Goal: Task Accomplishment & Management: Manage account settings

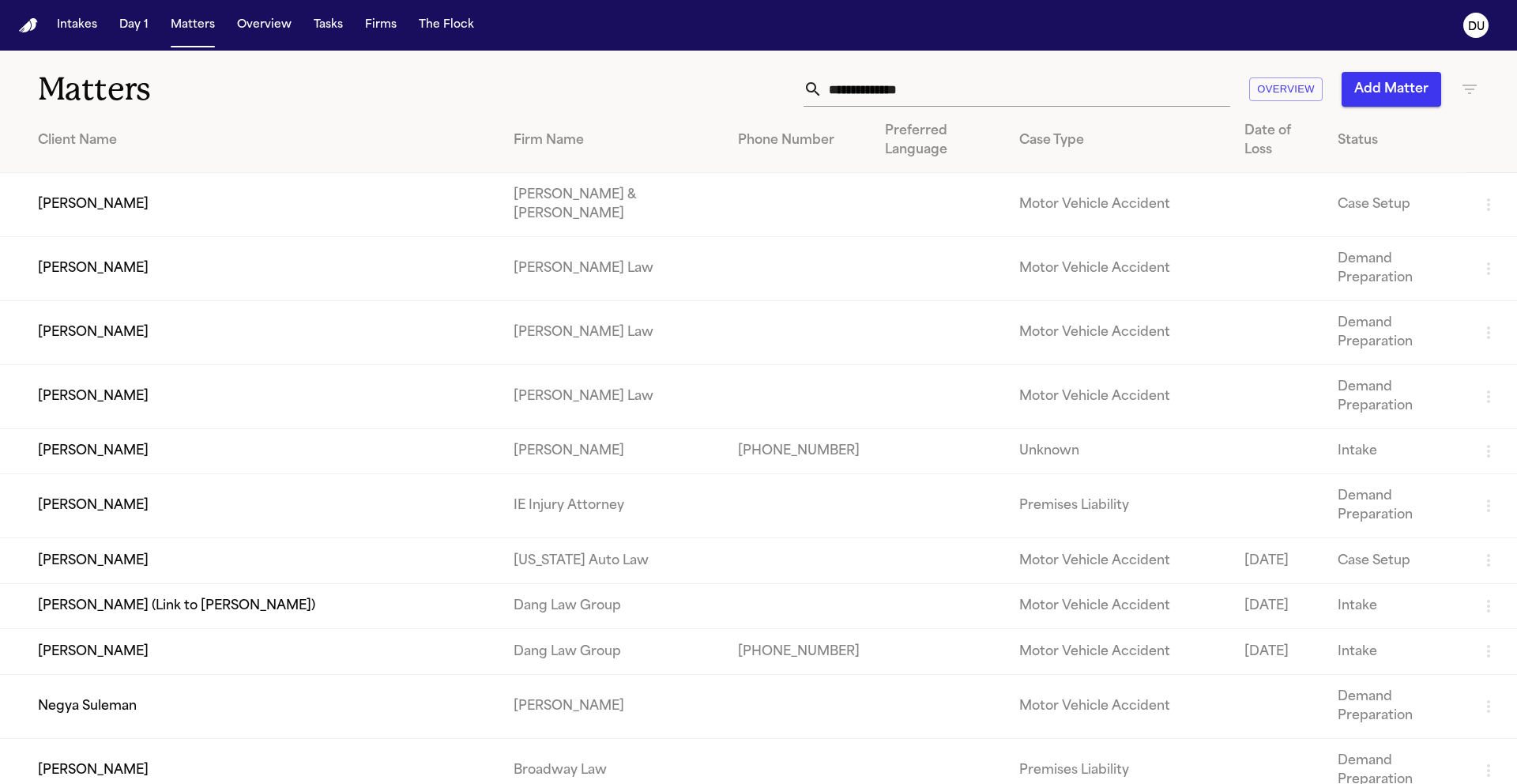
click at [932, 92] on input "text" at bounding box center [1026, 89] width 408 height 35
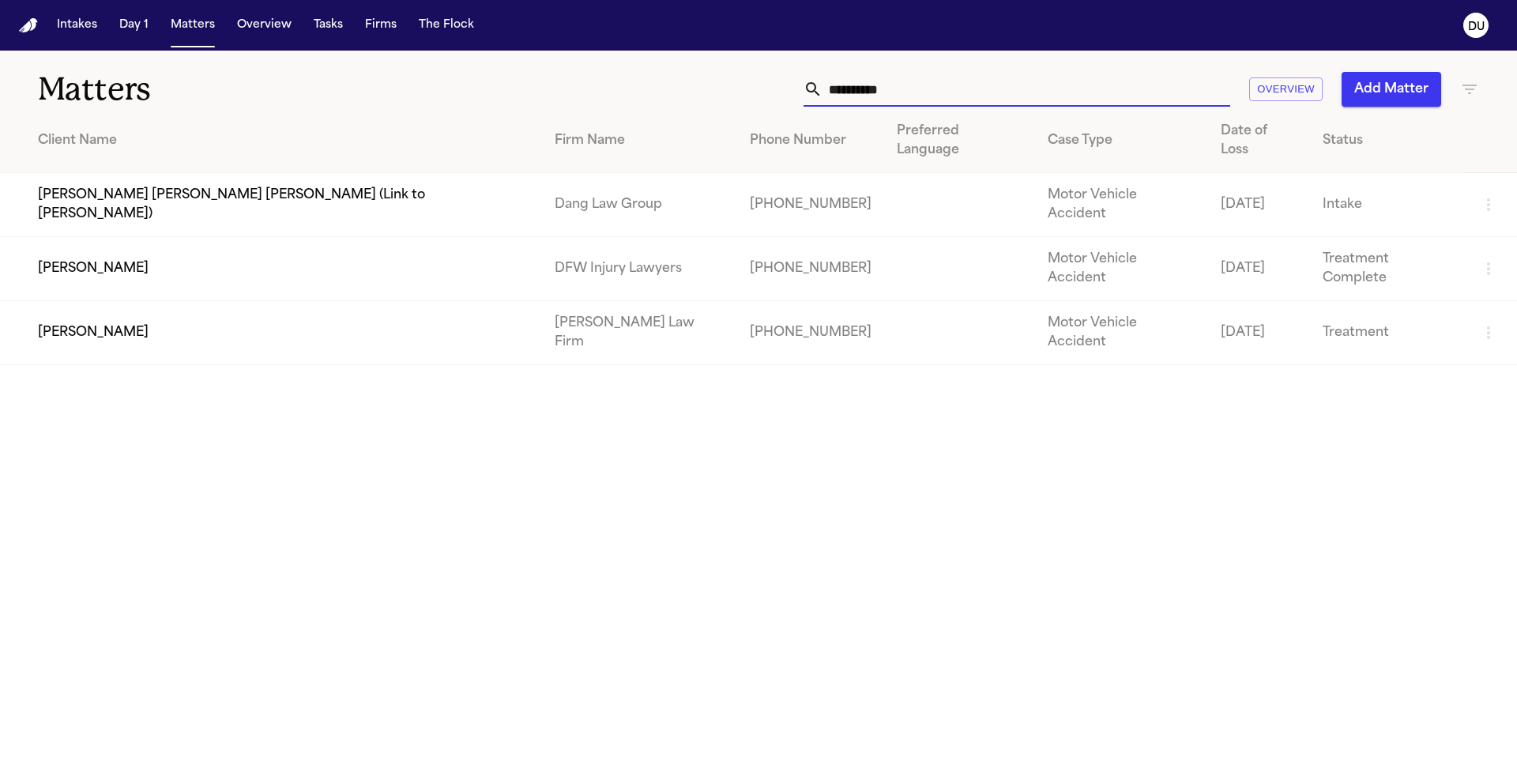
type input "**********"
click at [738, 237] on td "+16822717226" at bounding box center [811, 269] width 147 height 64
click at [135, 237] on td "Jessica Lowe" at bounding box center [271, 269] width 542 height 64
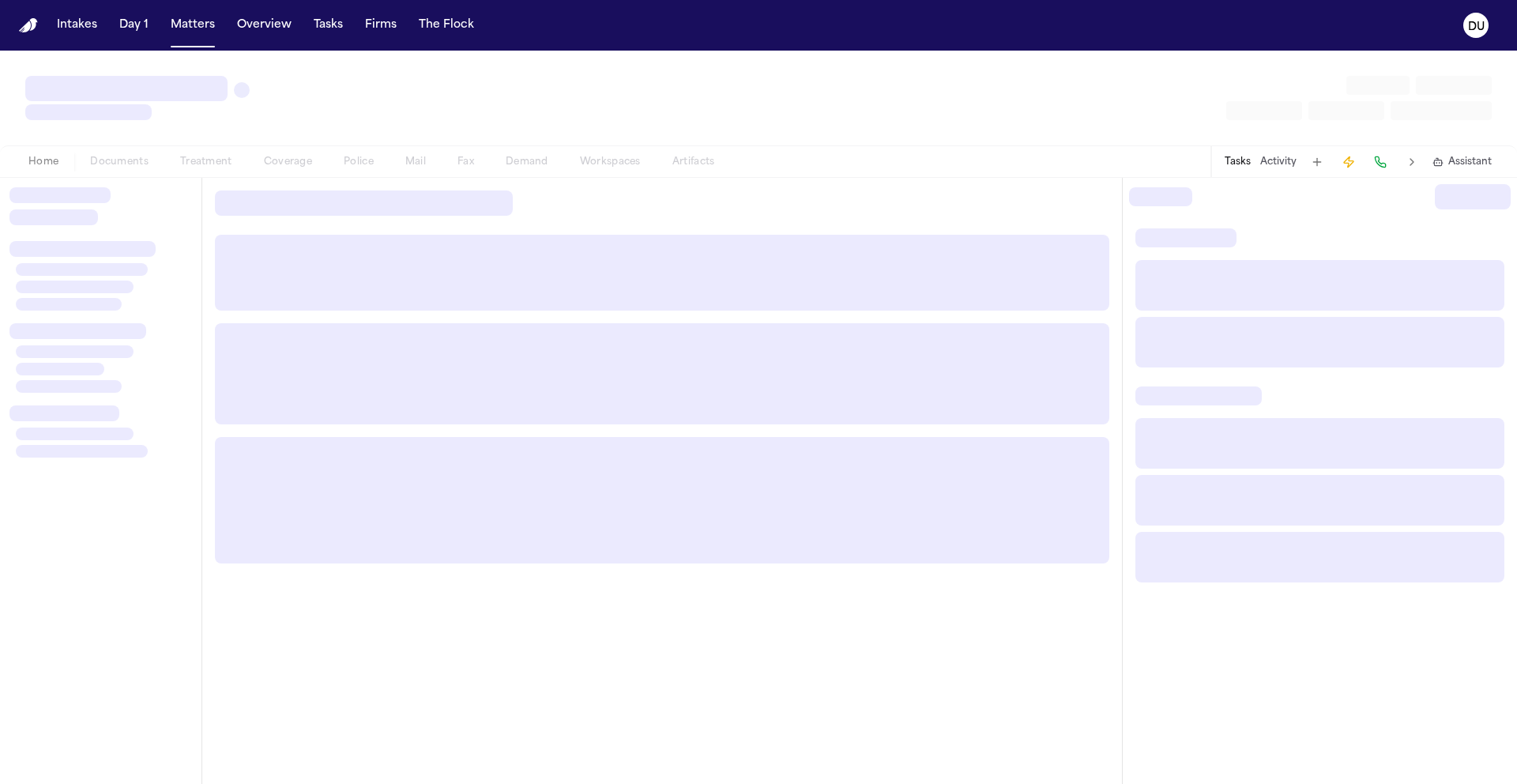
click at [135, 236] on div at bounding box center [100, 481] width 202 height 606
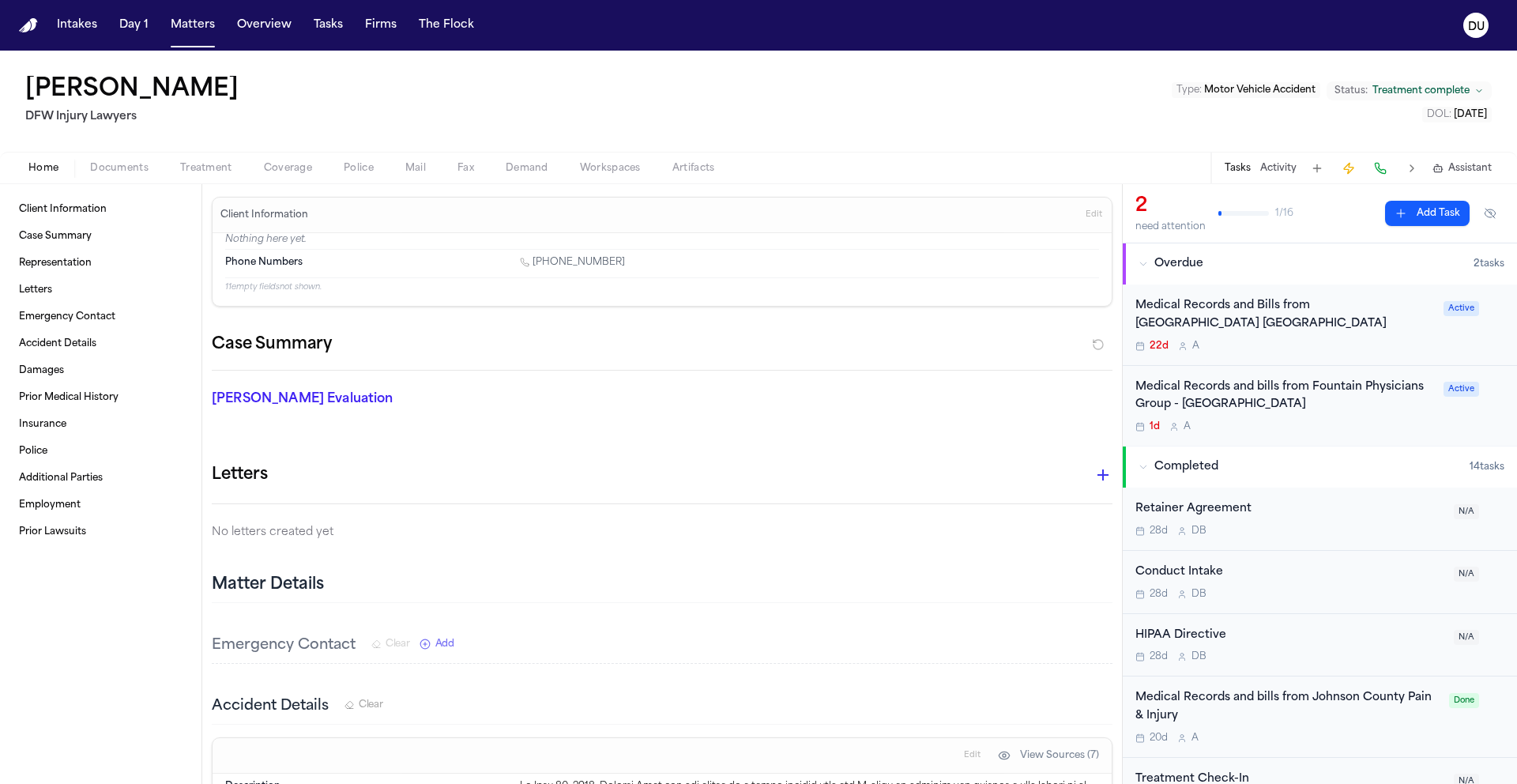
click at [1274, 389] on div "Medical Records and bills from Fountain Physicians Group - Fort Worth" at bounding box center [1285, 397] width 298 height 37
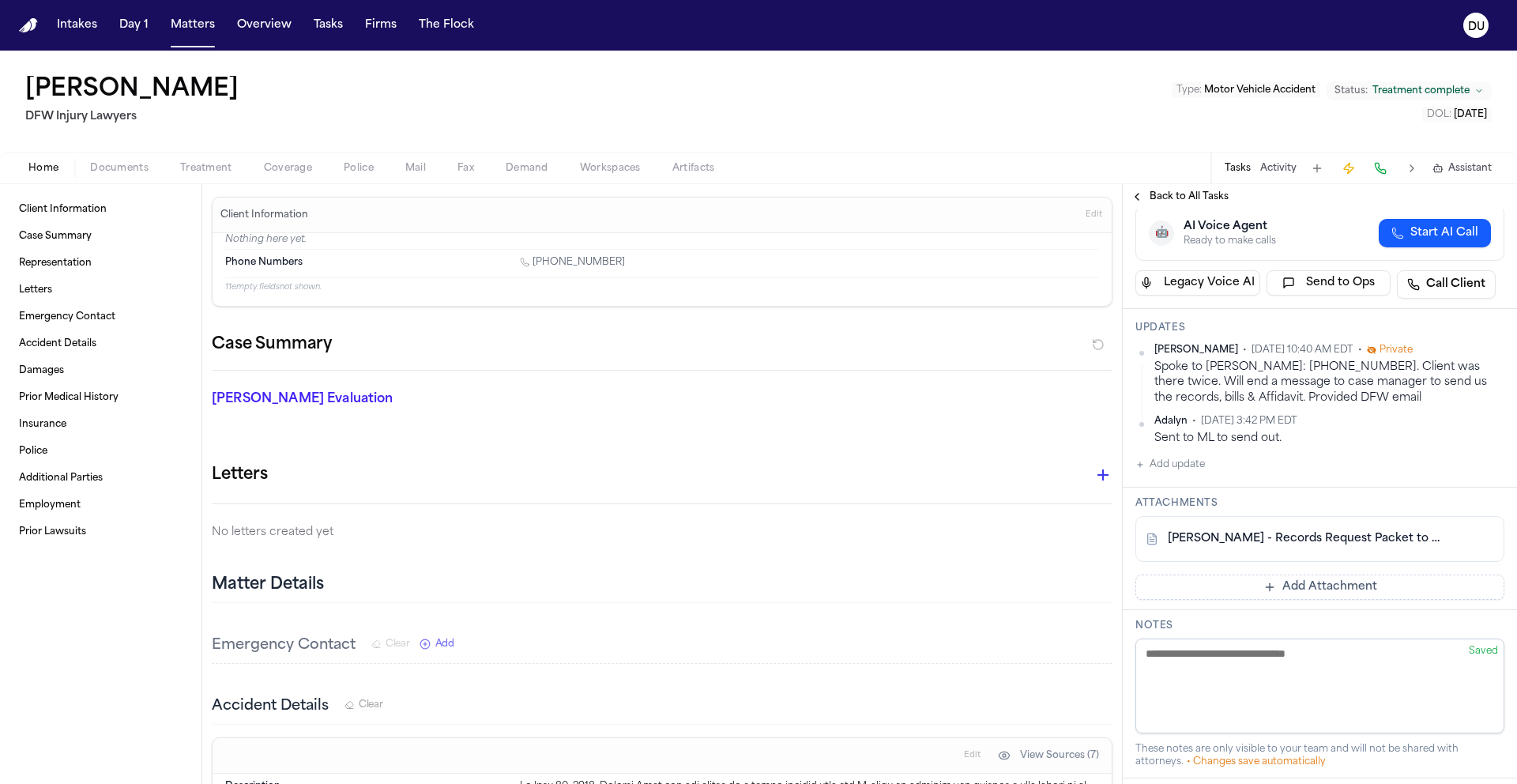
scroll to position [192, 0]
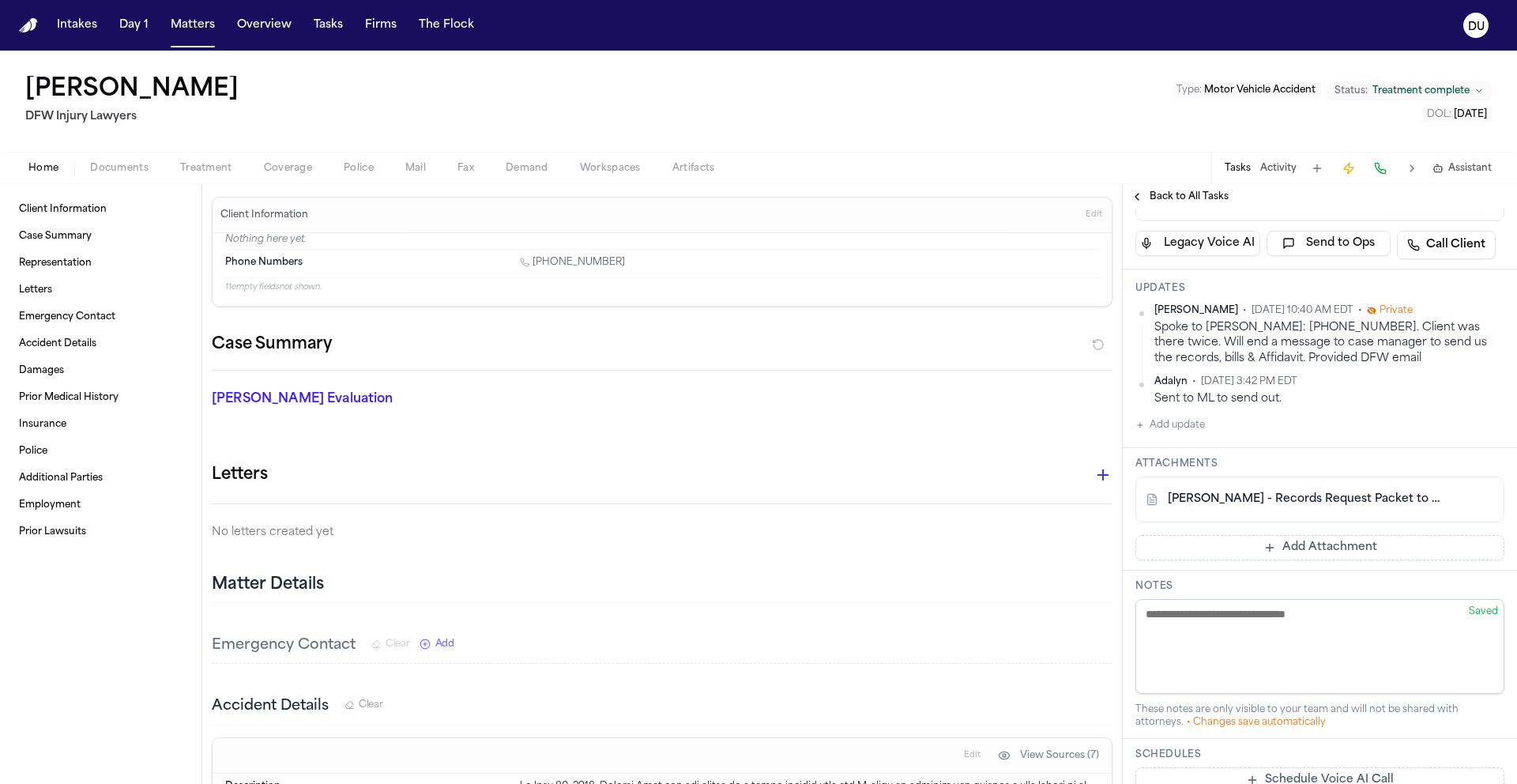
click at [1307, 549] on button "Add Attachment" at bounding box center [1320, 547] width 369 height 25
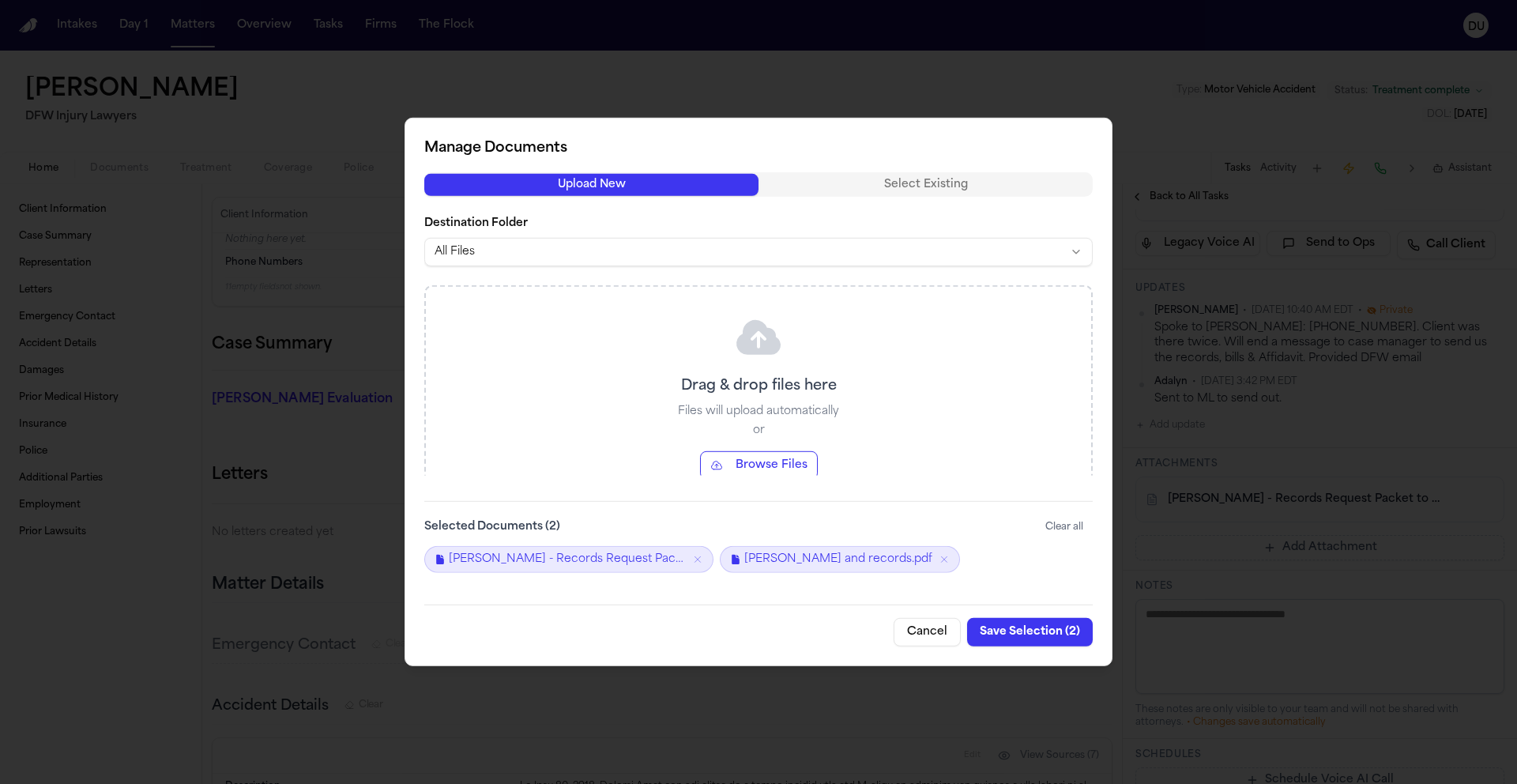
click at [1034, 632] on button "Save Selection ( 2 )" at bounding box center [1030, 632] width 126 height 28
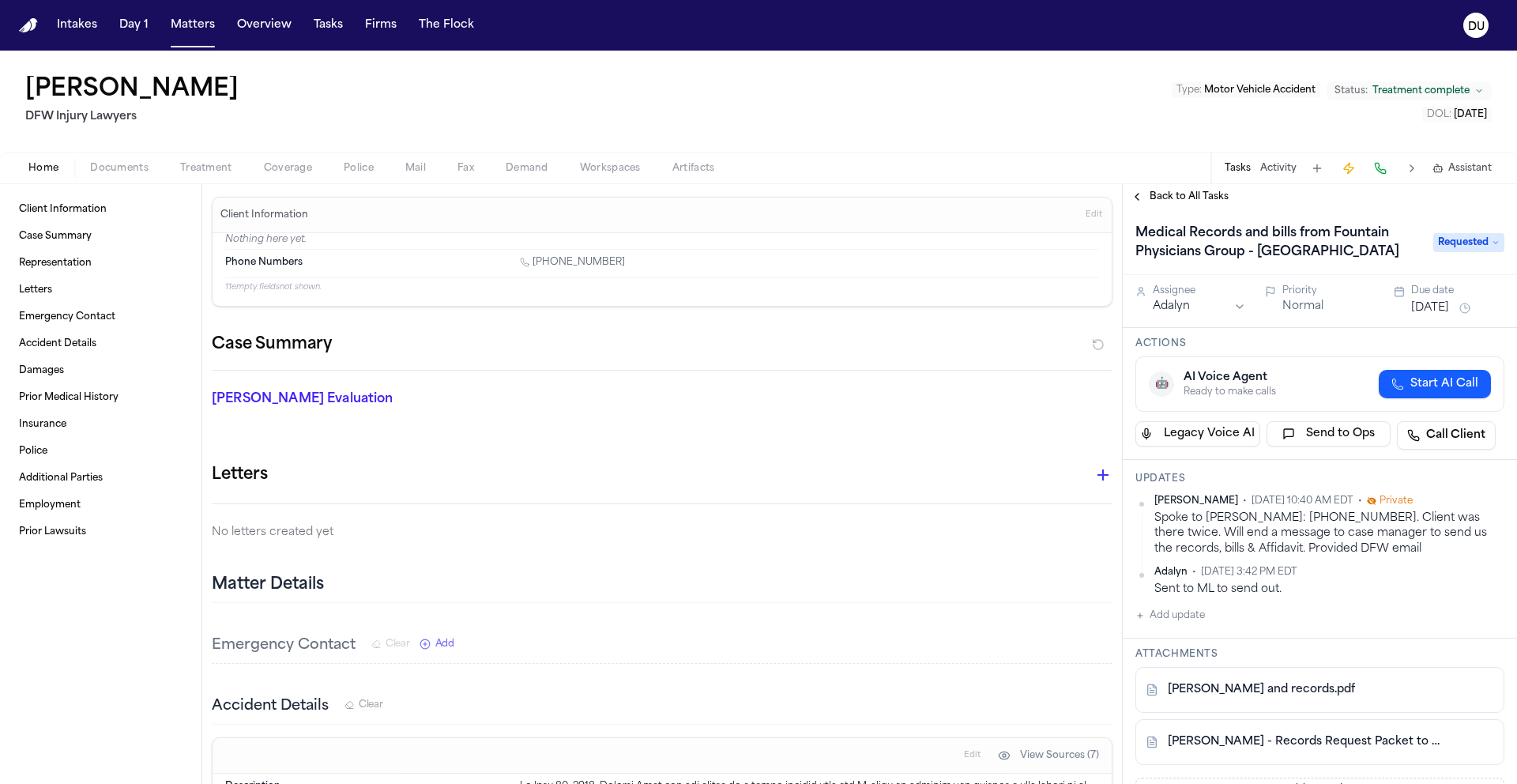
scroll to position [0, 0]
click at [1469, 242] on span "Requested" at bounding box center [1469, 244] width 71 height 19
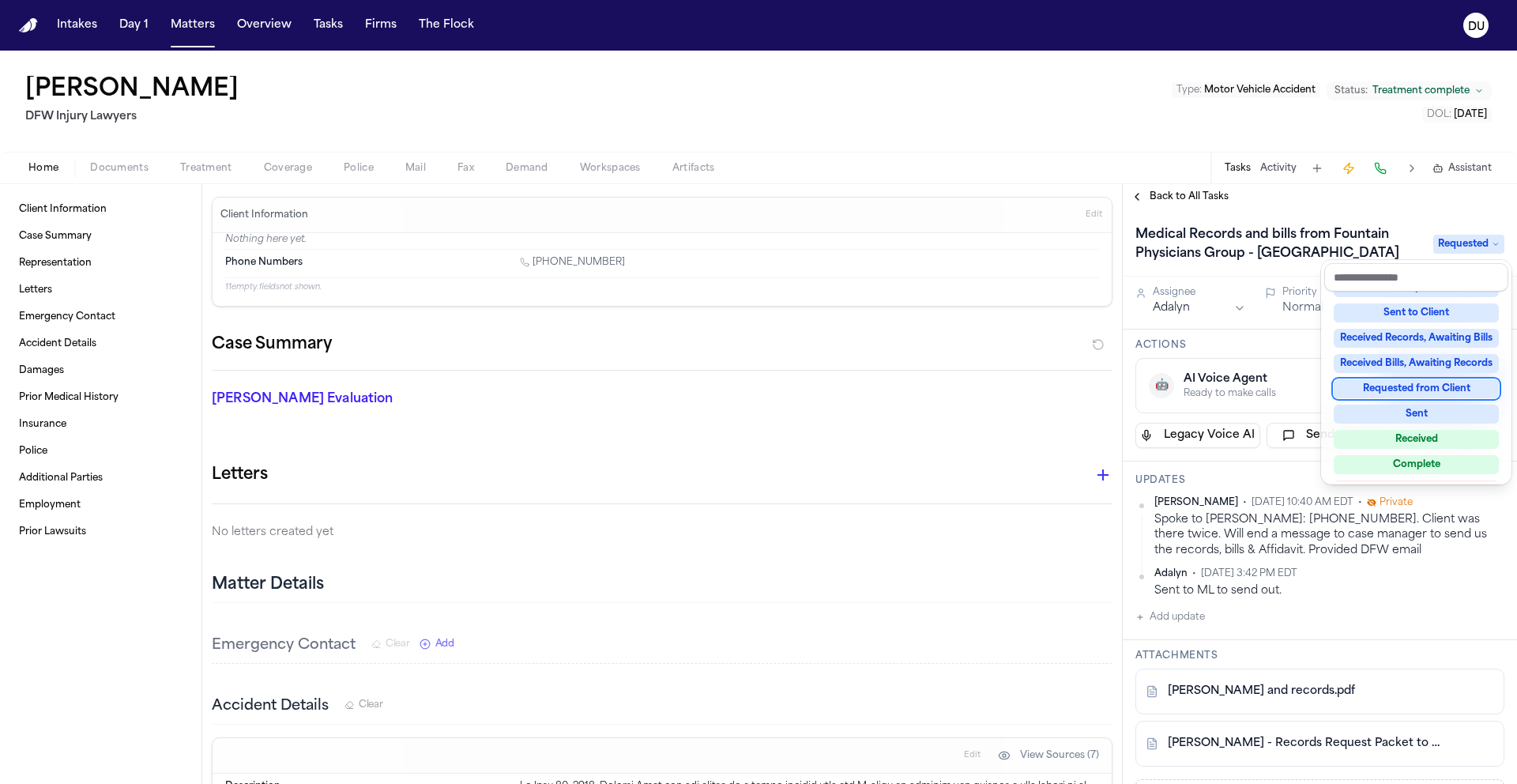
scroll to position [224, 0]
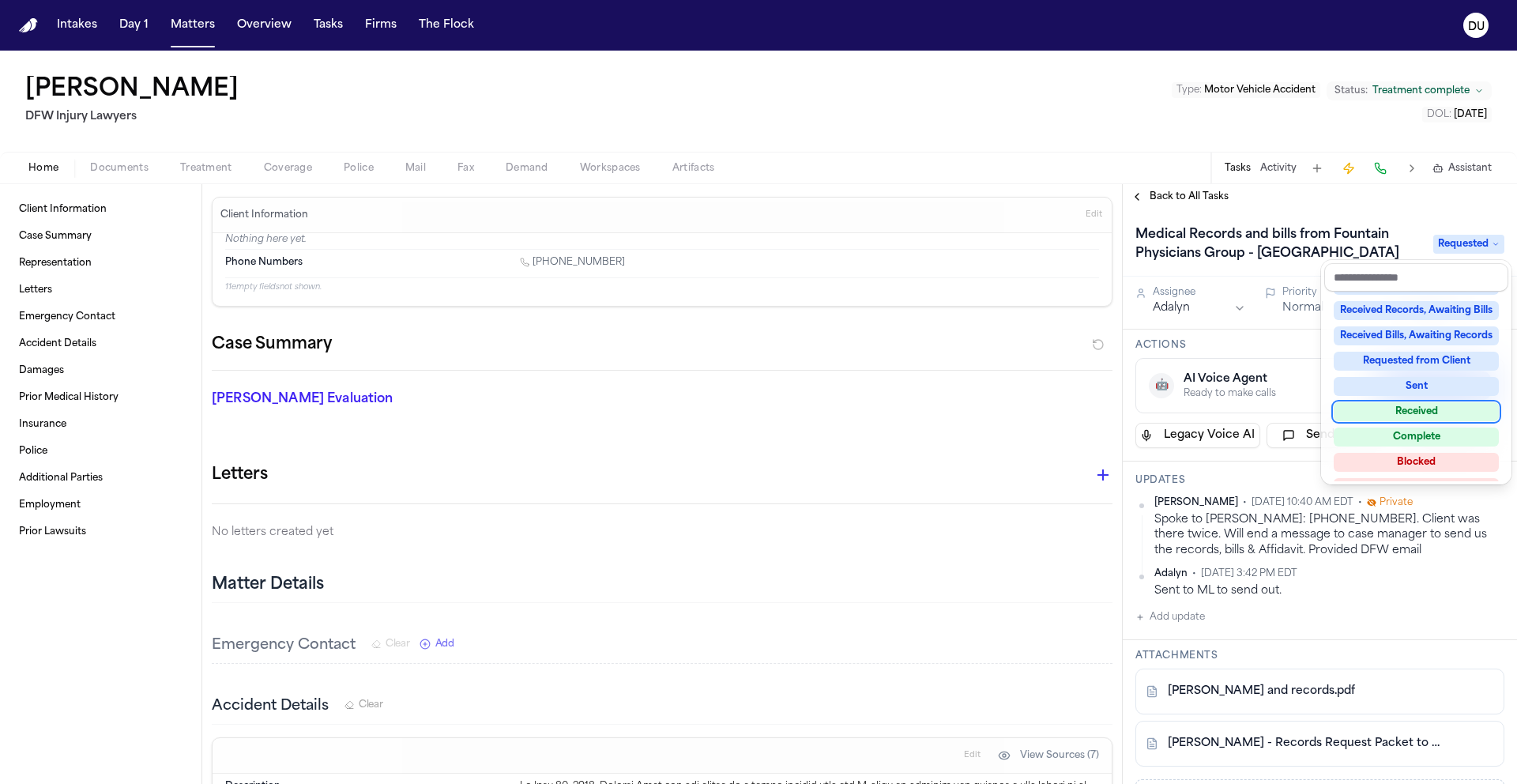
click at [1446, 415] on div "Received" at bounding box center [1417, 412] width 165 height 19
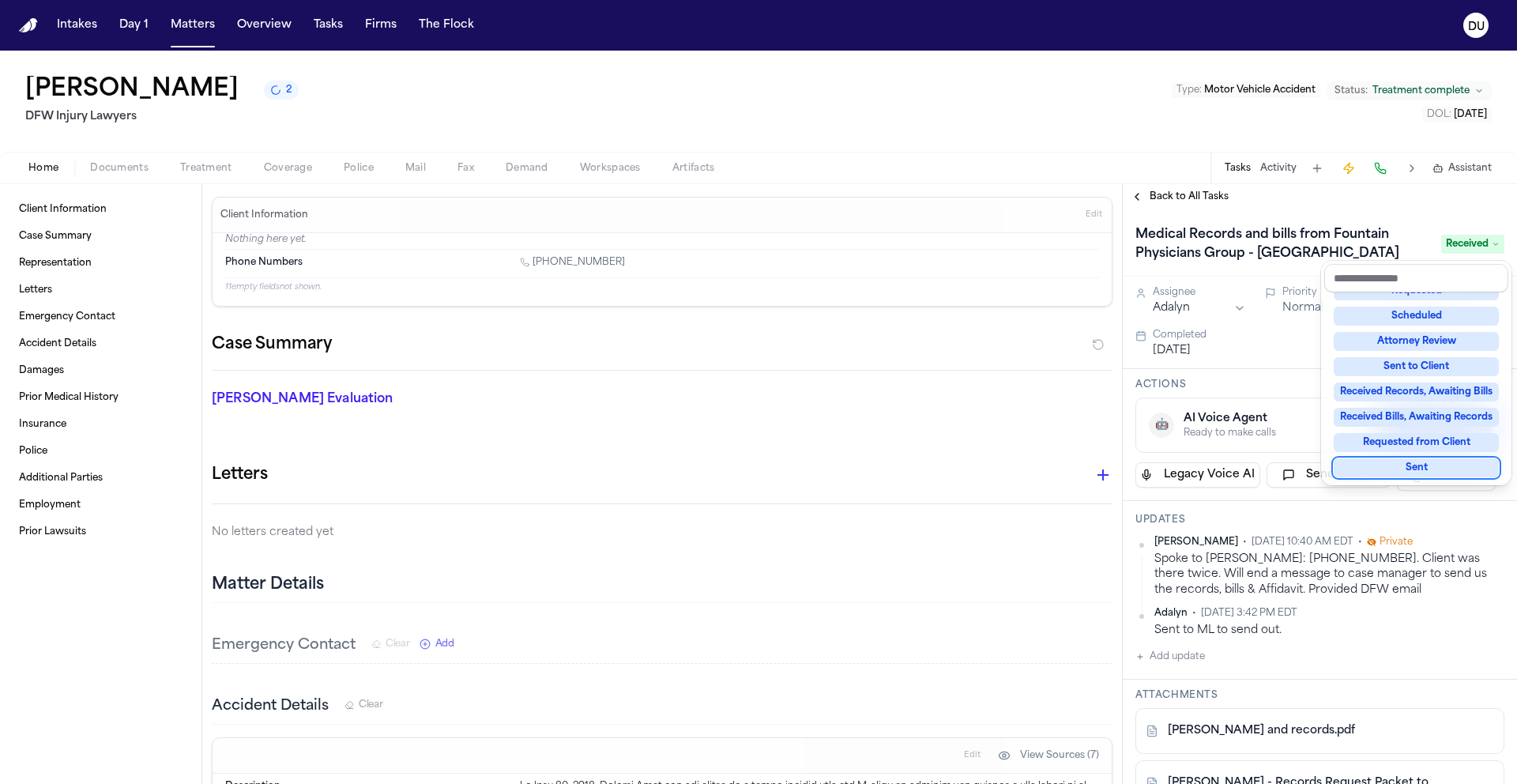
click at [37, 28] on div "Intakes Day 1 Matters Overview Tasks Firms The Flock DU Jessica Lowe 2 DFW Inju…" at bounding box center [758, 392] width 1517 height 784
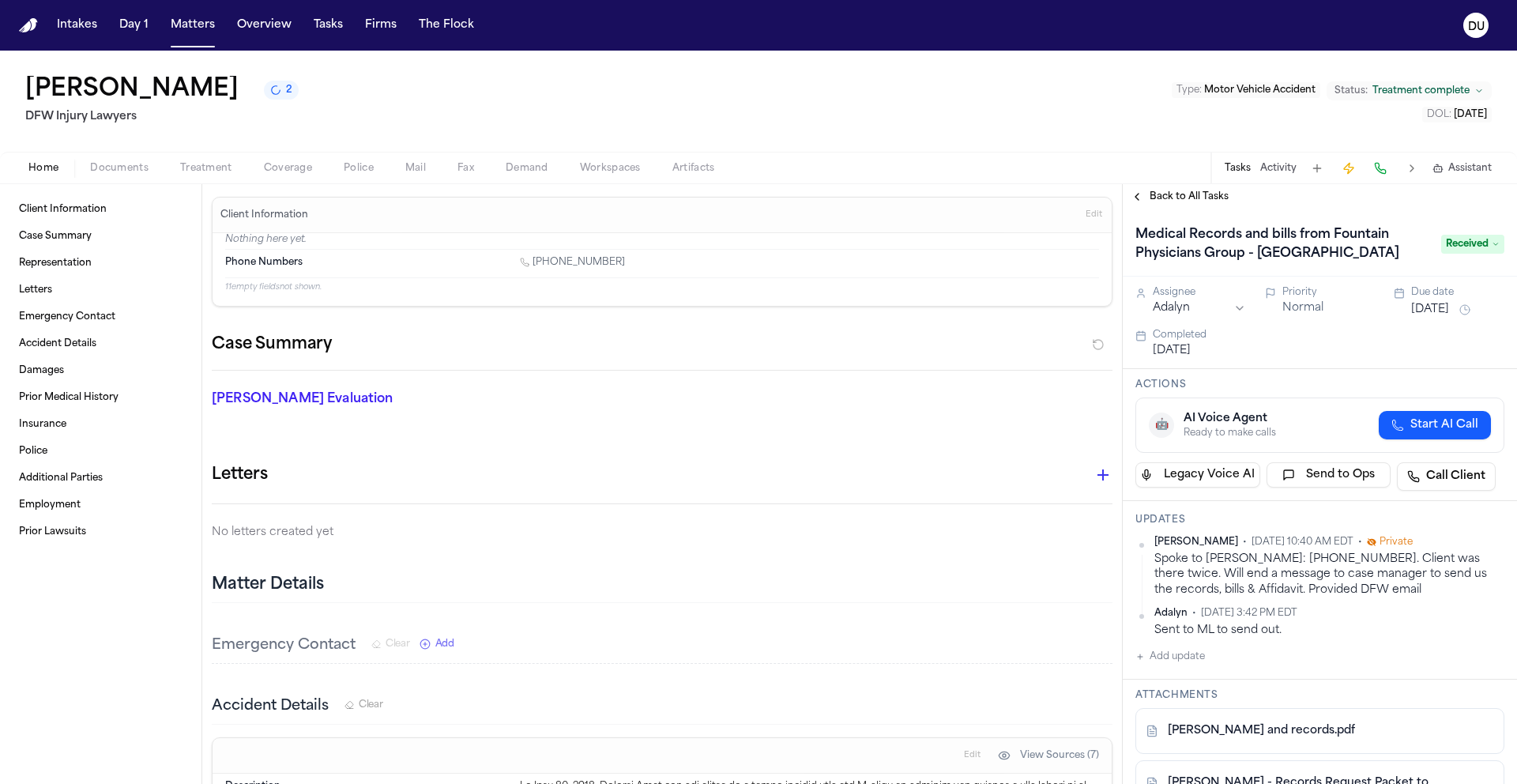
click at [28, 30] on img "Home" at bounding box center [28, 25] width 19 height 15
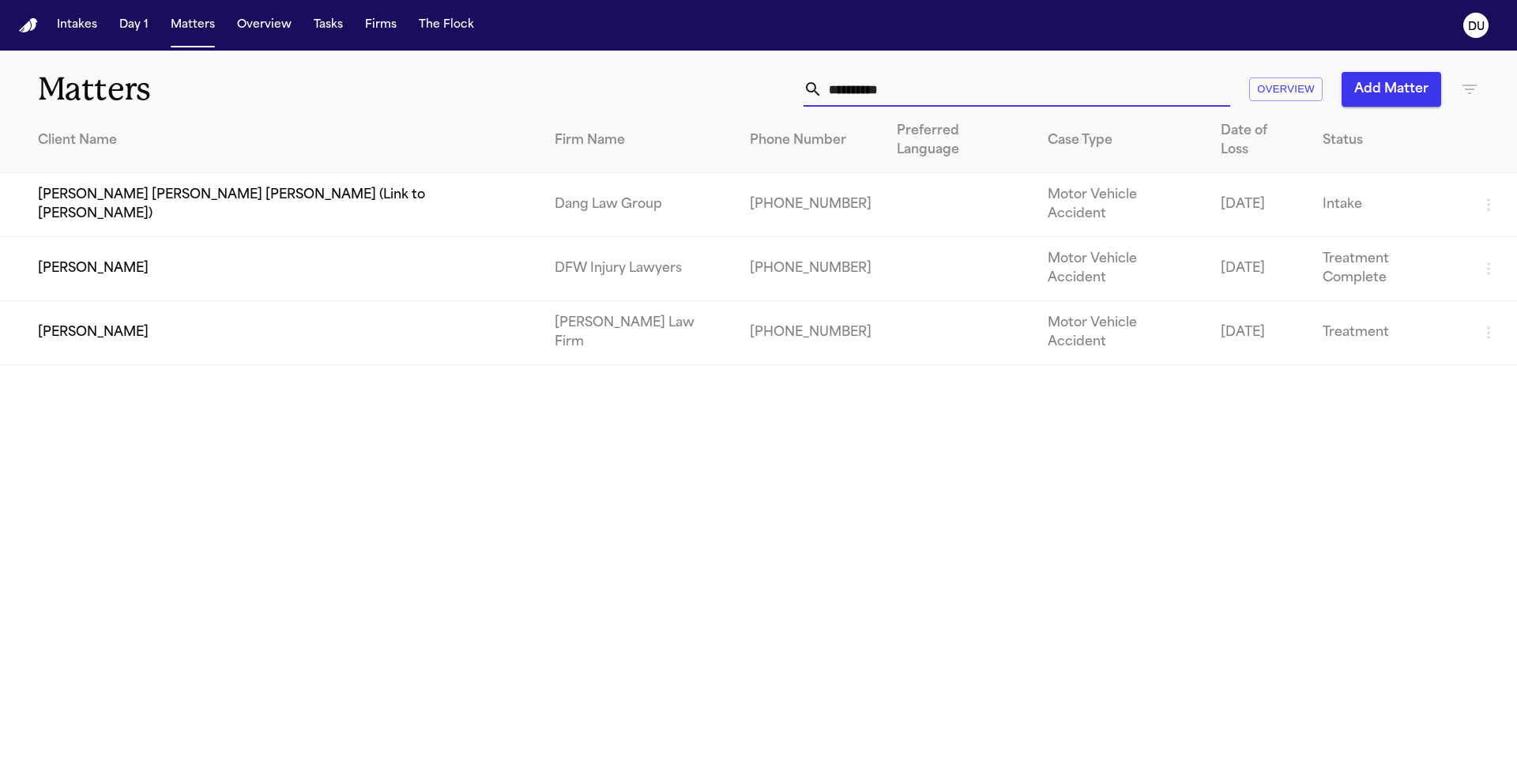
drag, startPoint x: 931, startPoint y: 98, endPoint x: 799, endPoint y: 95, distance: 132.0
click at [805, 96] on div "**********" at bounding box center [1017, 89] width 427 height 35
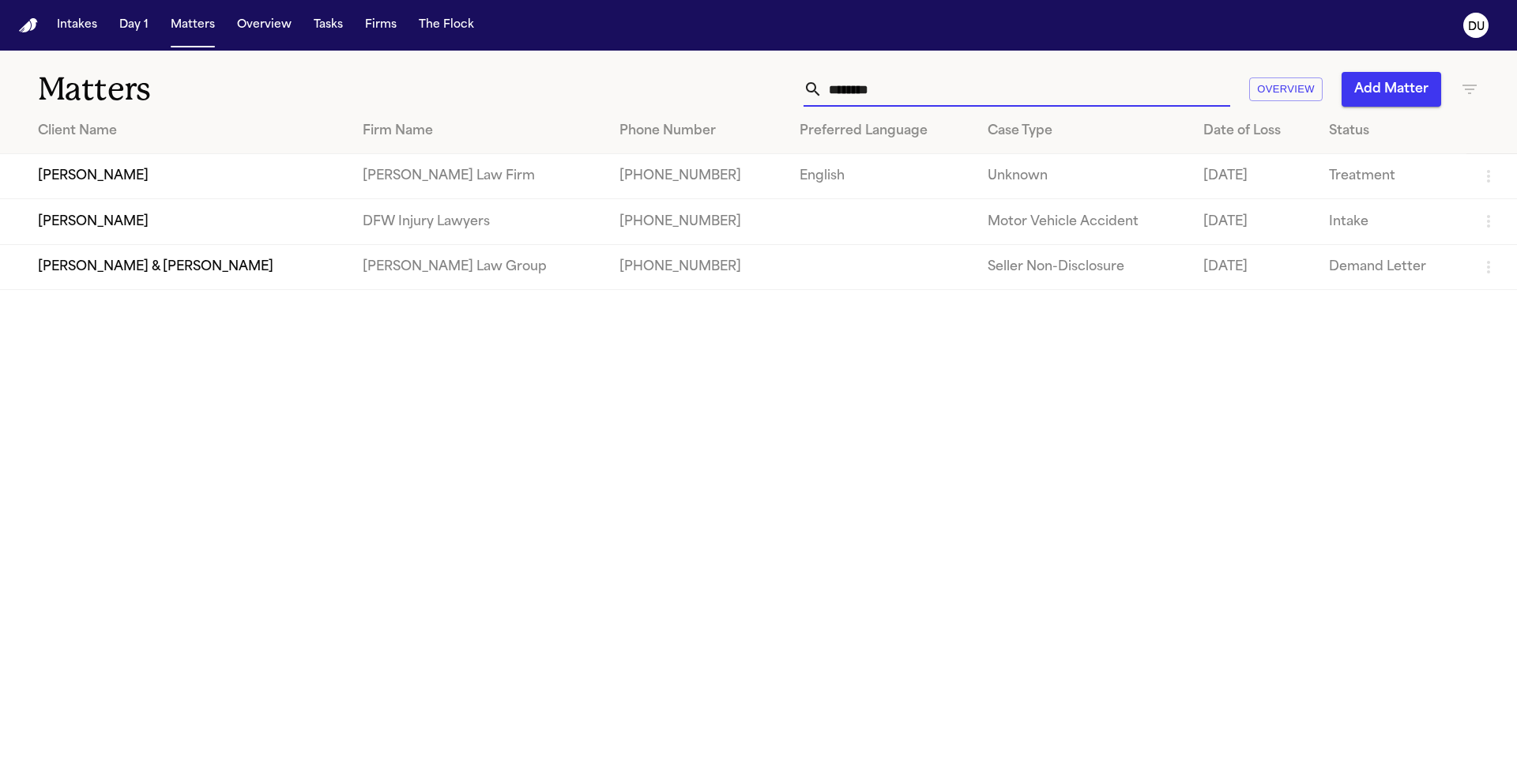
type input "********"
click at [530, 219] on td "DFW Injury Lawyers" at bounding box center [478, 221] width 257 height 45
click at [406, 224] on td "DFW Injury Lawyers" at bounding box center [478, 221] width 257 height 45
click at [405, 223] on td "DFW Injury Lawyers" at bounding box center [478, 221] width 257 height 45
click at [274, 221] on td "James Howard" at bounding box center [174, 221] width 350 height 45
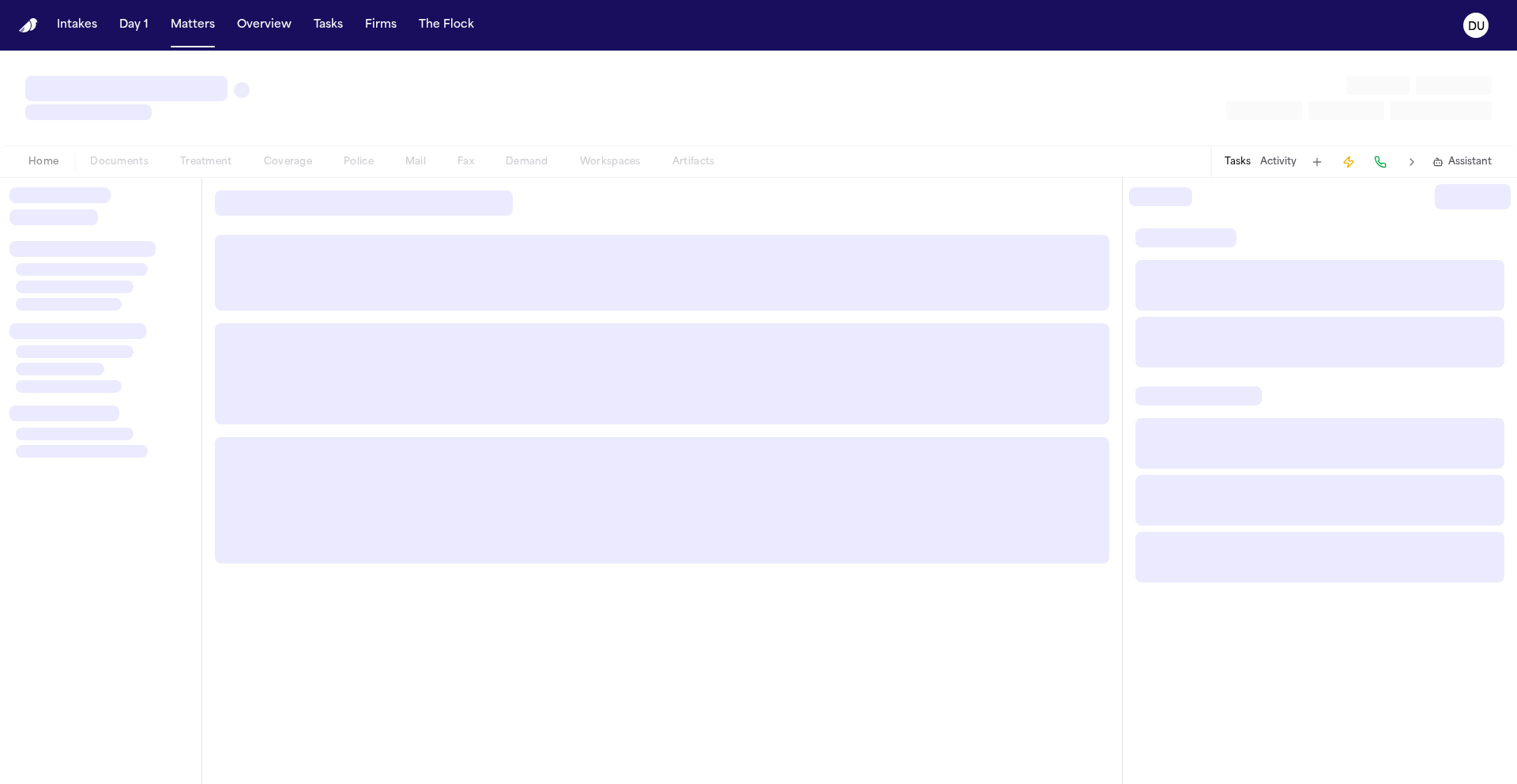
click at [274, 221] on div at bounding box center [662, 377] width 920 height 399
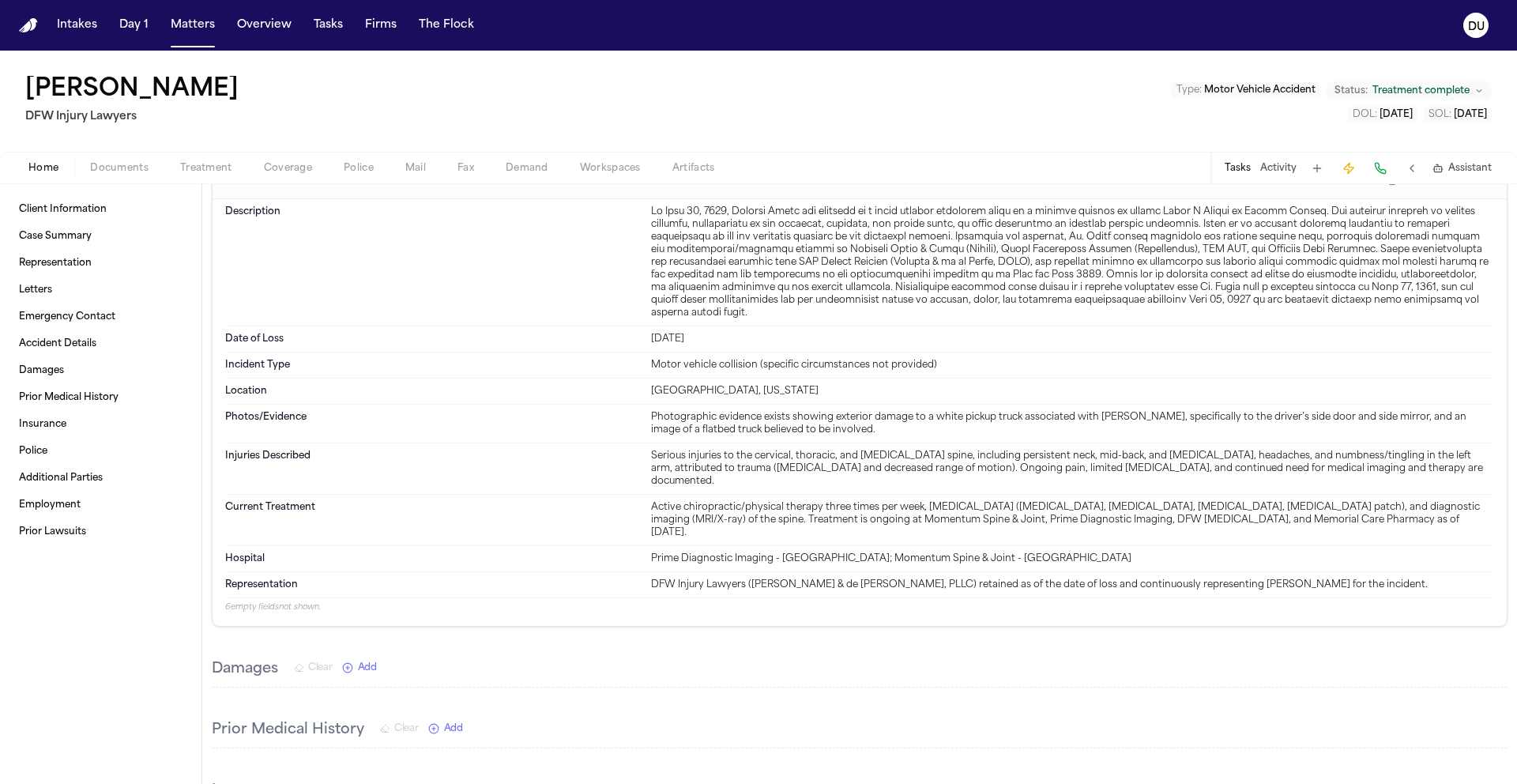
scroll to position [662, 0]
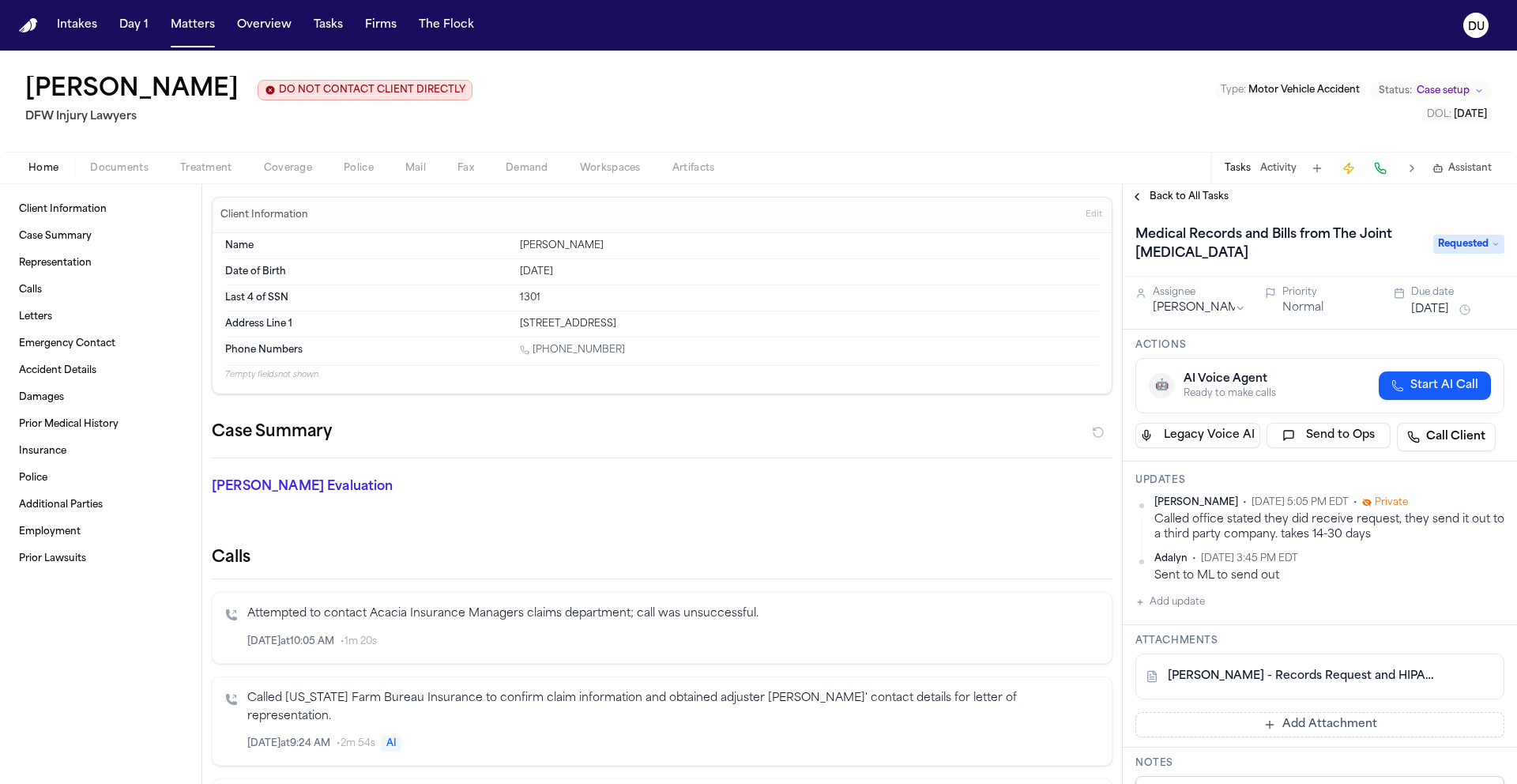
click at [1312, 673] on link "V. Hansken - Records Request and HIPAA Release to The Joint Chiropractic - 8.8.…" at bounding box center [1304, 676] width 273 height 16
click at [1236, 681] on link "V. Hansken - Records Request and HIPAA Release to The Joint Chiropractic - 8.8.…" at bounding box center [1304, 676] width 273 height 16
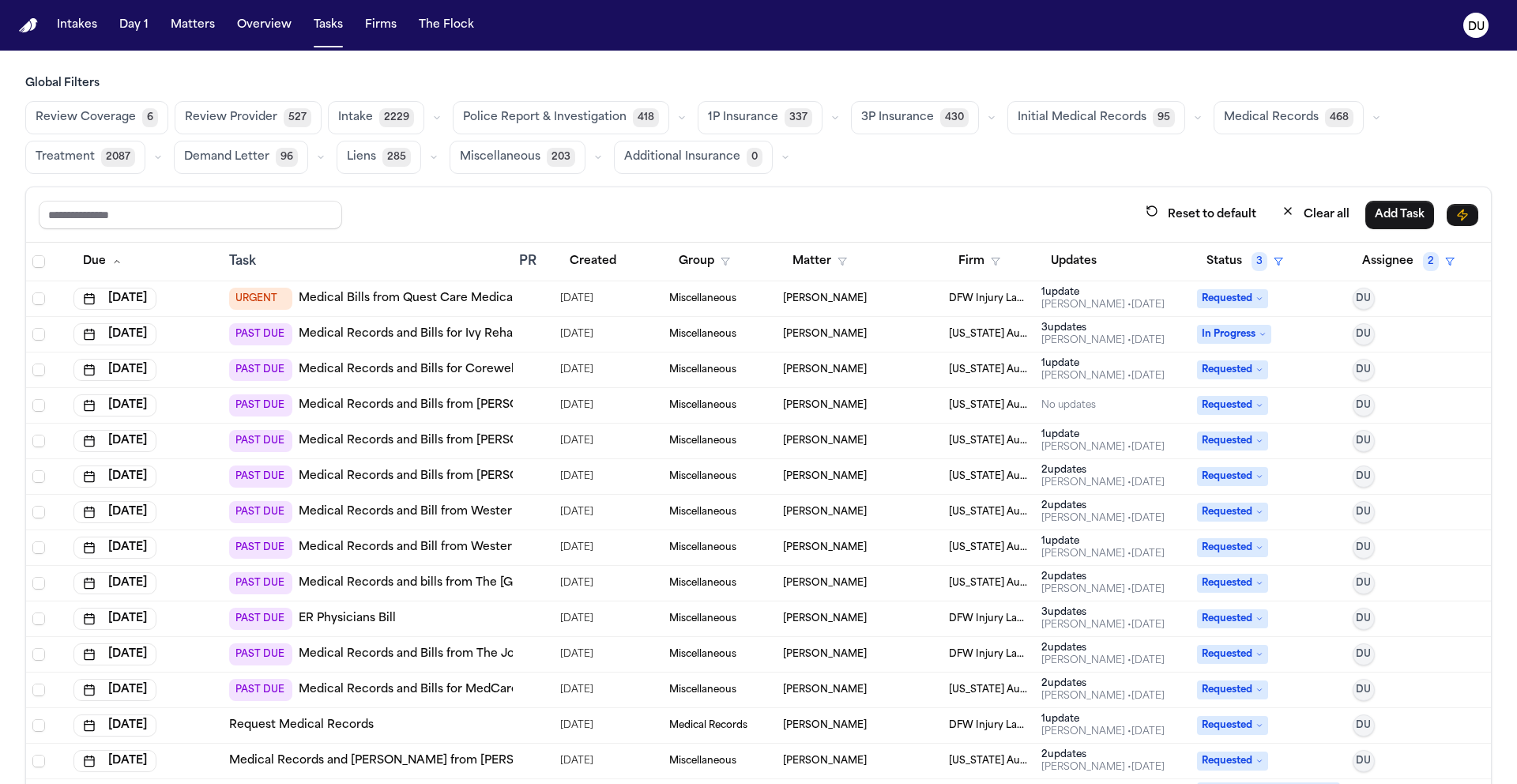
scroll to position [253, 0]
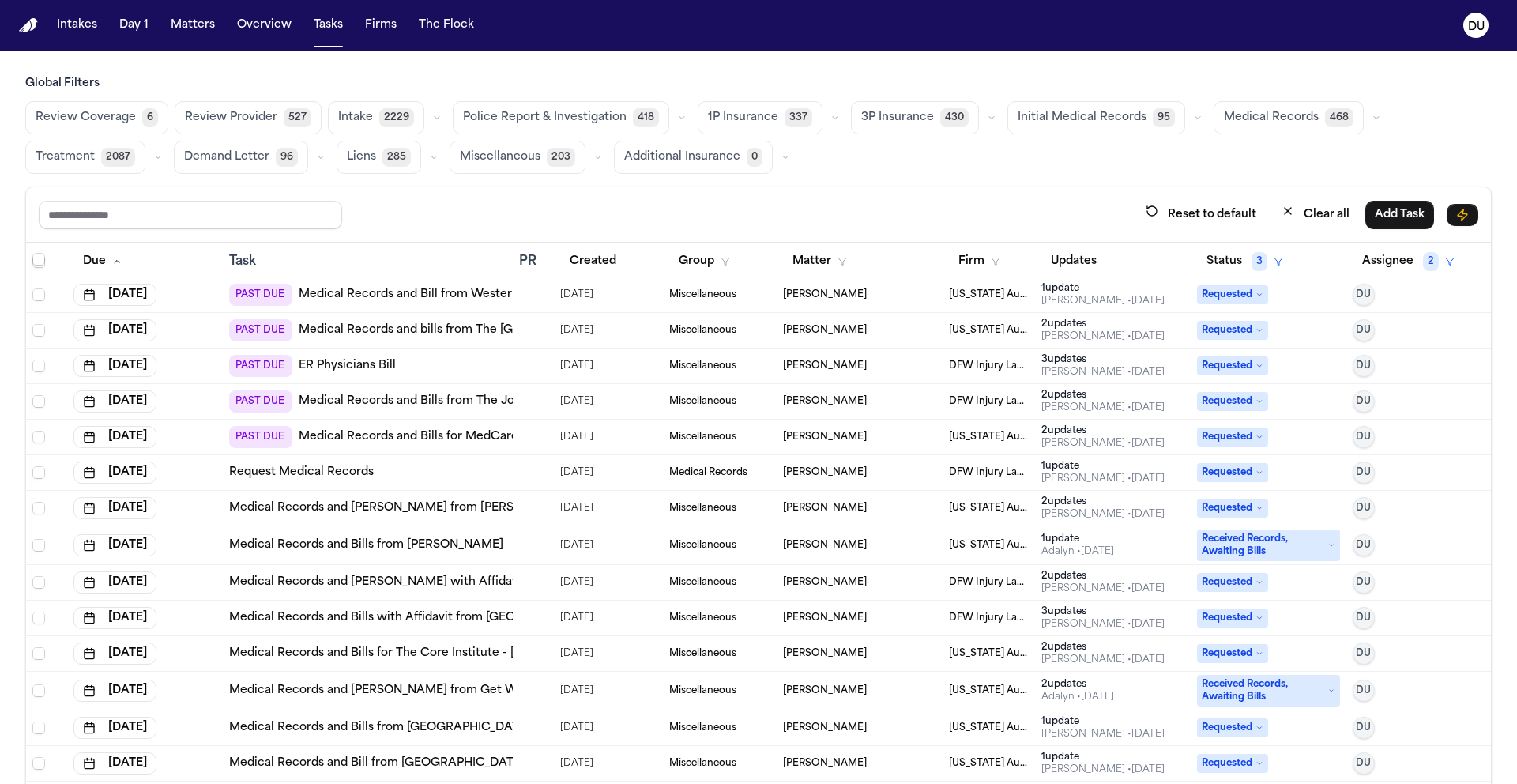
click at [349, 439] on link "Medical Records and Bills for MedCare Urgent Care Eastpointe" at bounding box center [476, 436] width 356 height 16
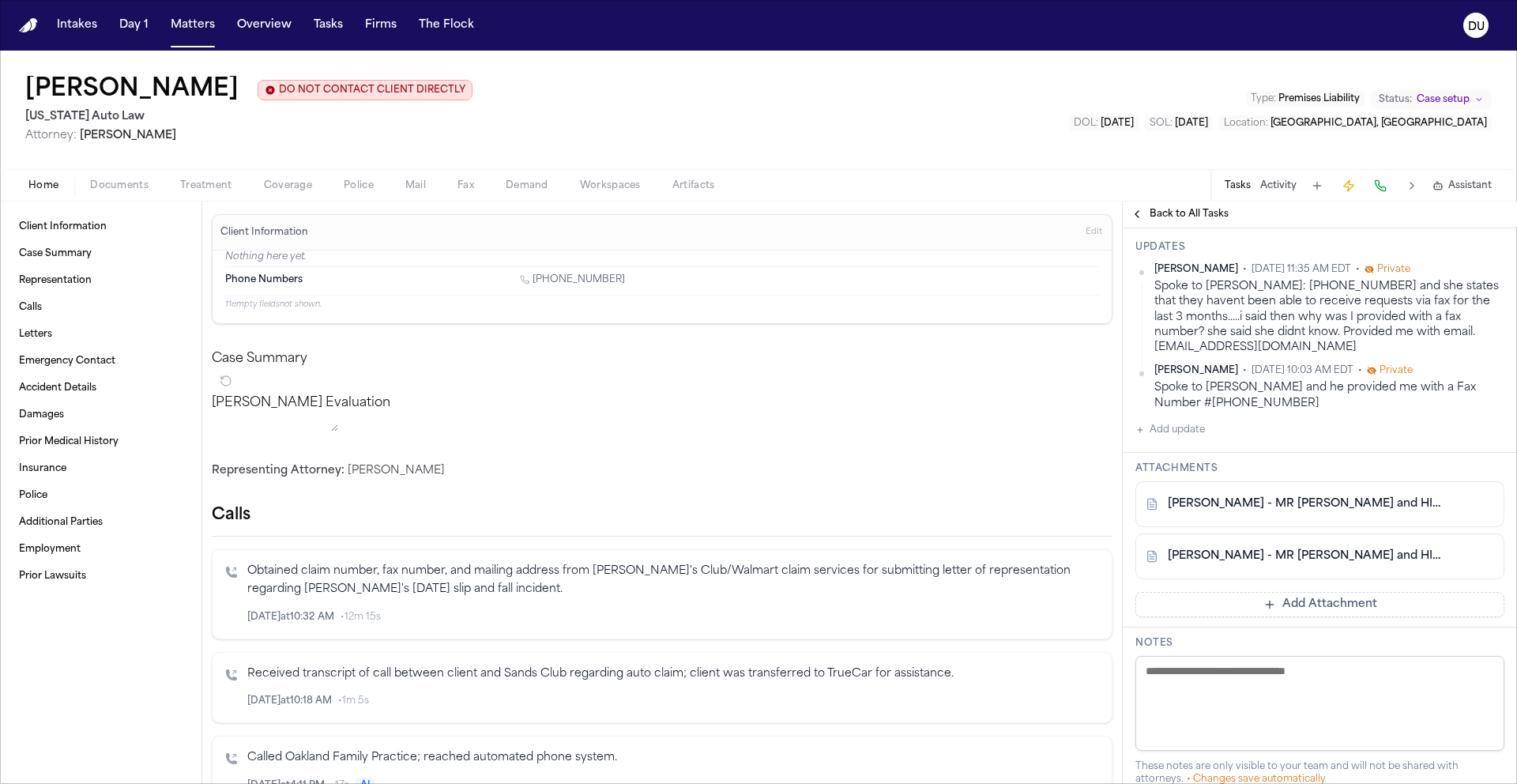
scroll to position [294, 0]
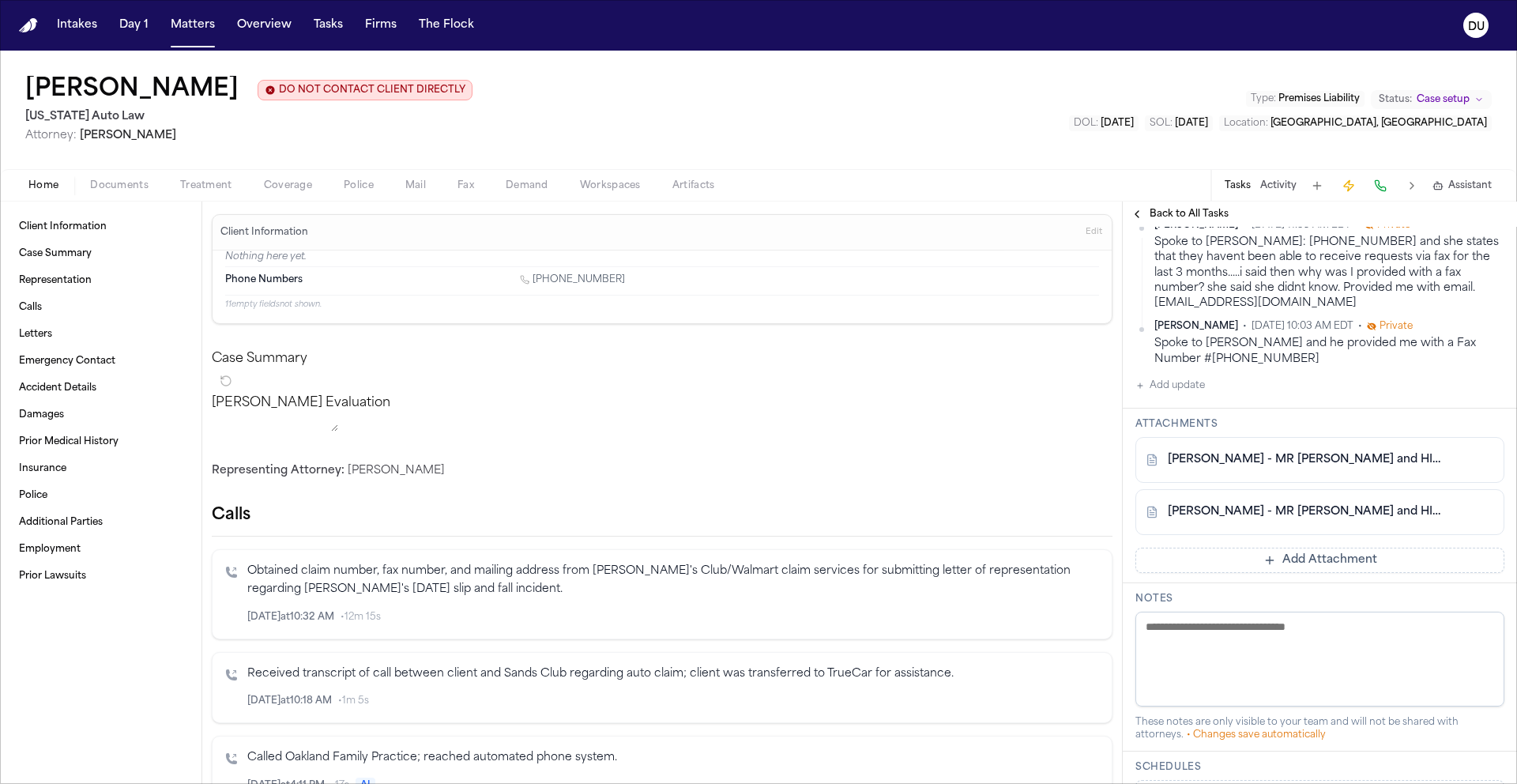
click at [1182, 391] on button "Add update" at bounding box center [1171, 385] width 69 height 19
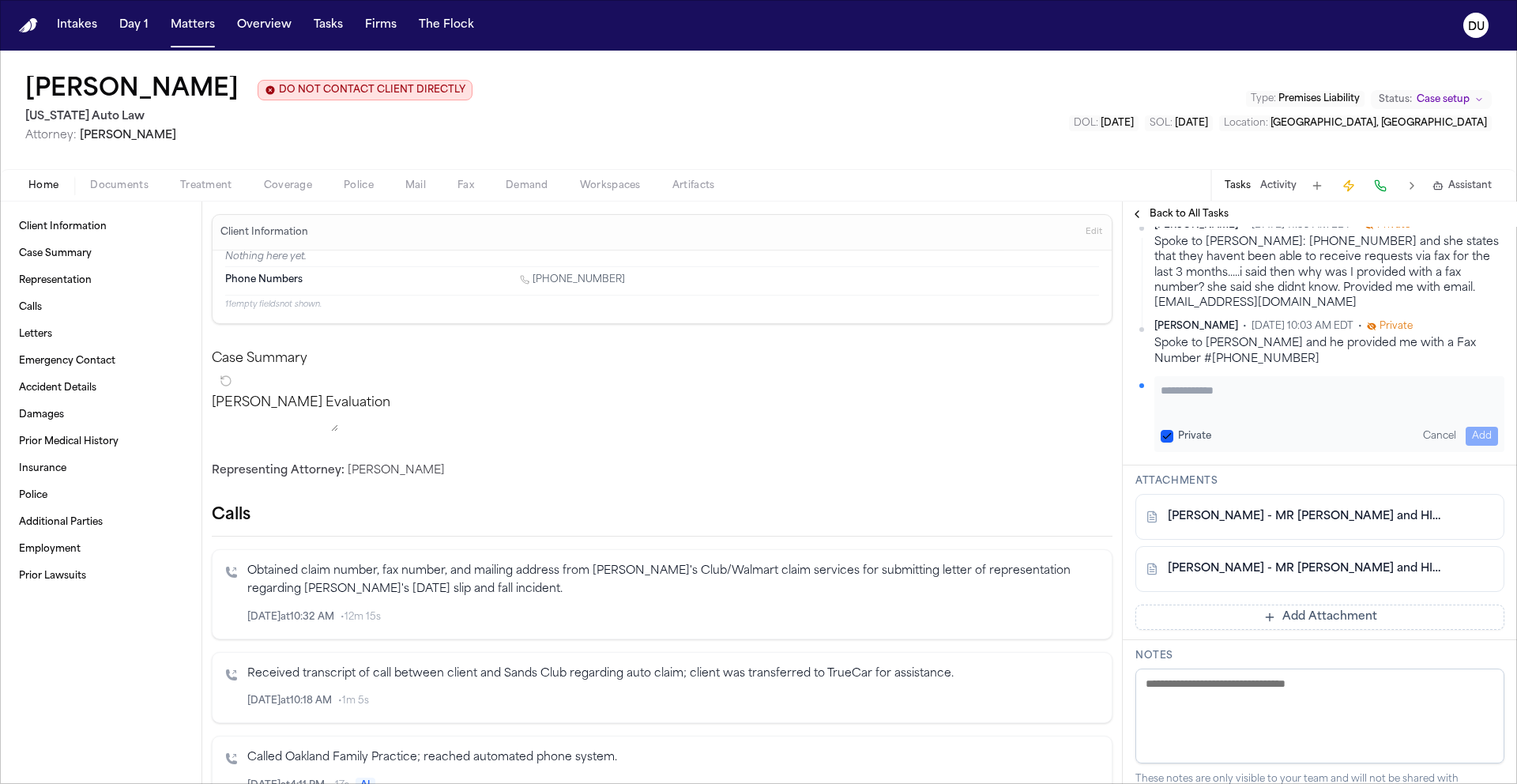
click at [1250, 410] on textarea "Add your update" at bounding box center [1330, 399] width 338 height 32
type textarea "**********"
click at [1466, 437] on button "Add" at bounding box center [1482, 436] width 33 height 19
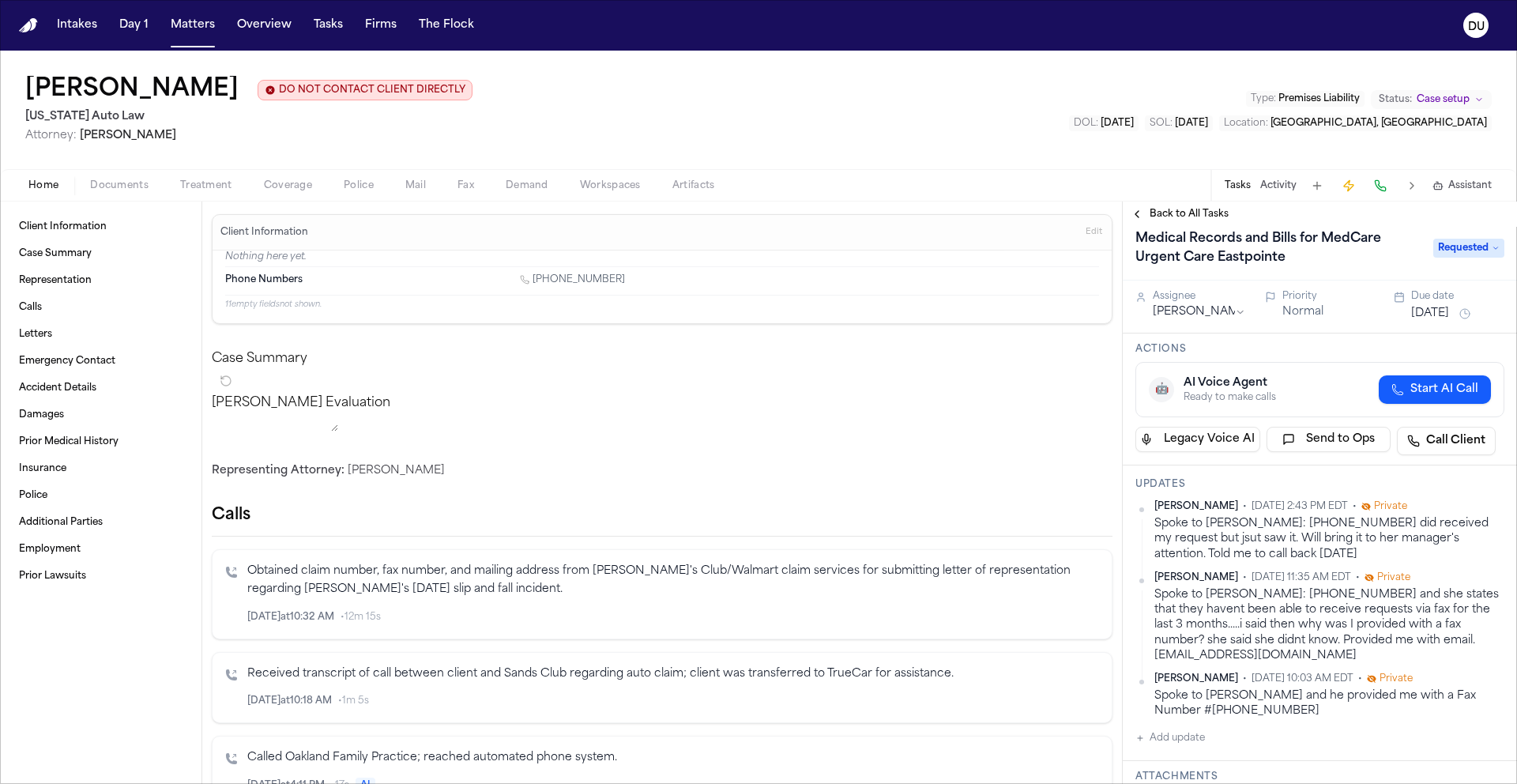
scroll to position [0, 0]
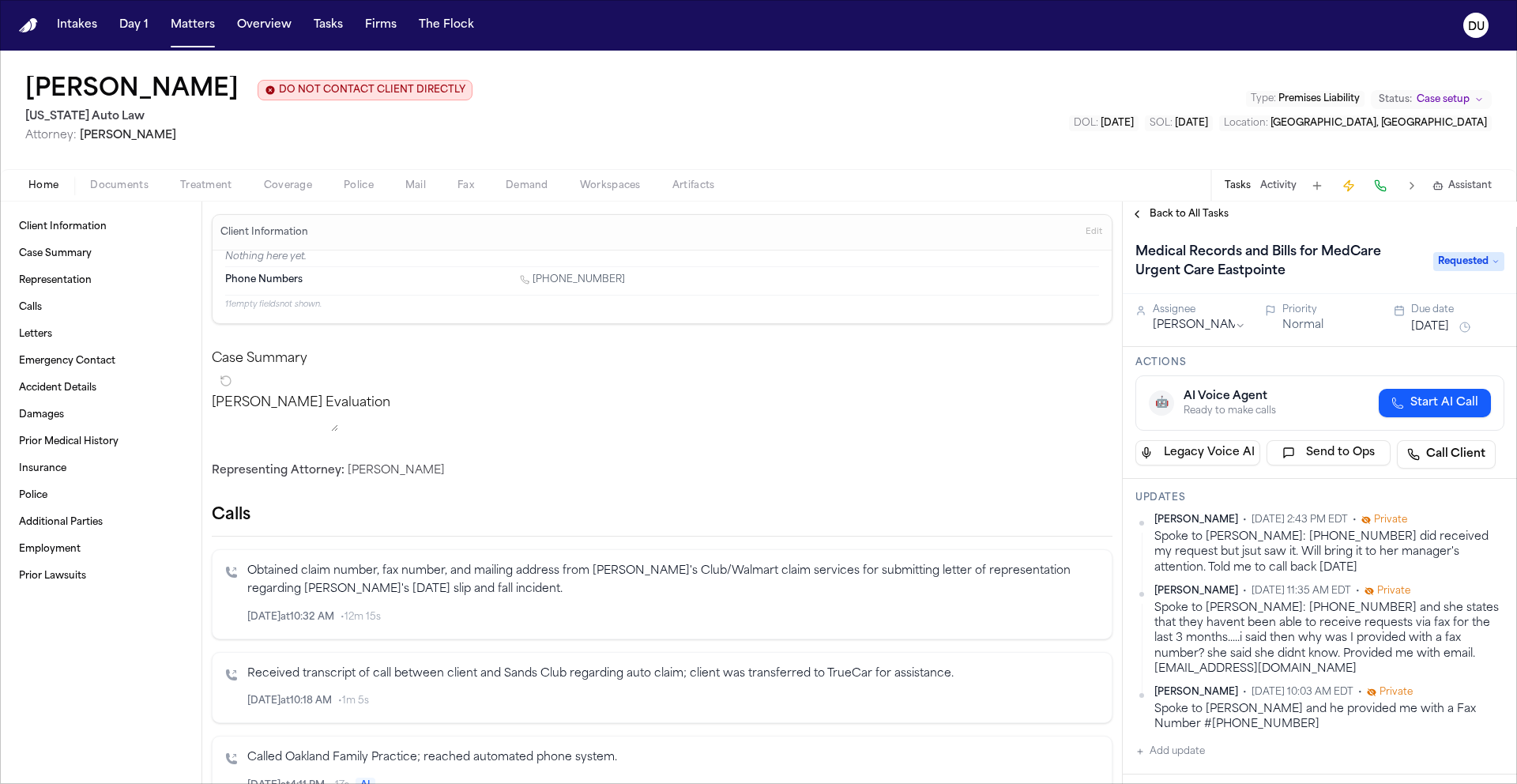
click at [1446, 335] on button "[DATE]" at bounding box center [1431, 326] width 38 height 16
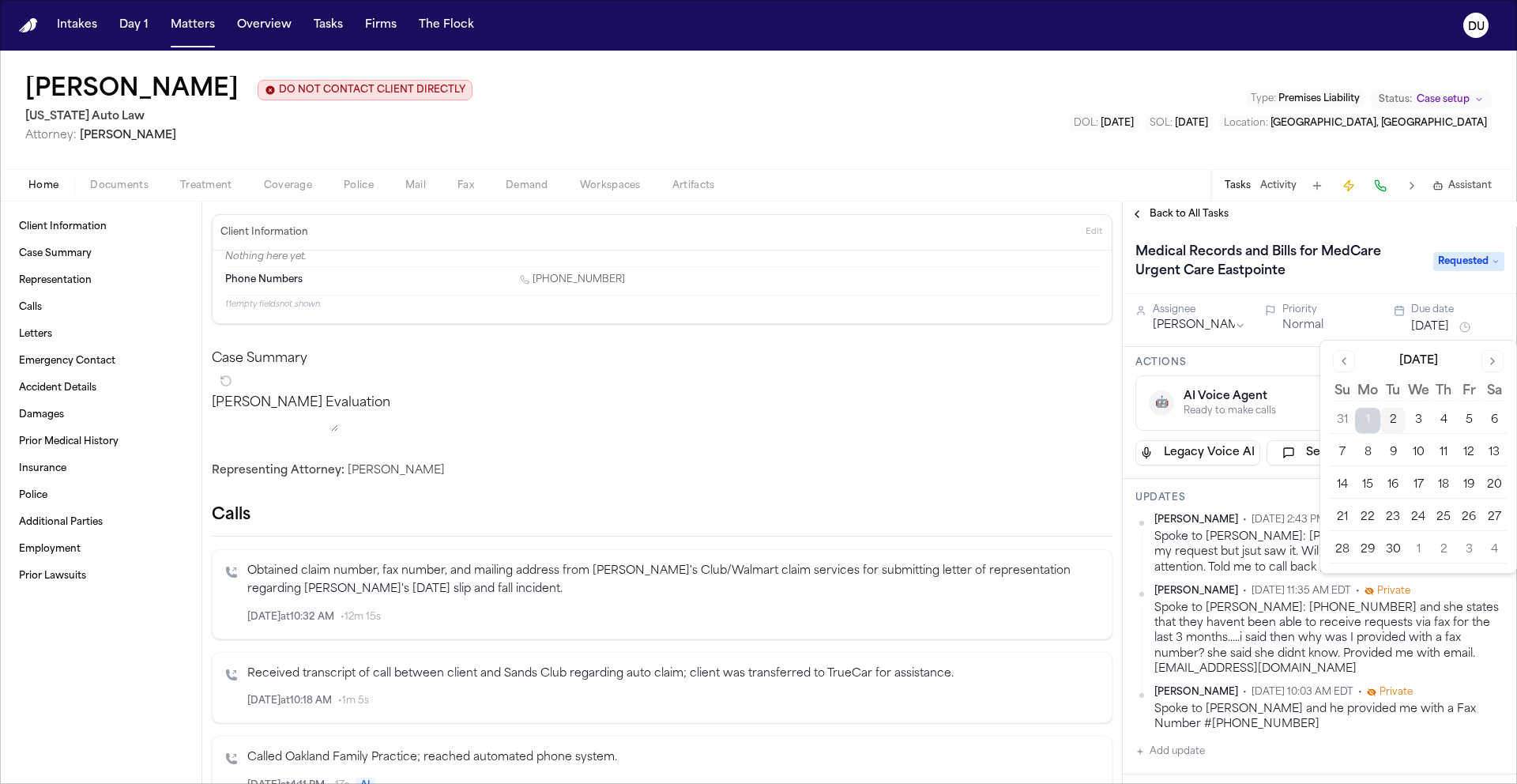
click at [1443, 418] on button "4" at bounding box center [1444, 420] width 25 height 25
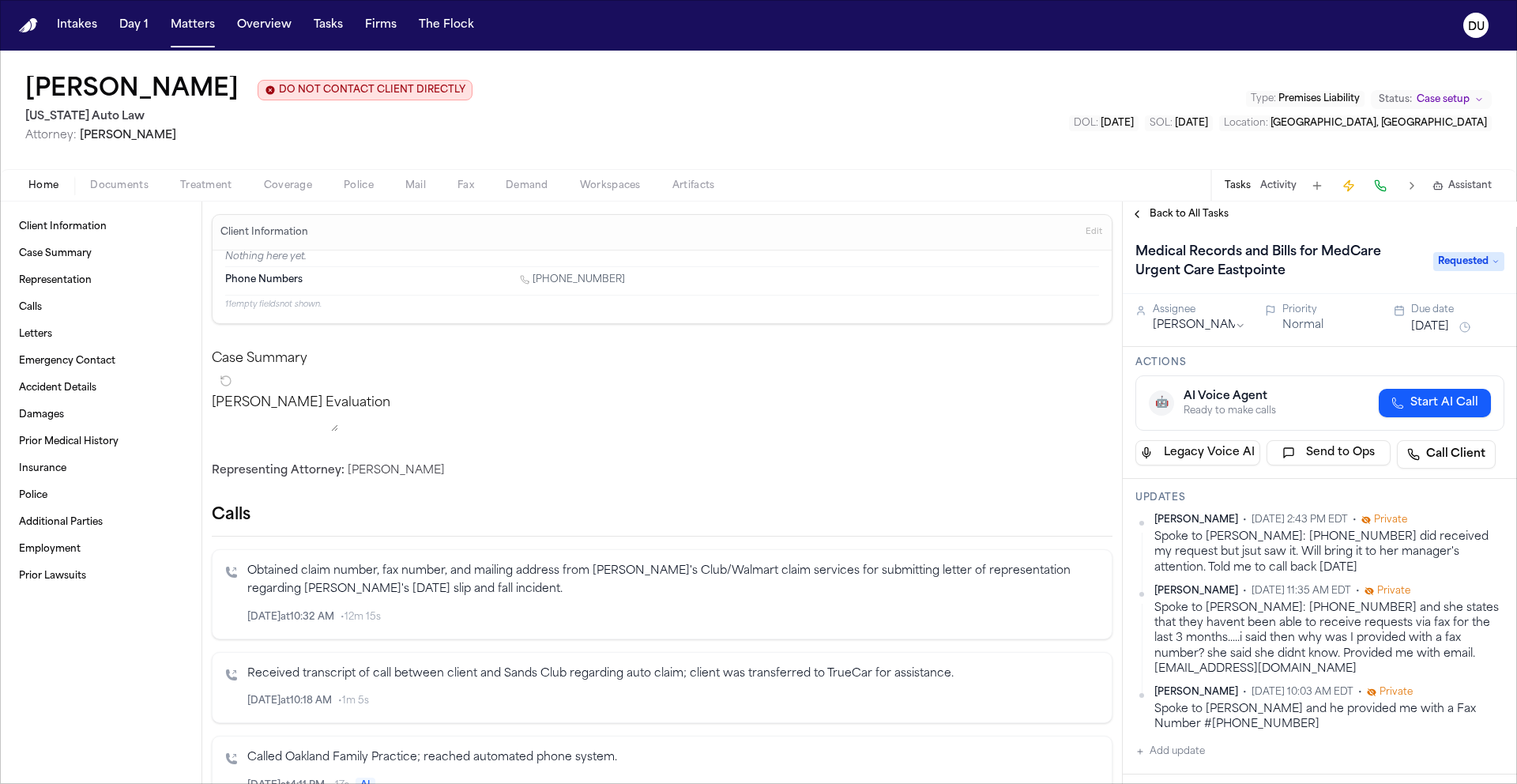
click at [1161, 184] on div "Home Documents Treatment Coverage Police Mail Fax Demand Workspaces Artifacts T…" at bounding box center [758, 185] width 1517 height 32
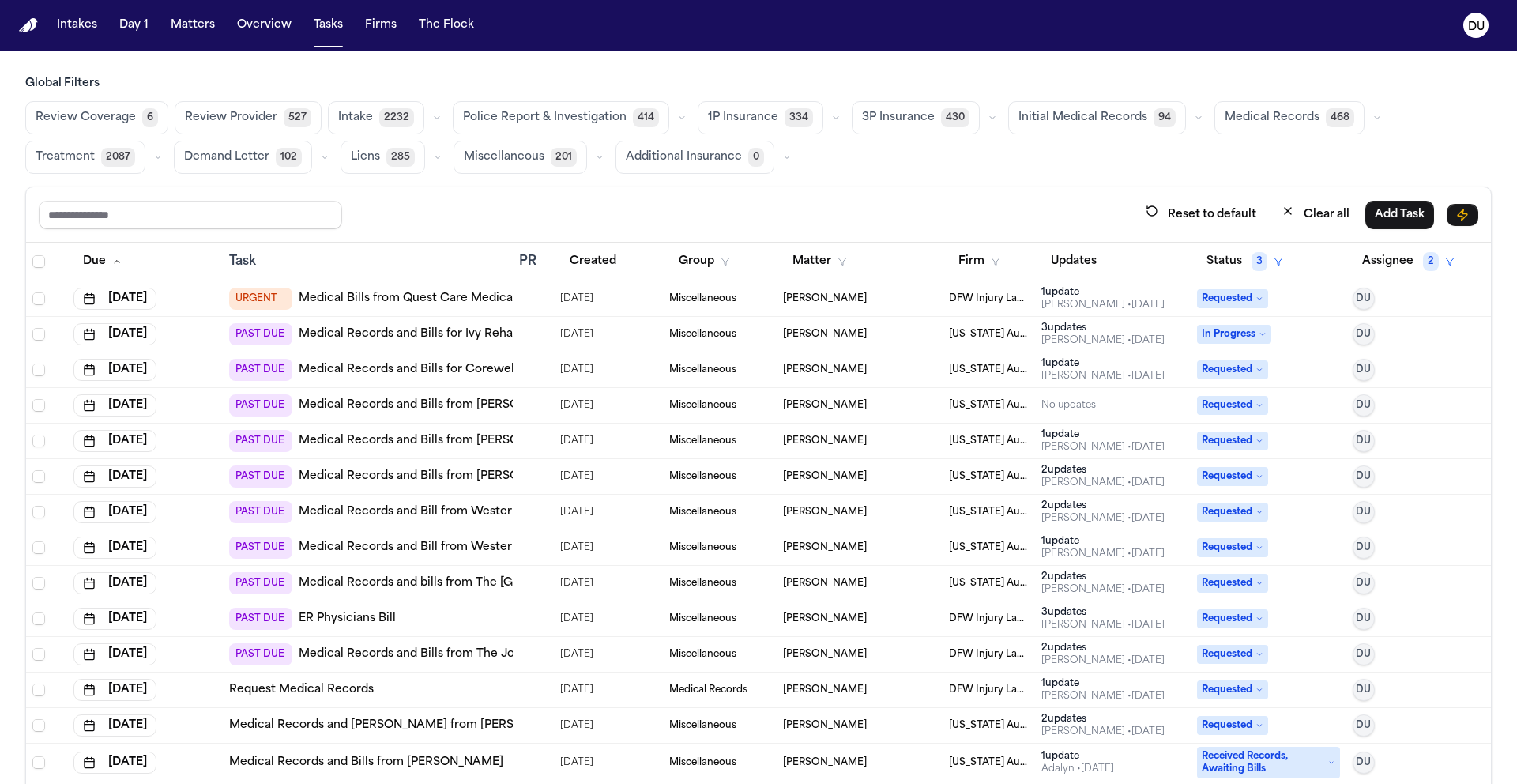
click at [467, 409] on link "Medical Records and Bills from [PERSON_NAME][GEOGRAPHIC_DATA]-[GEOGRAPHIC_DATA]" at bounding box center [562, 405] width 527 height 16
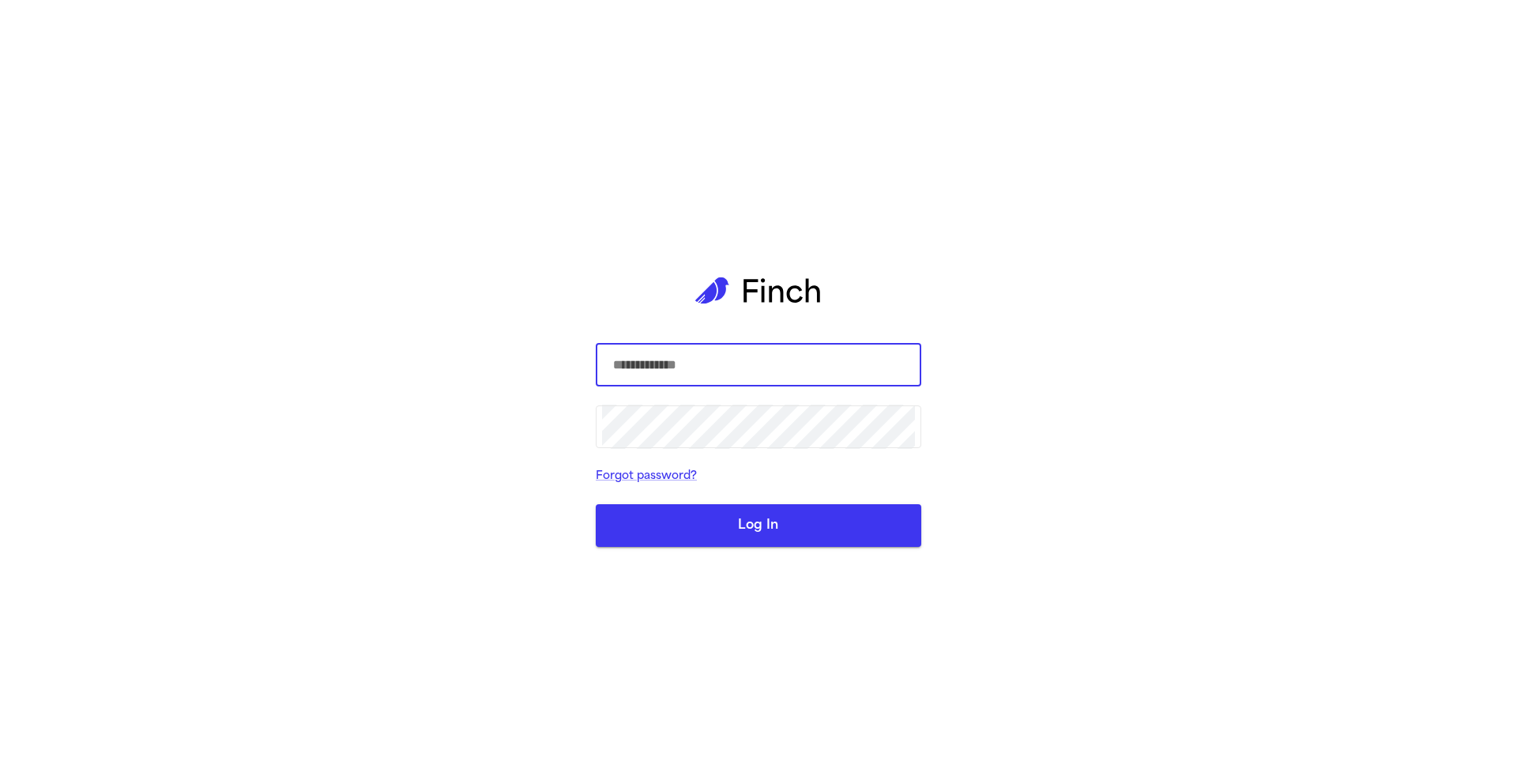
type input "**********"
click at [746, 524] on button "Log In" at bounding box center [758, 524] width 326 height 42
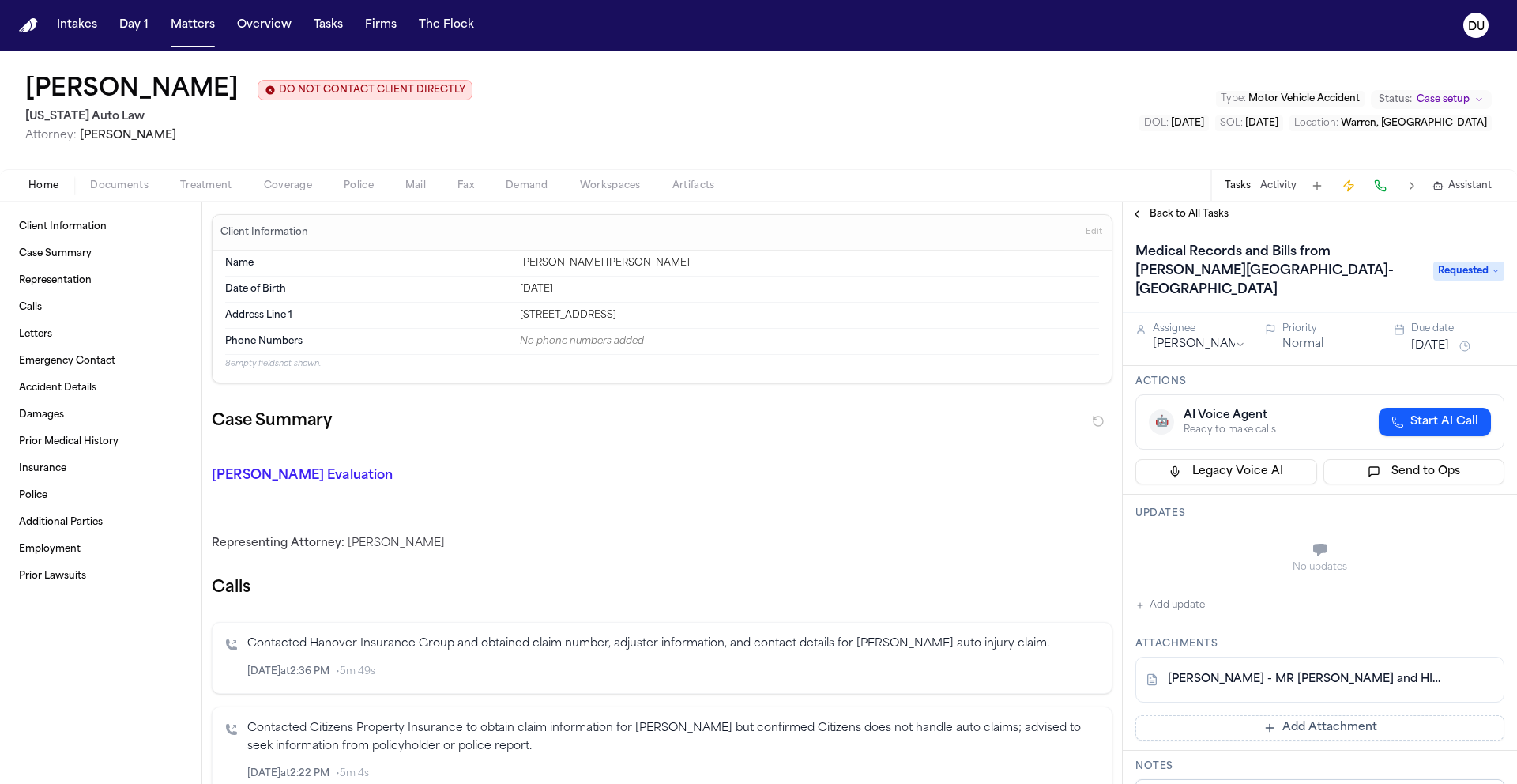
click at [41, 36] on nav "Intakes Day 1 Matters Overview Tasks Firms The Flock DU" at bounding box center [758, 25] width 1517 height 51
click at [29, 23] on img "Home" at bounding box center [28, 25] width 19 height 15
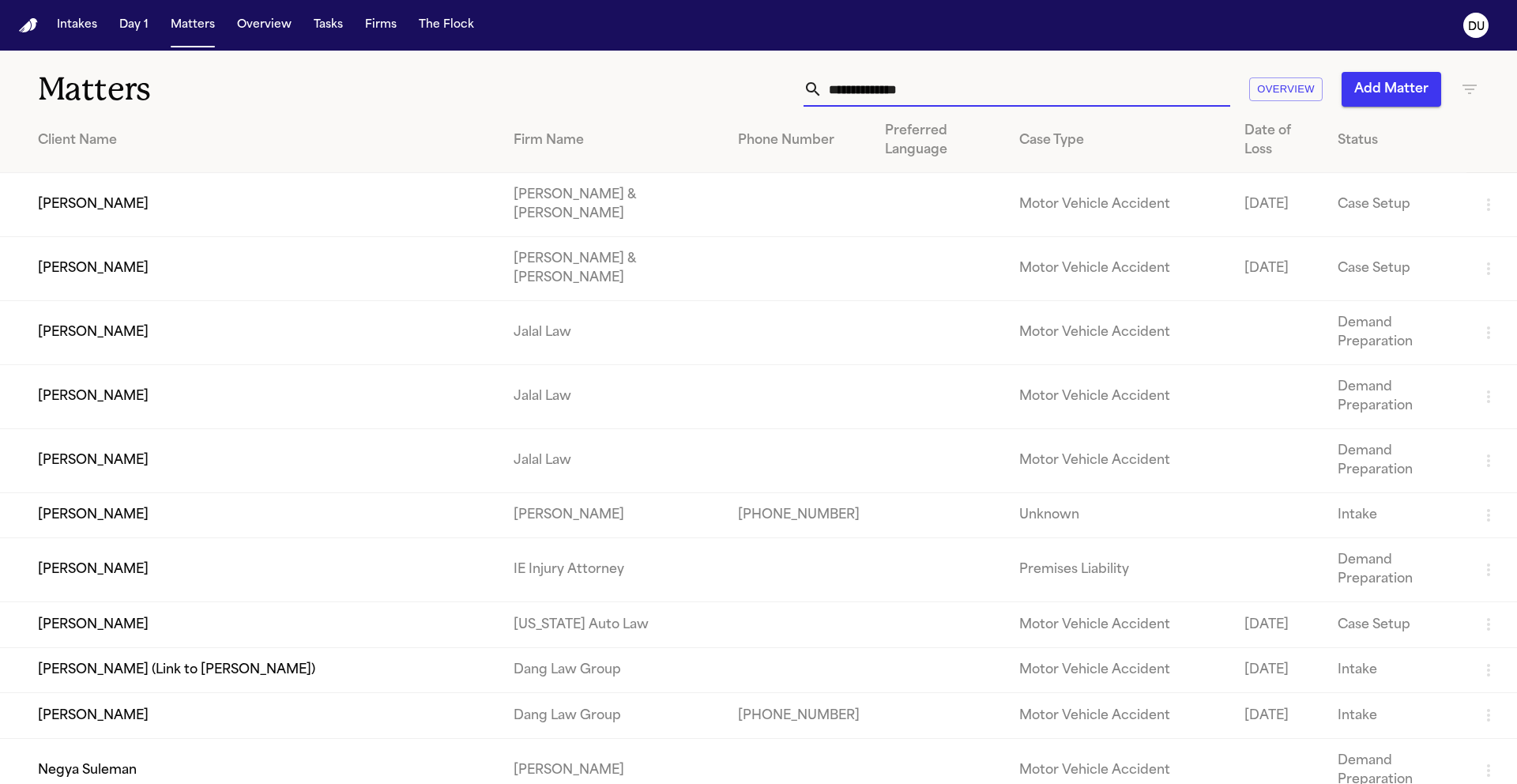
click at [950, 87] on input "text" at bounding box center [1026, 89] width 408 height 35
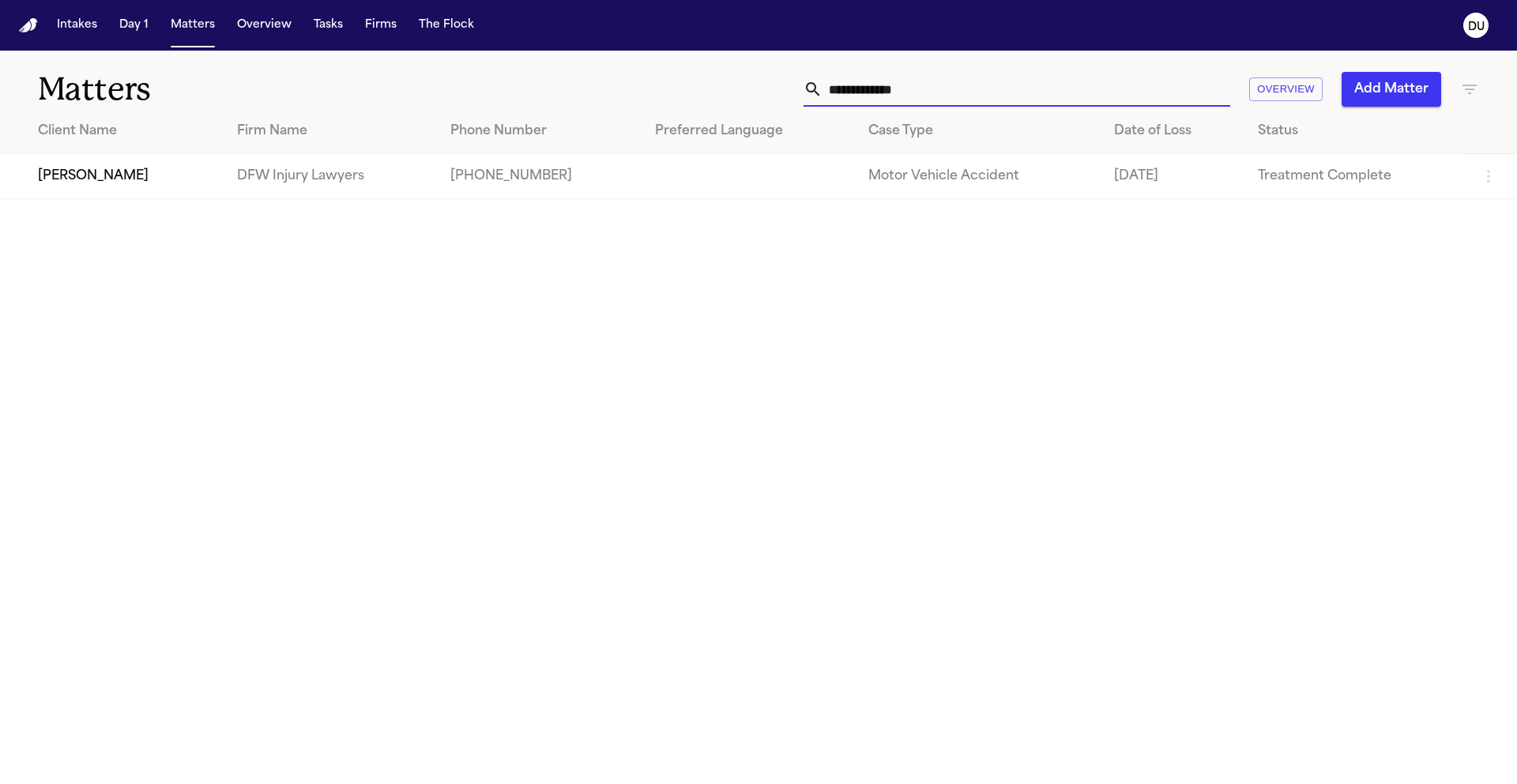
type input "**********"
click at [236, 175] on td "DFW Injury Lawyers" at bounding box center [330, 176] width 213 height 45
click at [111, 181] on td "Adrian Castro" at bounding box center [112, 176] width 224 height 45
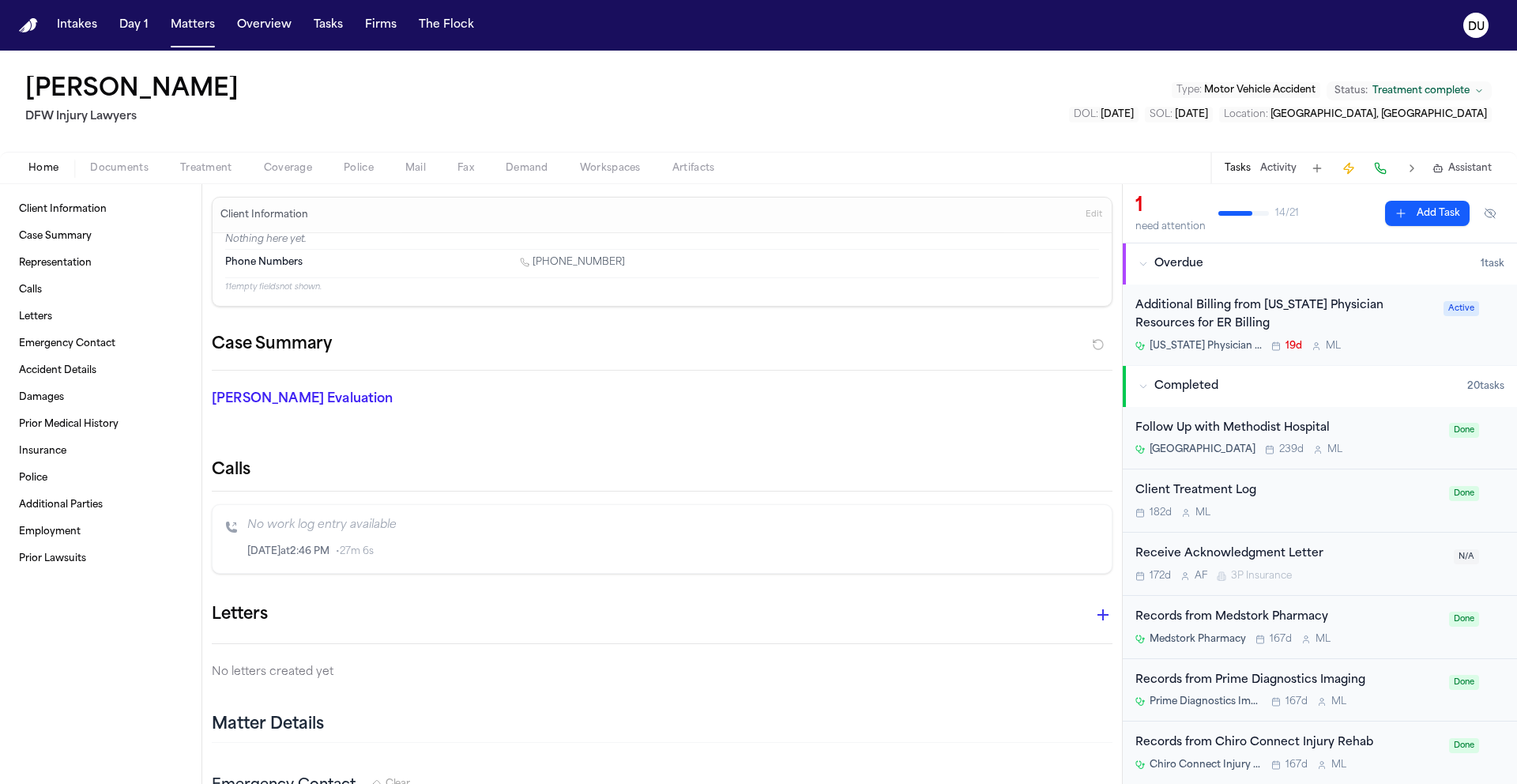
click at [1268, 429] on div "Follow Up with Methodist Hospital" at bounding box center [1288, 428] width 304 height 18
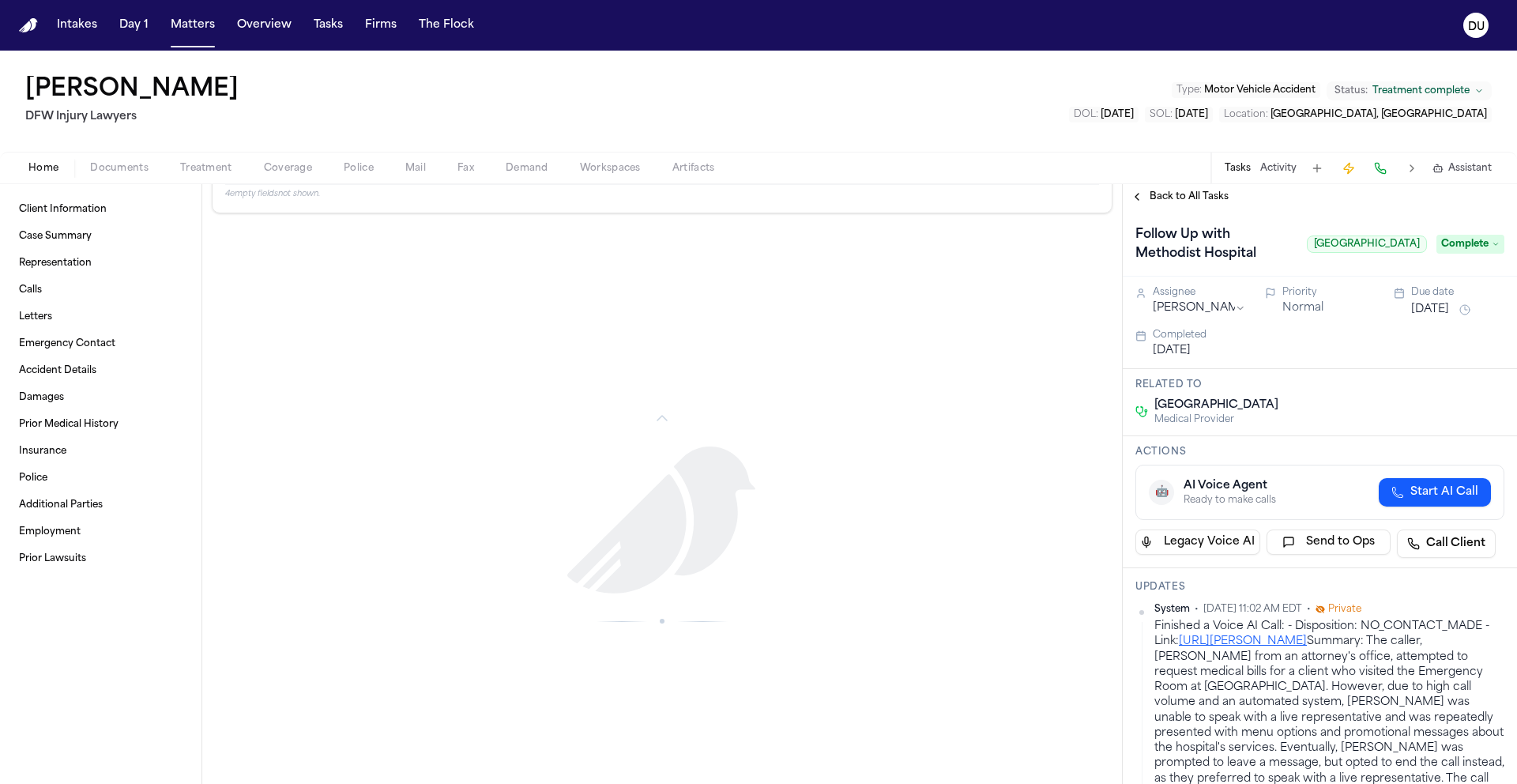
scroll to position [1955, 0]
click at [73, 201] on link "Client Information" at bounding box center [100, 209] width 176 height 25
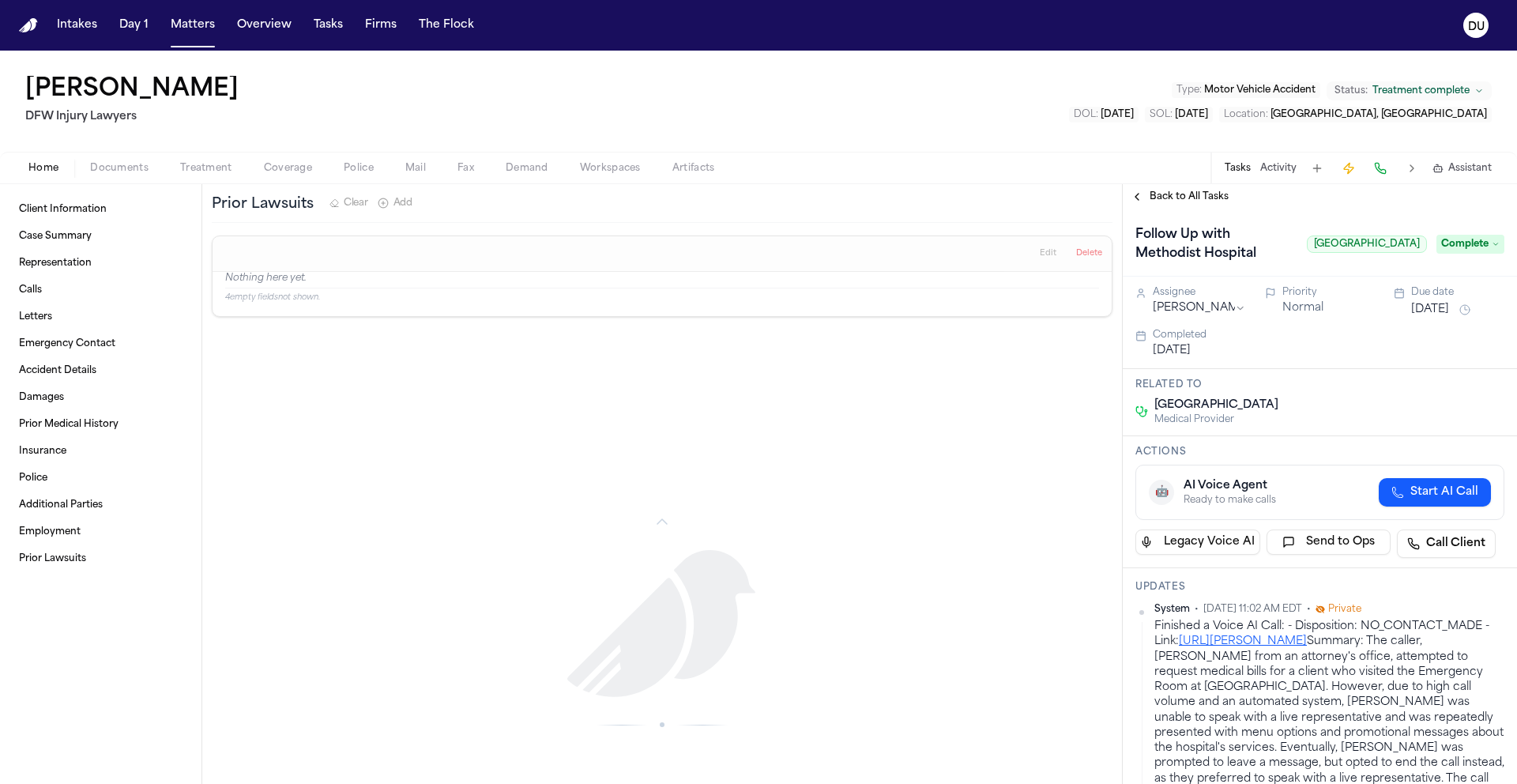
scroll to position [1955, 0]
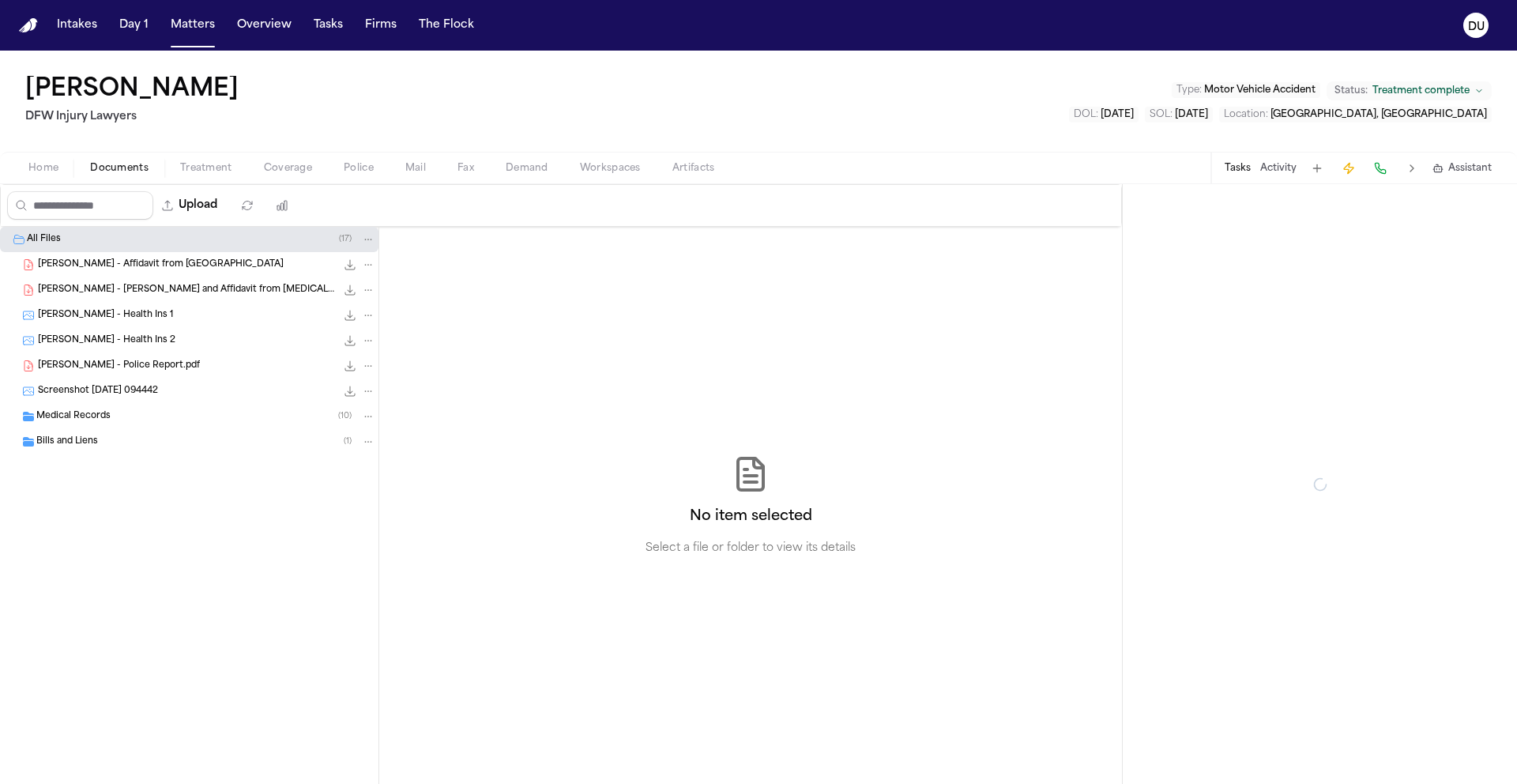
click at [122, 171] on span "Documents" at bounding box center [119, 168] width 58 height 12
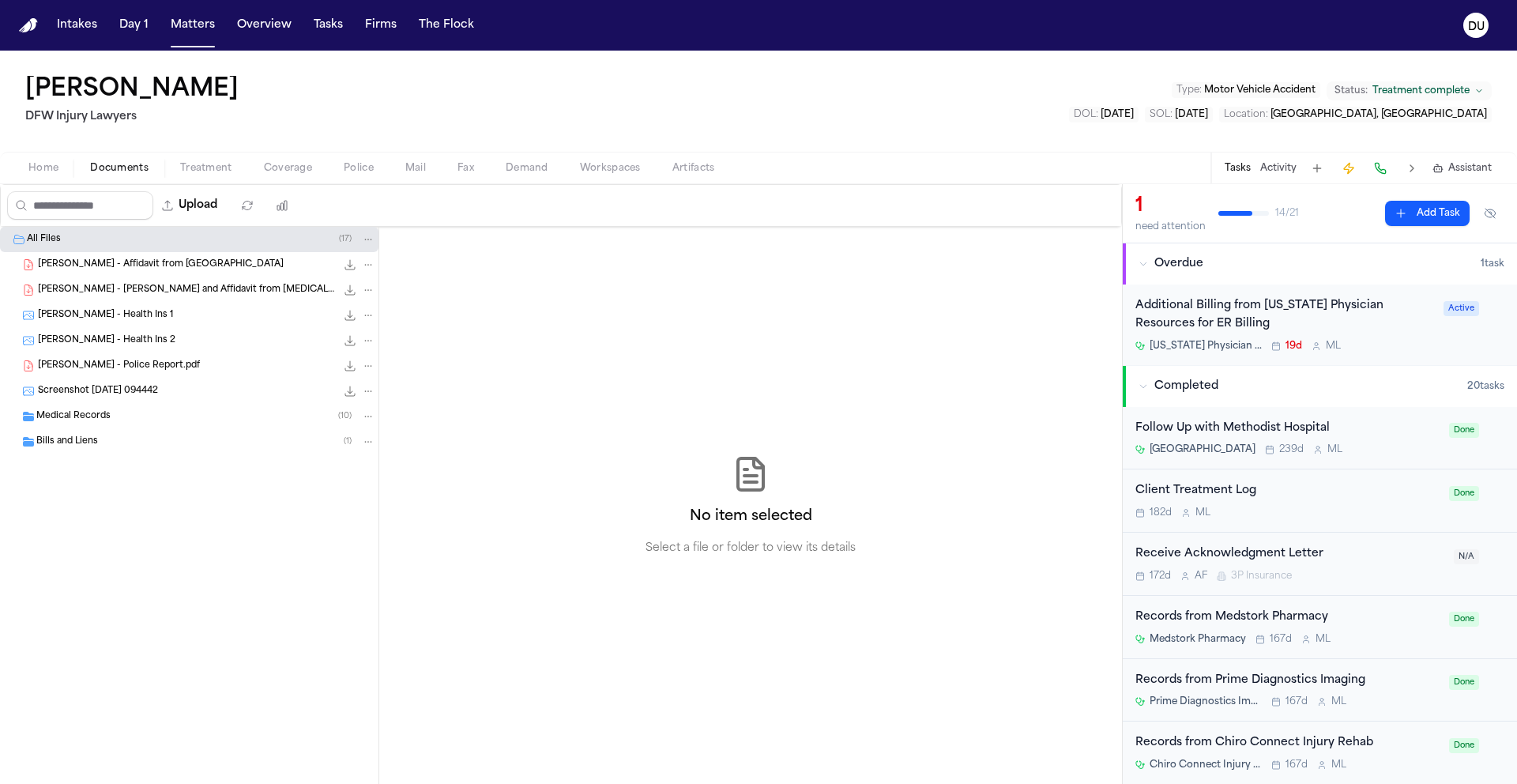
click at [104, 368] on span "Castro - Police Report.pdf" at bounding box center [118, 366] width 162 height 13
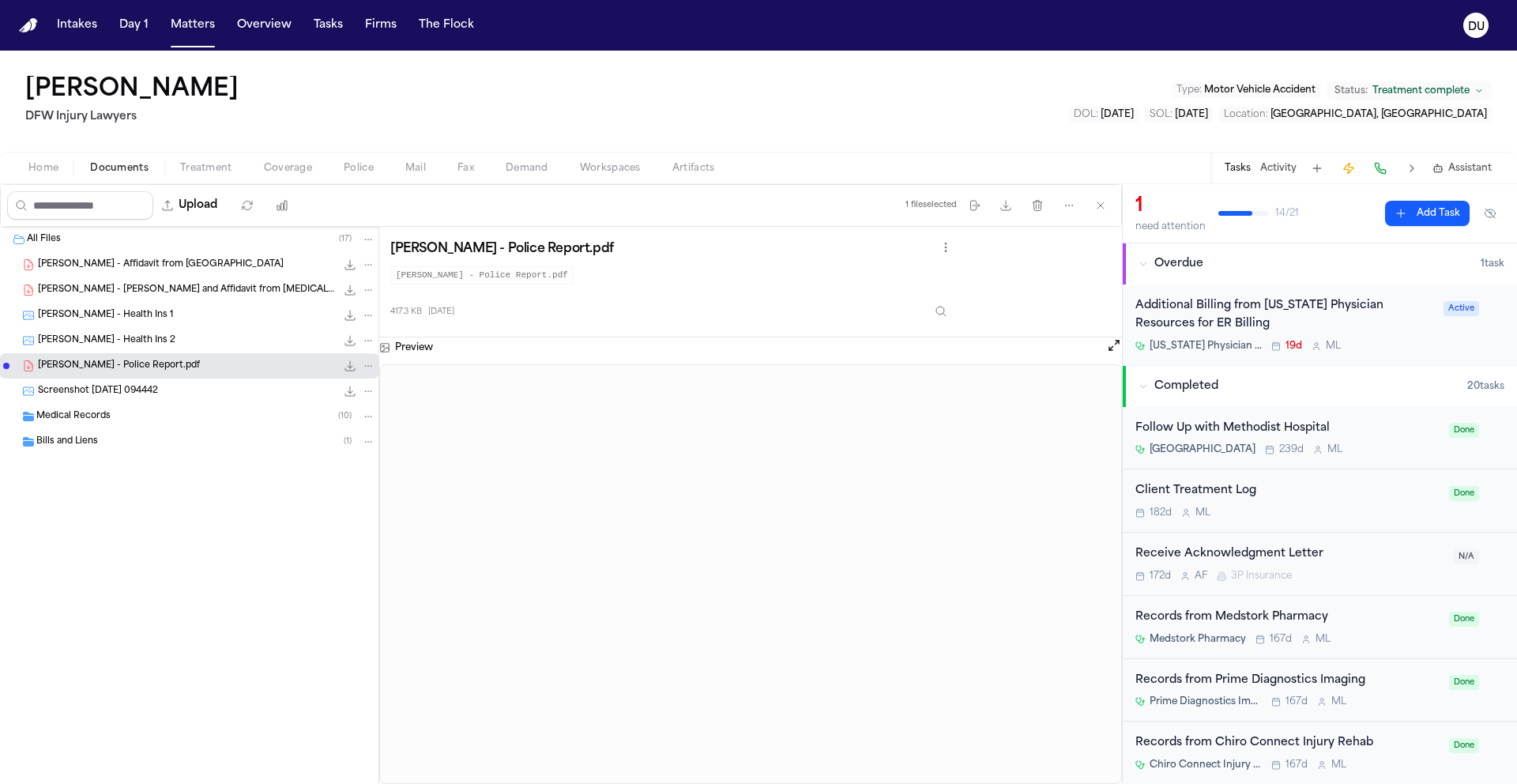
click at [1256, 313] on div "Additional Billing from Texas Physician Resources for ER Billing" at bounding box center [1285, 315] width 298 height 37
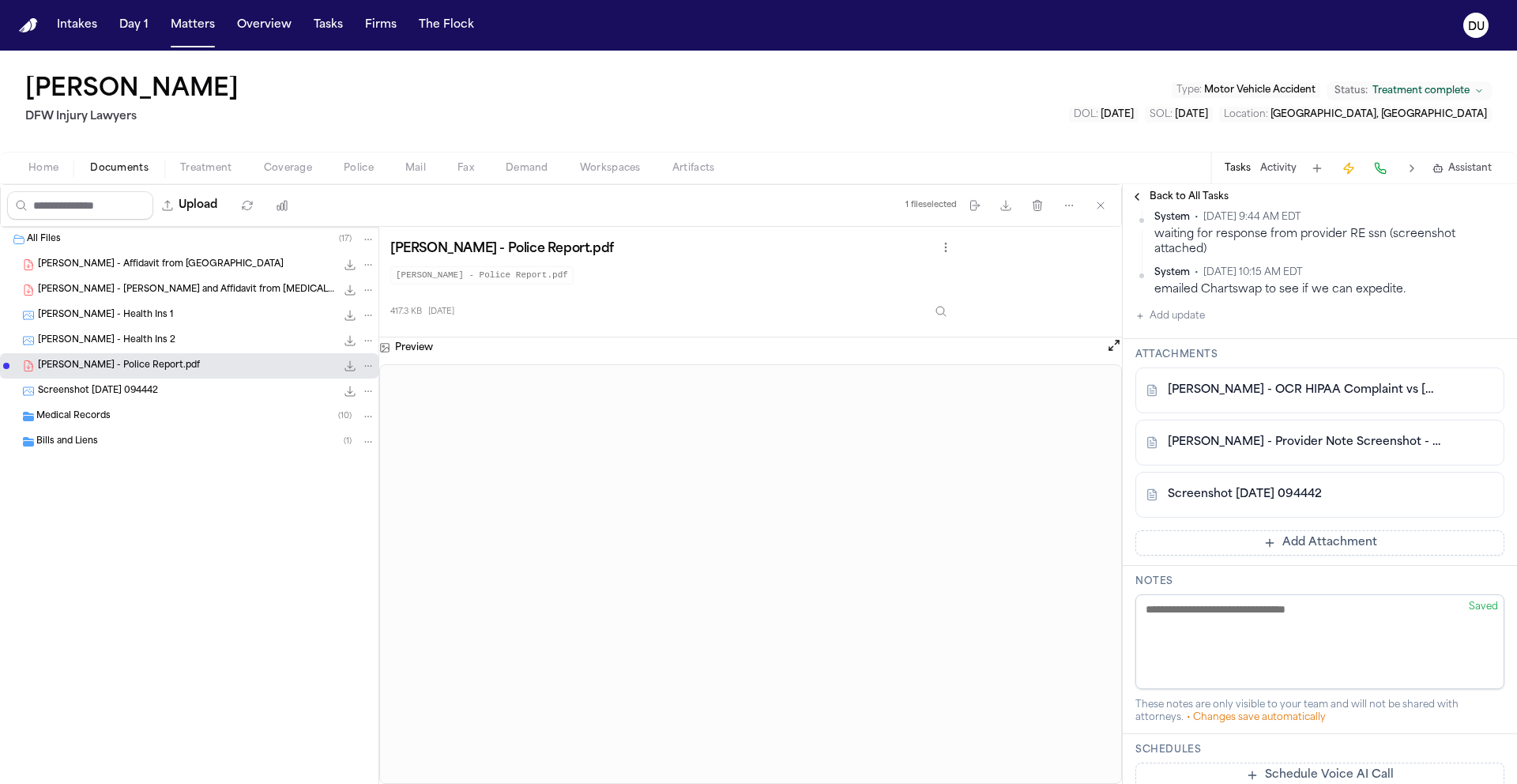
scroll to position [1452, 0]
click at [1246, 392] on link "A. Castro - OCR HIPAA Complaint vs Texas Physician Resources - 4.2025" at bounding box center [1304, 389] width 273 height 16
click at [82, 418] on span "Medical Records" at bounding box center [73, 416] width 74 height 13
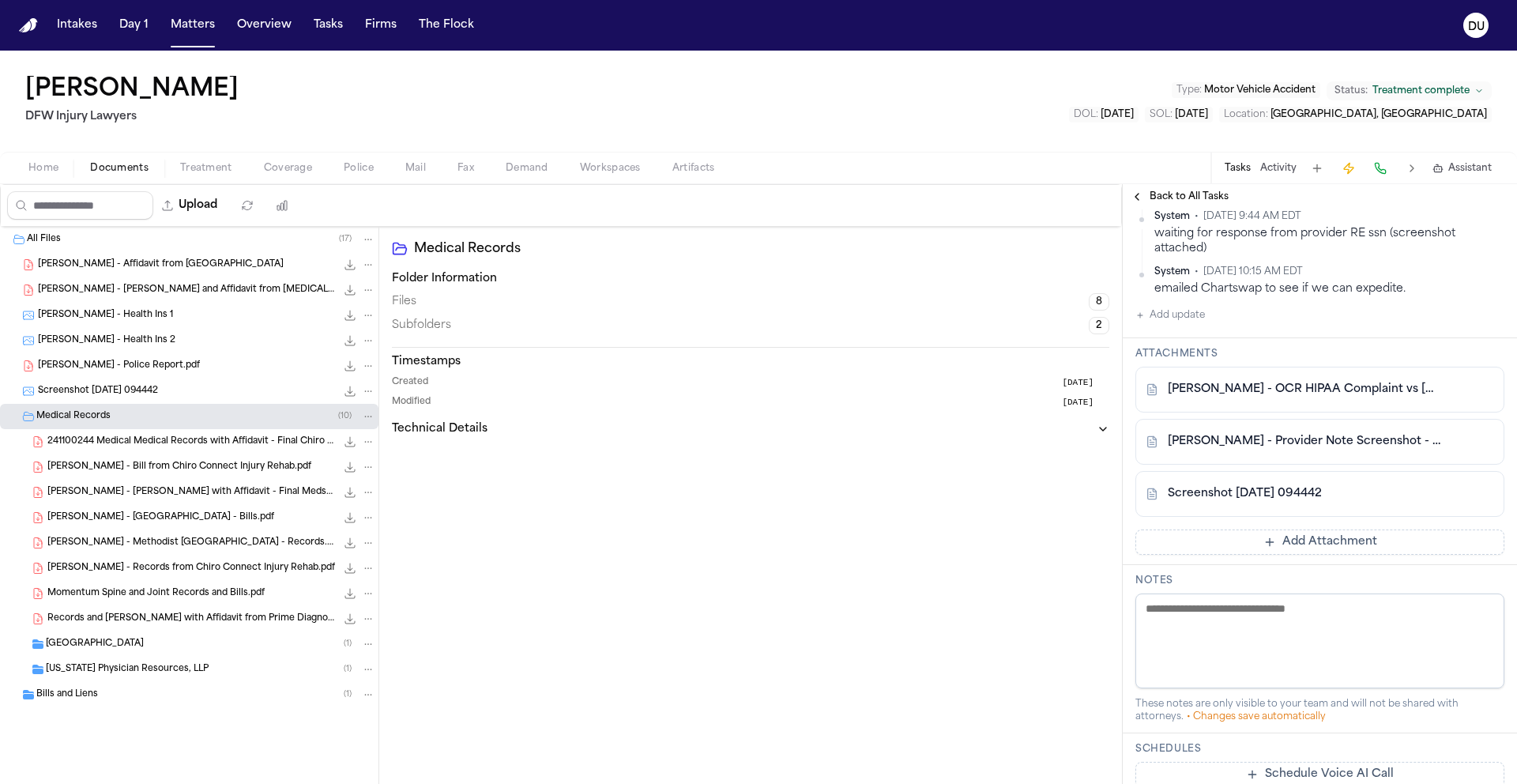
click at [62, 699] on span "Bills and Liens" at bounding box center [68, 695] width 62 height 13
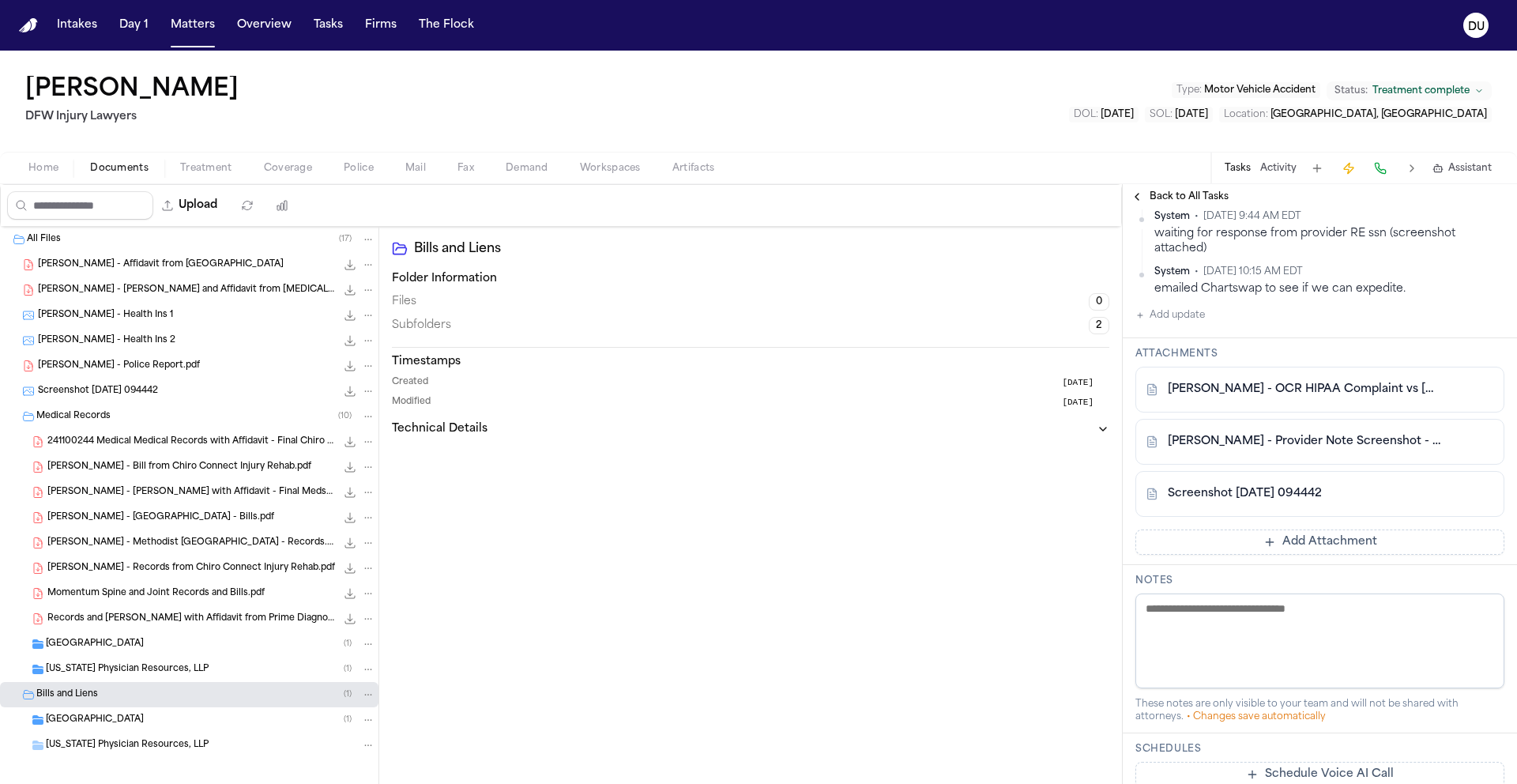
click at [114, 362] on span "Castro - Police Report.pdf" at bounding box center [118, 366] width 162 height 13
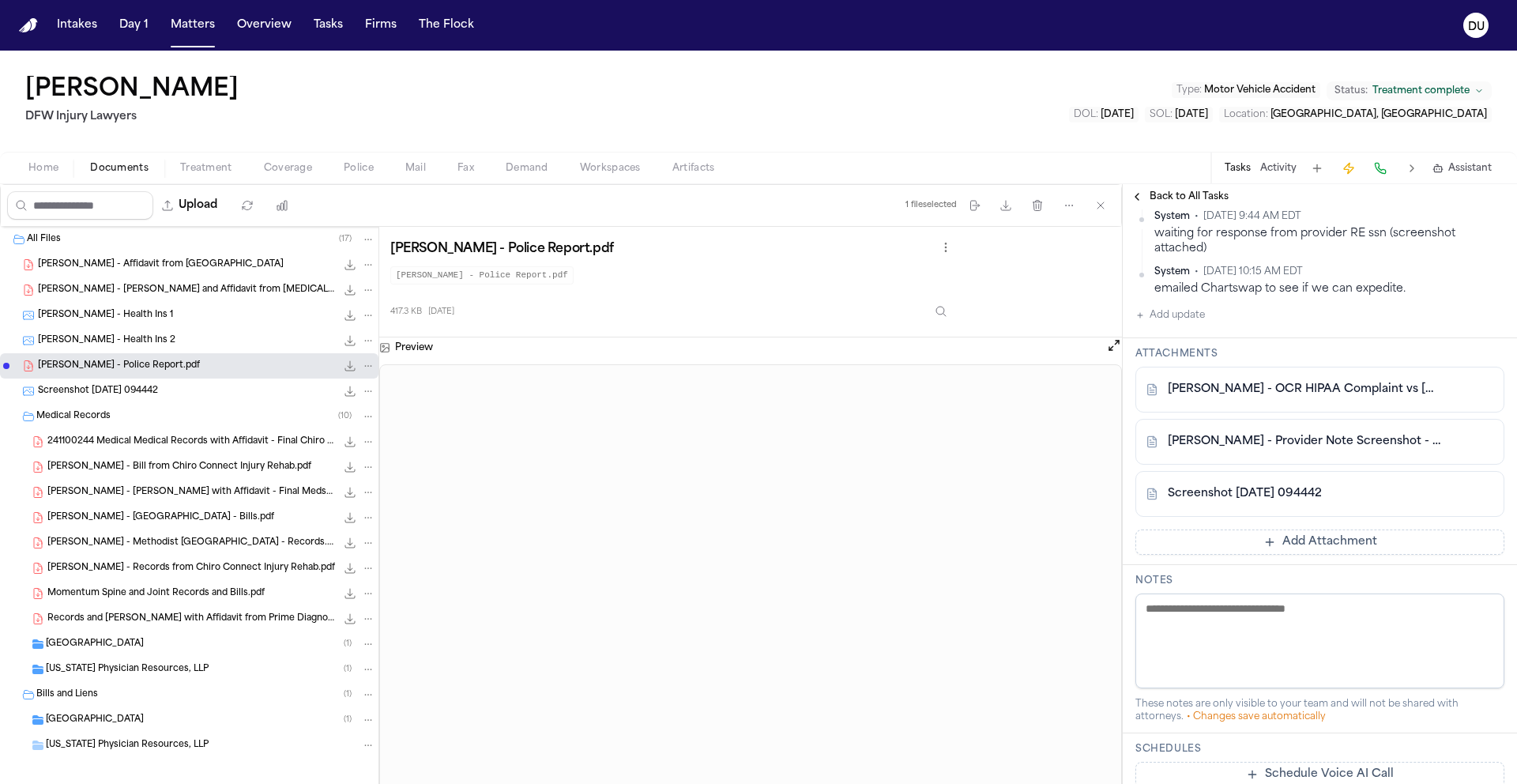
click at [1244, 168] on button "Tasks" at bounding box center [1238, 168] width 26 height 12
click at [1241, 170] on button "Tasks" at bounding box center [1238, 168] width 26 height 12
click at [1176, 198] on span "Back to All Tasks" at bounding box center [1190, 196] width 79 height 12
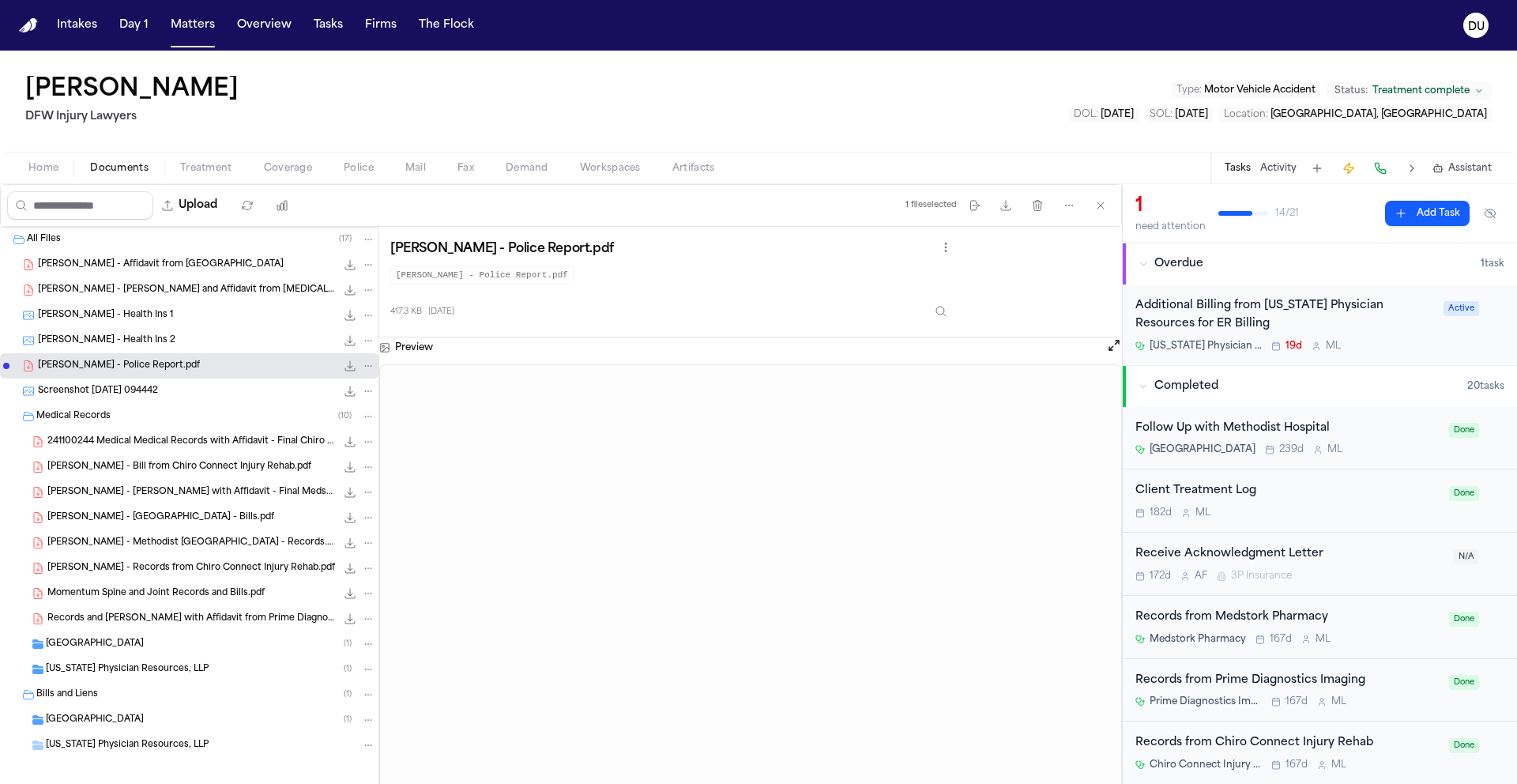
click at [1235, 310] on div "Additional Billing from Texas Physician Resources for ER Billing" at bounding box center [1285, 315] width 298 height 37
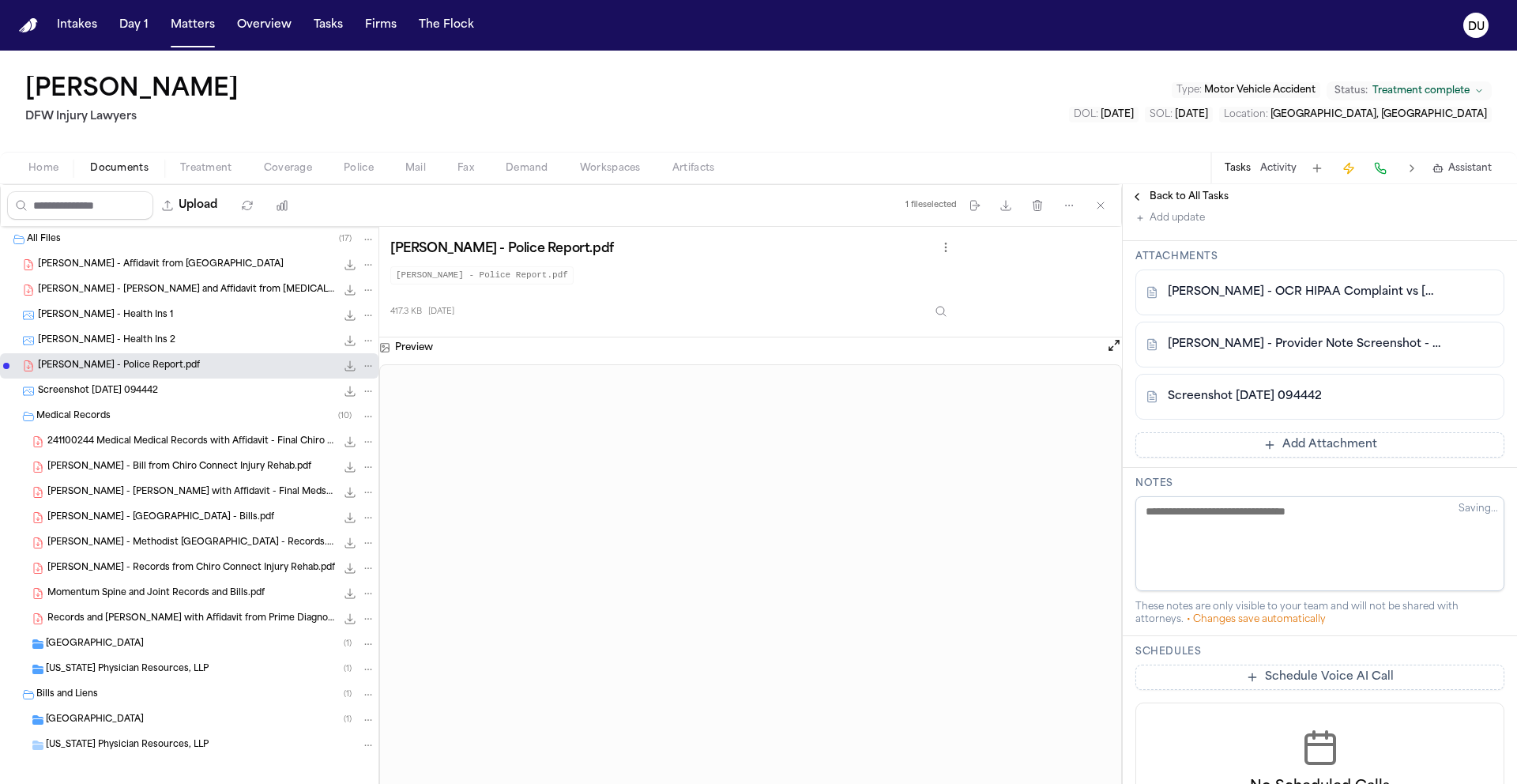
scroll to position [1348, 0]
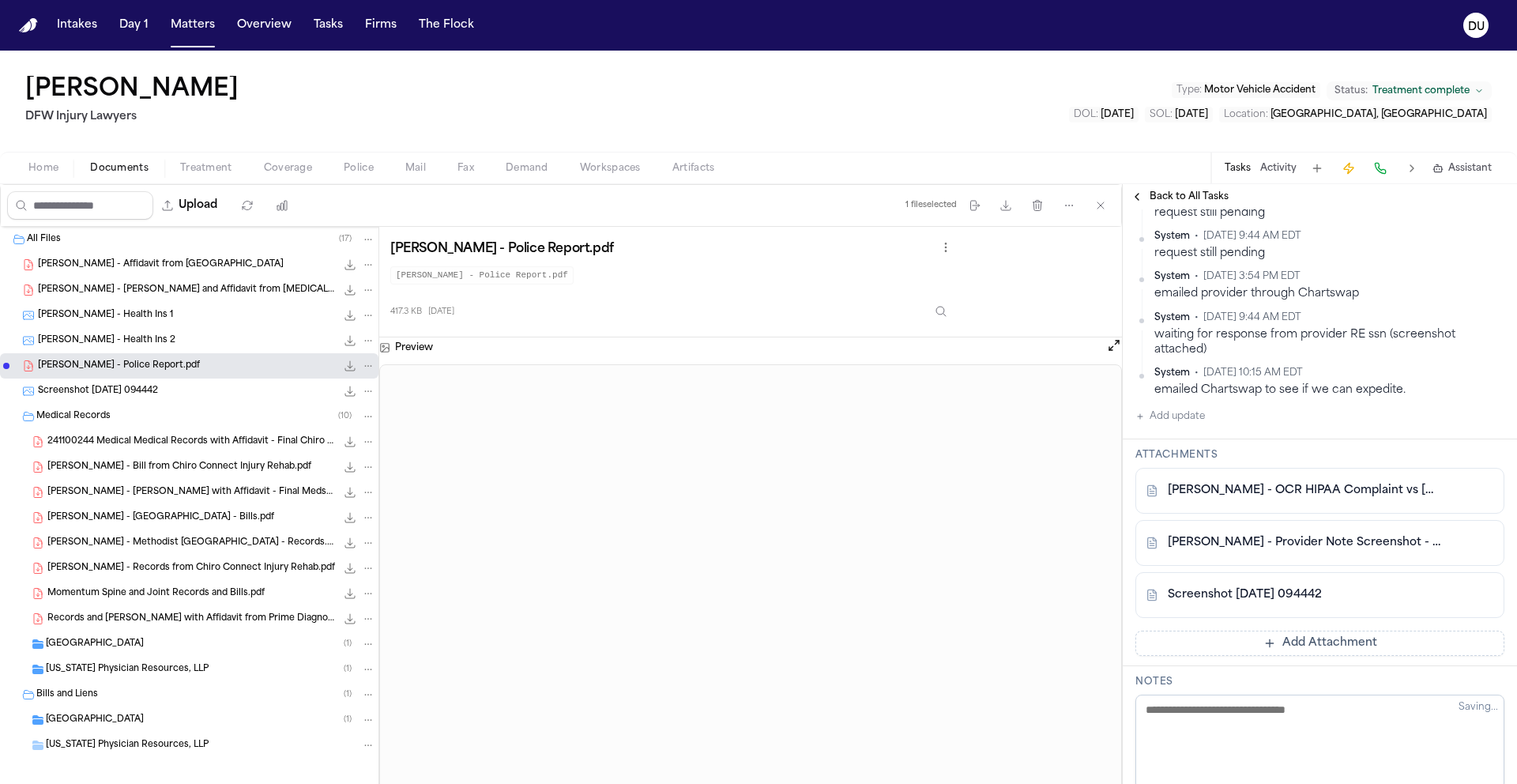
click at [1194, 409] on button "Add update" at bounding box center [1171, 416] width 69 height 19
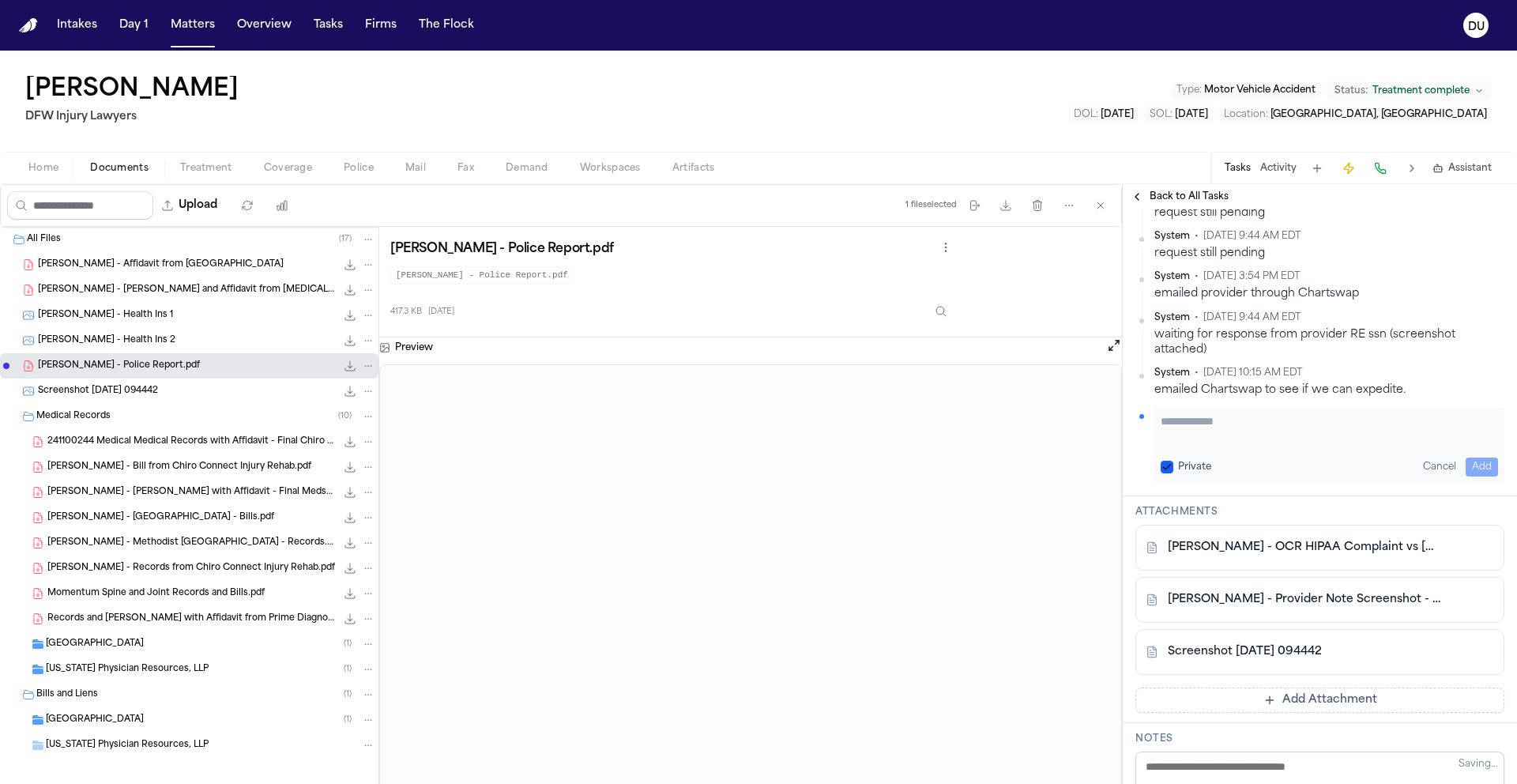
click at [1233, 415] on textarea "Add your update" at bounding box center [1330, 430] width 338 height 32
type textarea "**********"
click at [1474, 458] on button "Add" at bounding box center [1482, 467] width 33 height 19
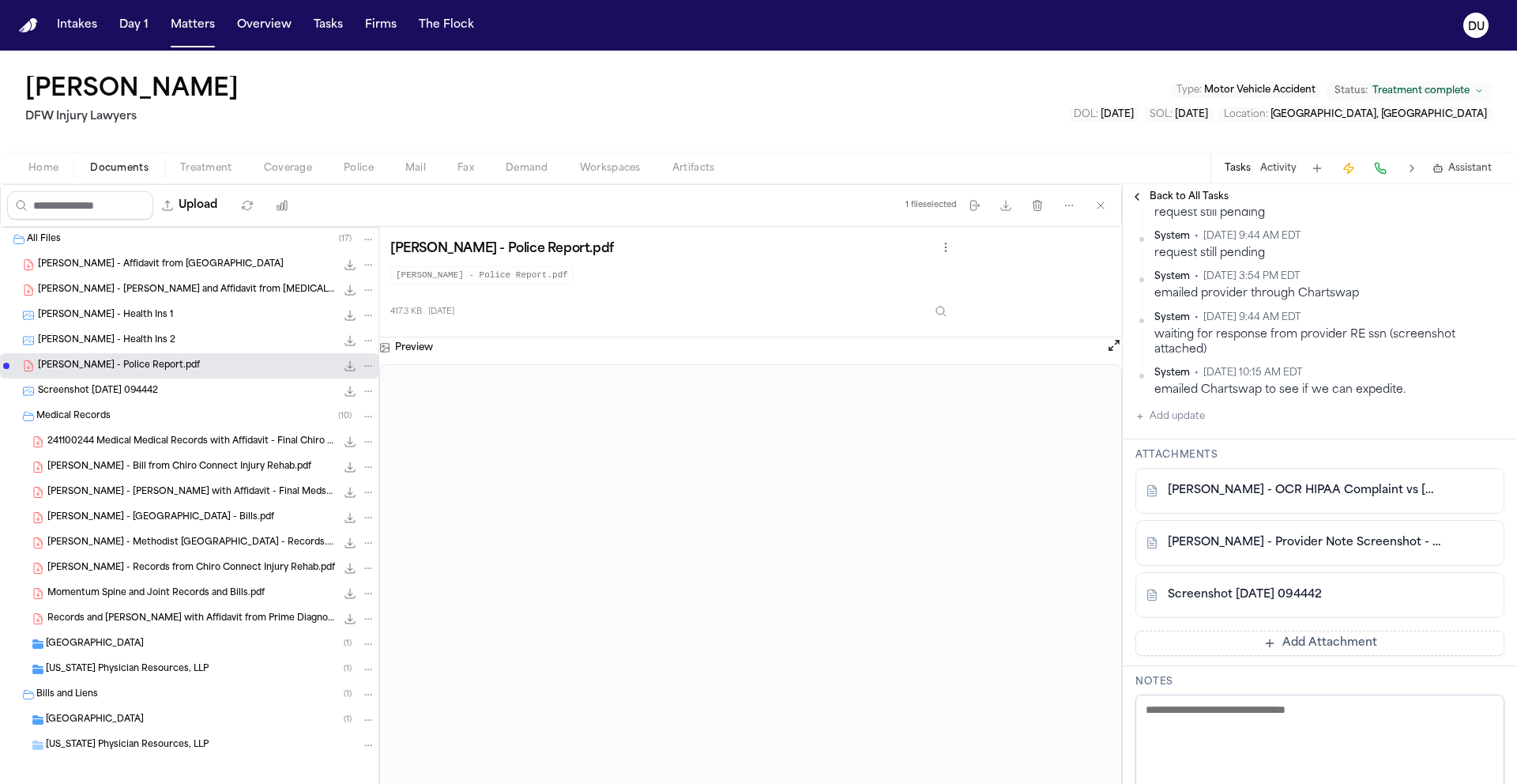
scroll to position [1391, 0]
click at [27, 27] on img "Home" at bounding box center [28, 25] width 19 height 15
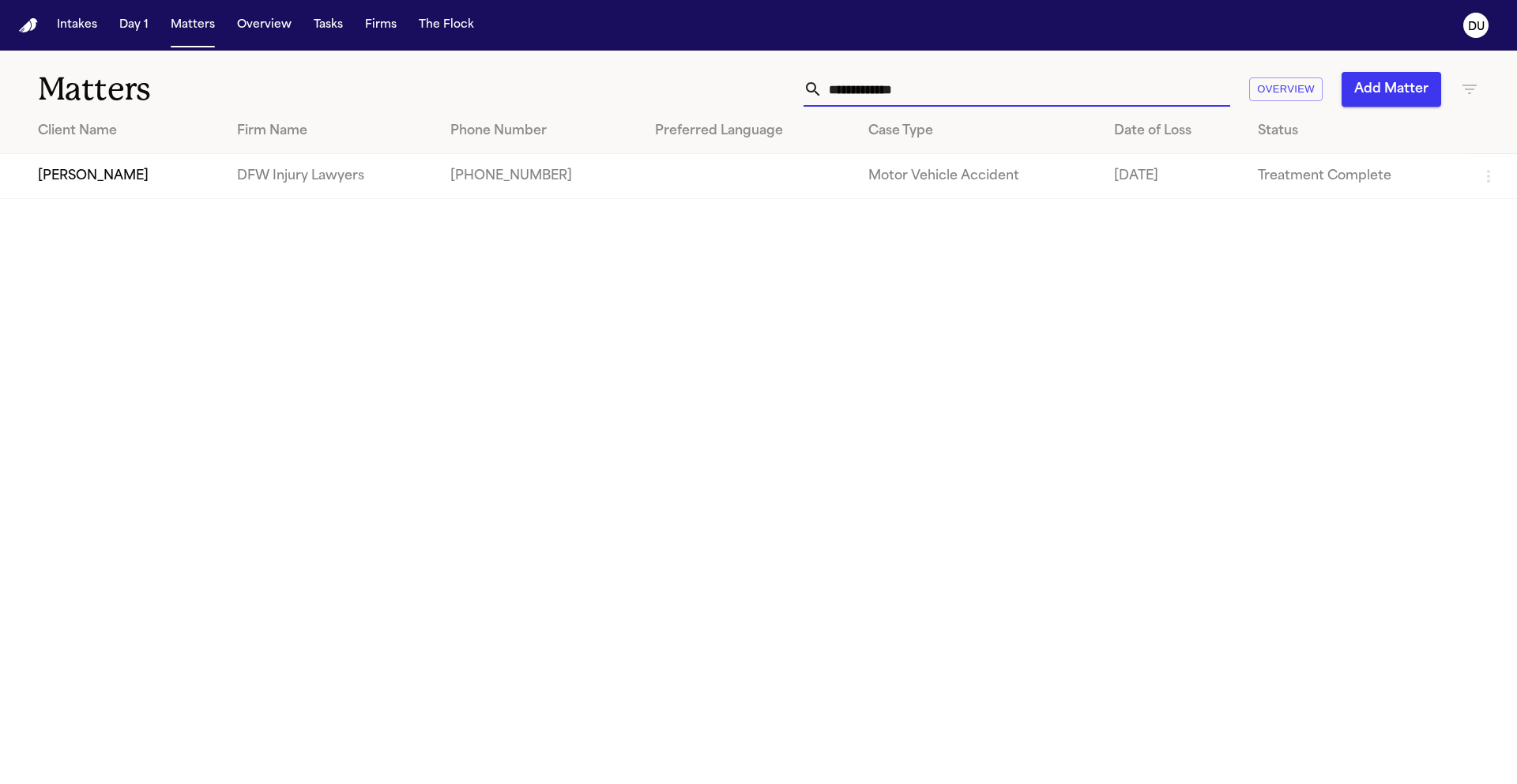
drag, startPoint x: 959, startPoint y: 92, endPoint x: 820, endPoint y: 93, distance: 139.0
click at [820, 93] on div "**********" at bounding box center [1017, 89] width 427 height 35
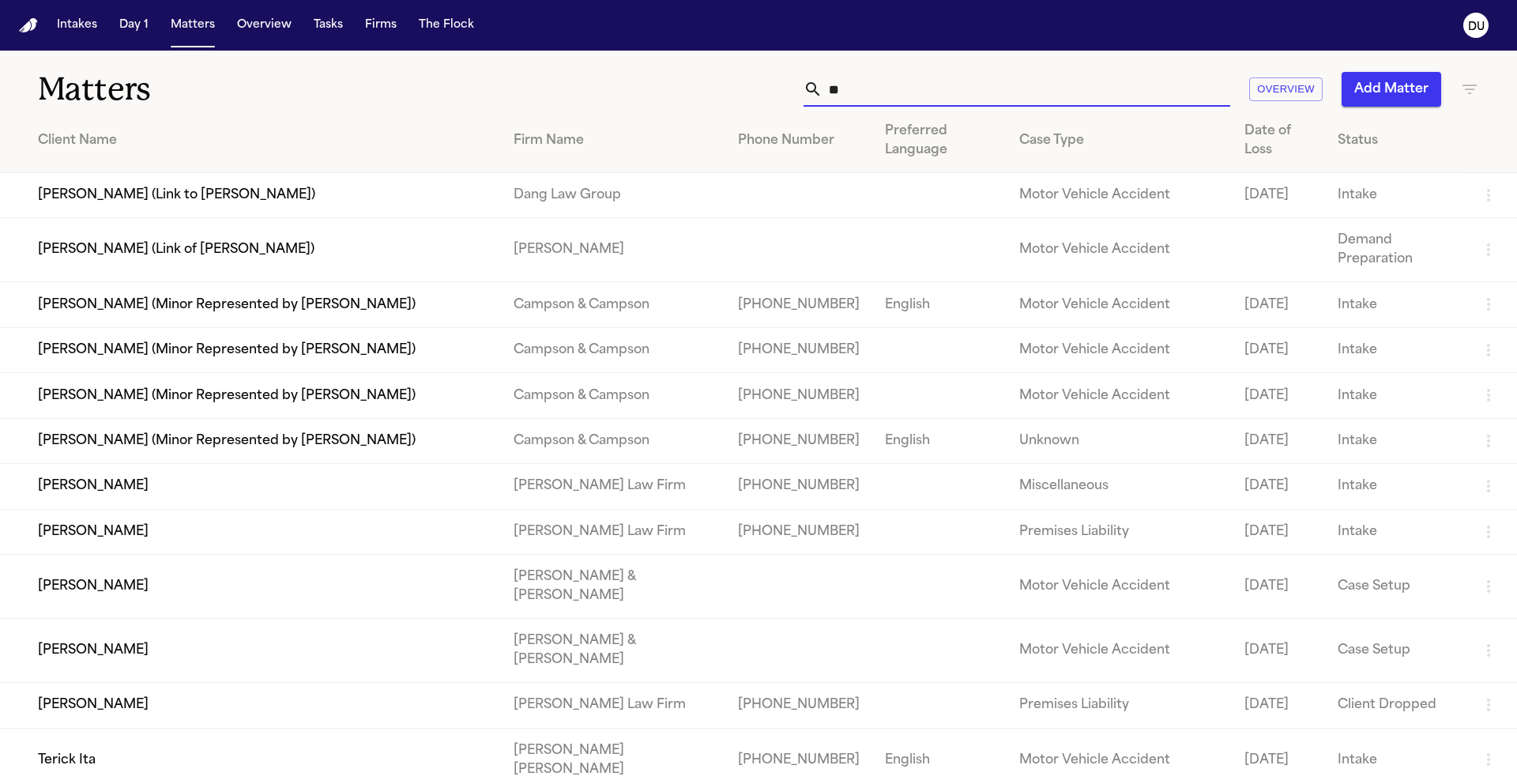
type input "*"
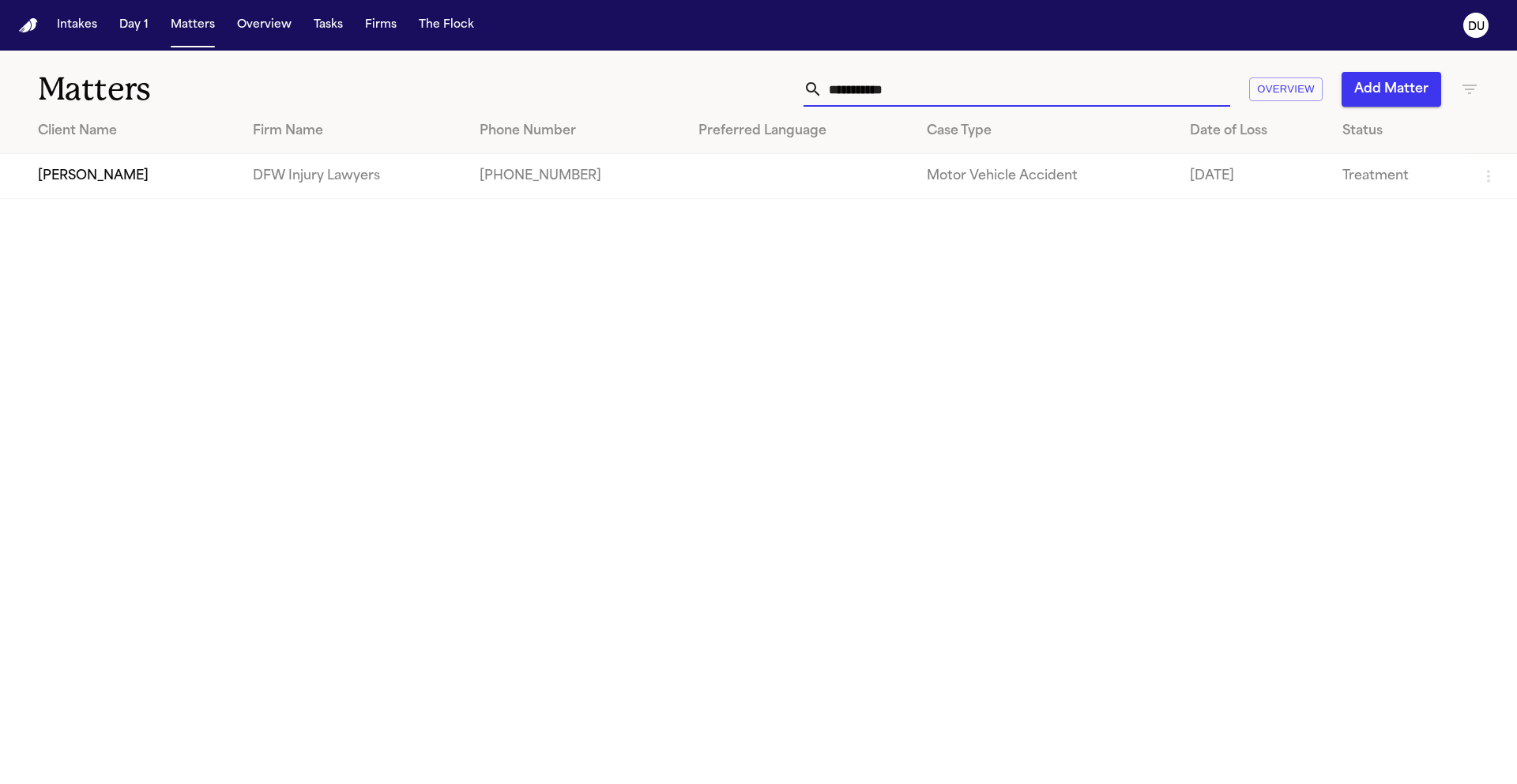
type input "**********"
click at [488, 172] on td "+18176733698" at bounding box center [576, 176] width 219 height 45
click at [941, 192] on td "Motor Vehicle Accident" at bounding box center [1046, 176] width 263 height 45
click at [488, 173] on td "+18176733698" at bounding box center [576, 176] width 219 height 45
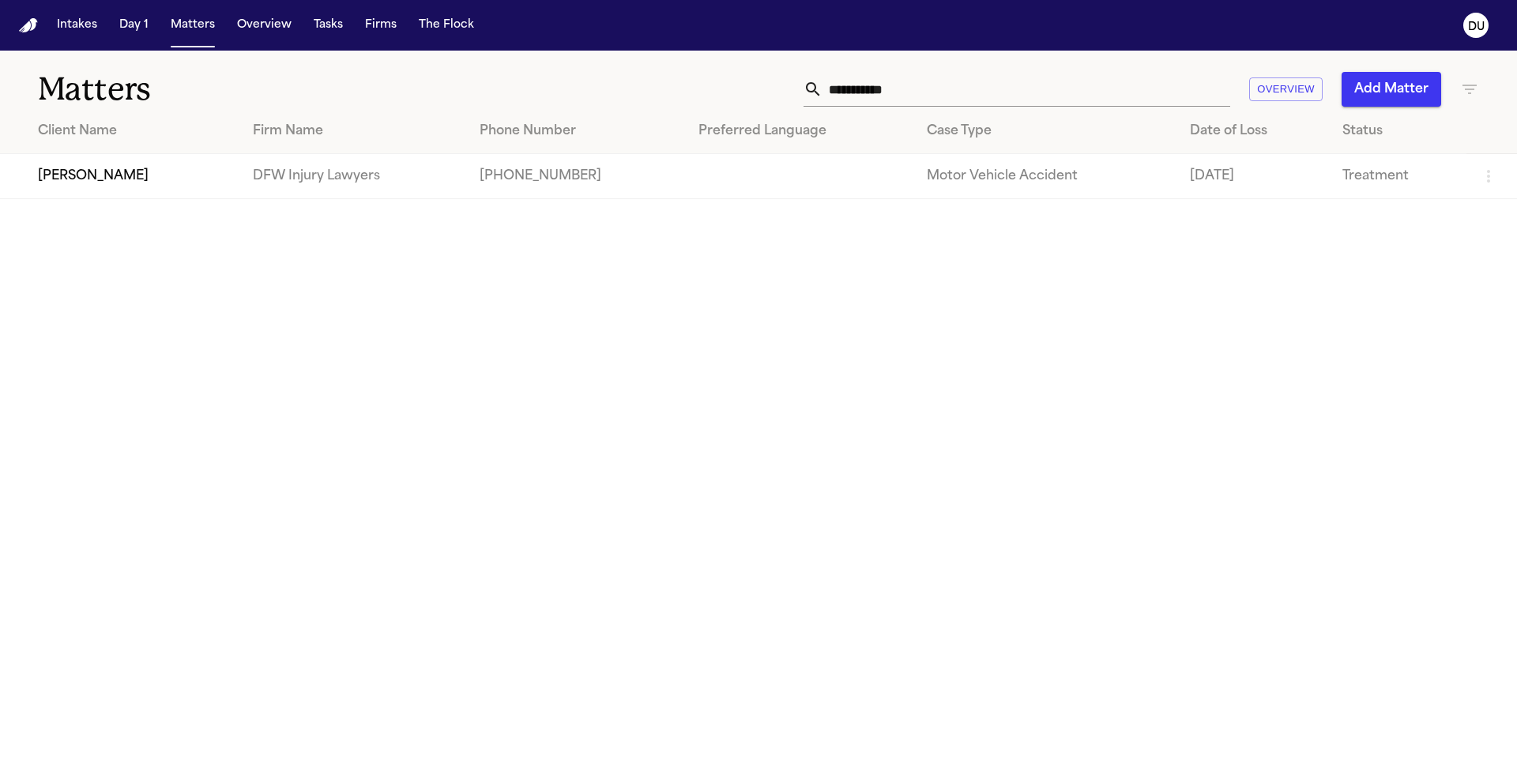
click at [308, 174] on td "DFW Injury Lawyers" at bounding box center [354, 176] width 227 height 45
click at [106, 177] on td "[PERSON_NAME]" at bounding box center [120, 176] width 240 height 45
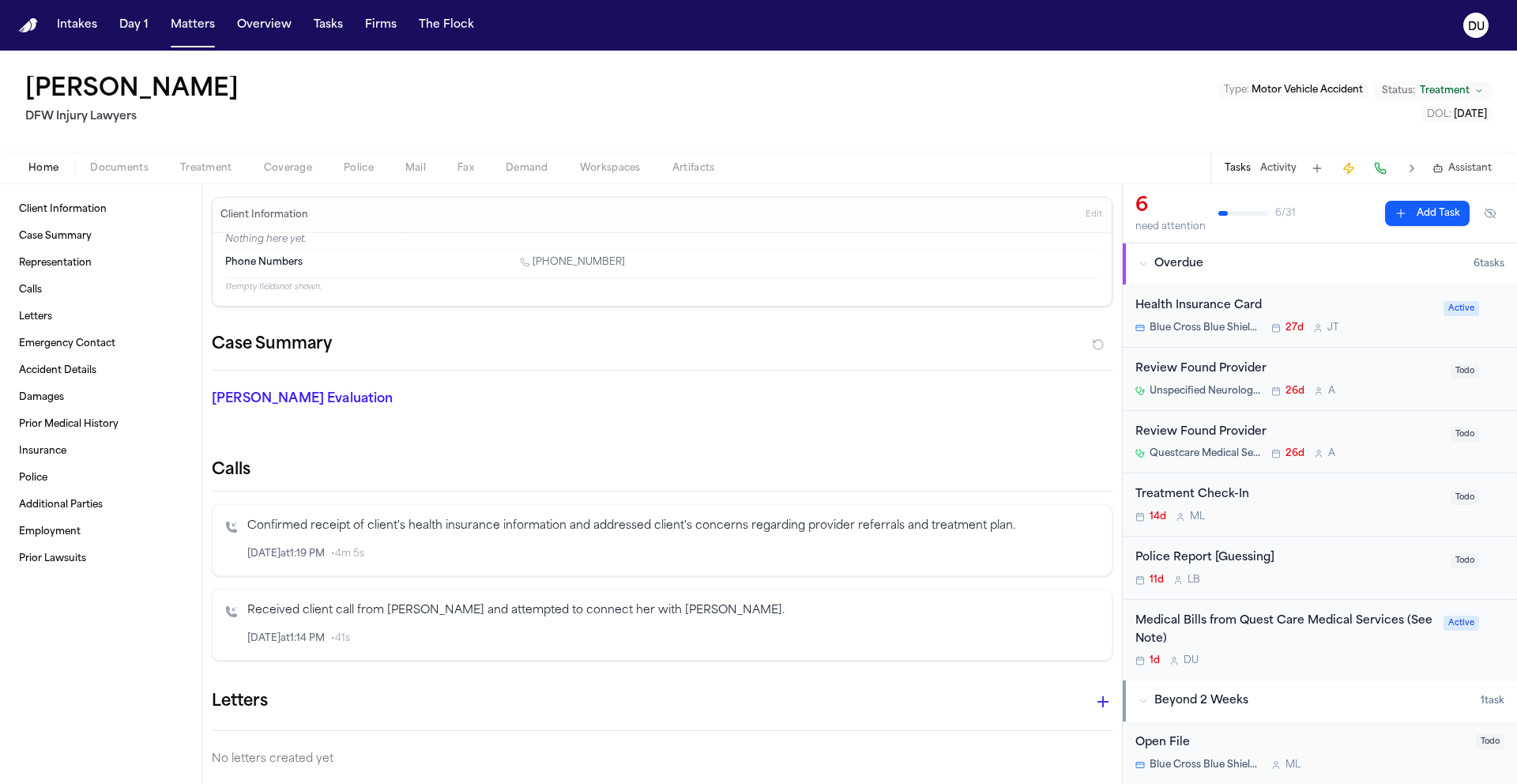
click at [1276, 623] on div "Medical Bills from Quest Care Medical Services (See Note)" at bounding box center [1285, 630] width 298 height 37
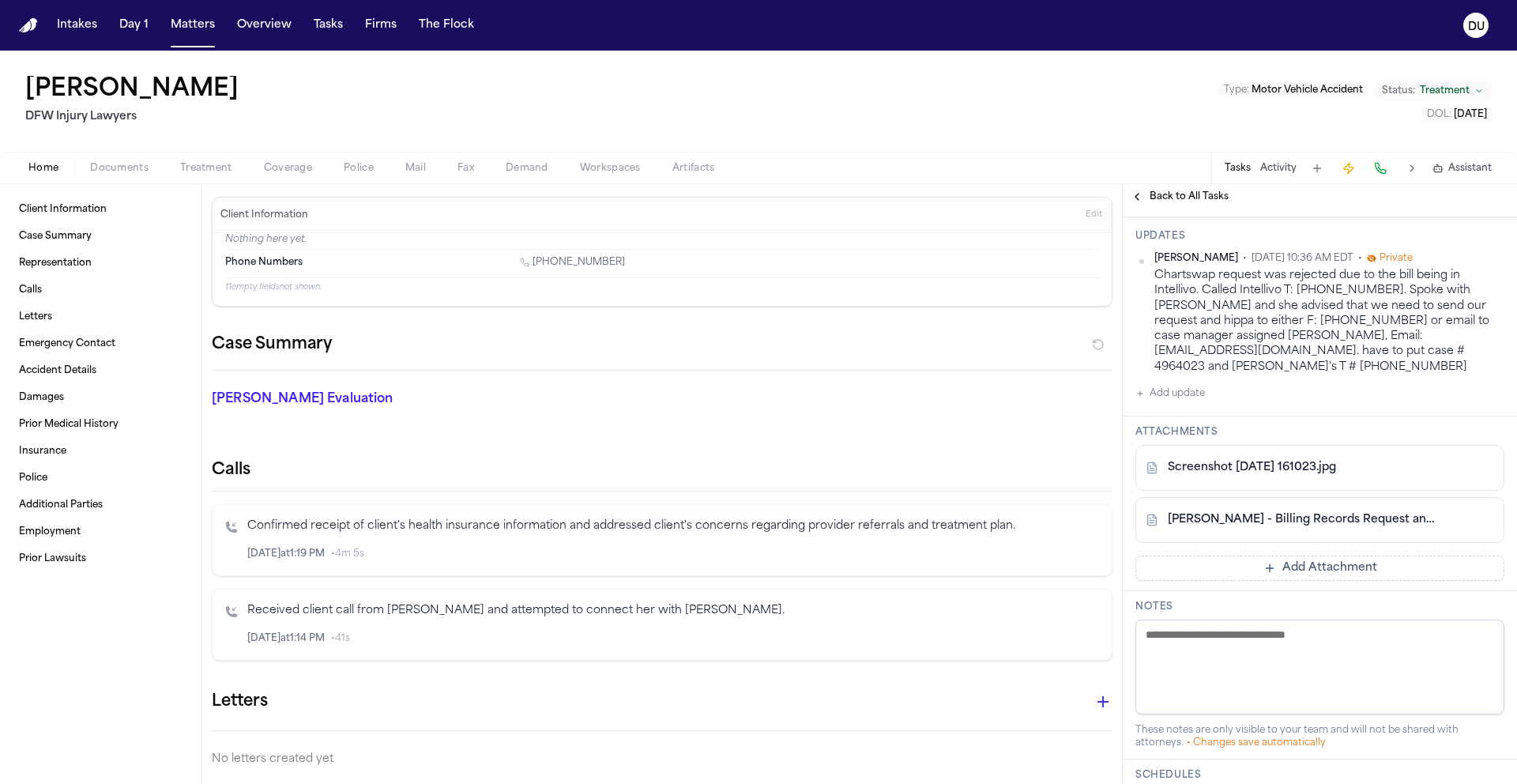
scroll to position [268, 0]
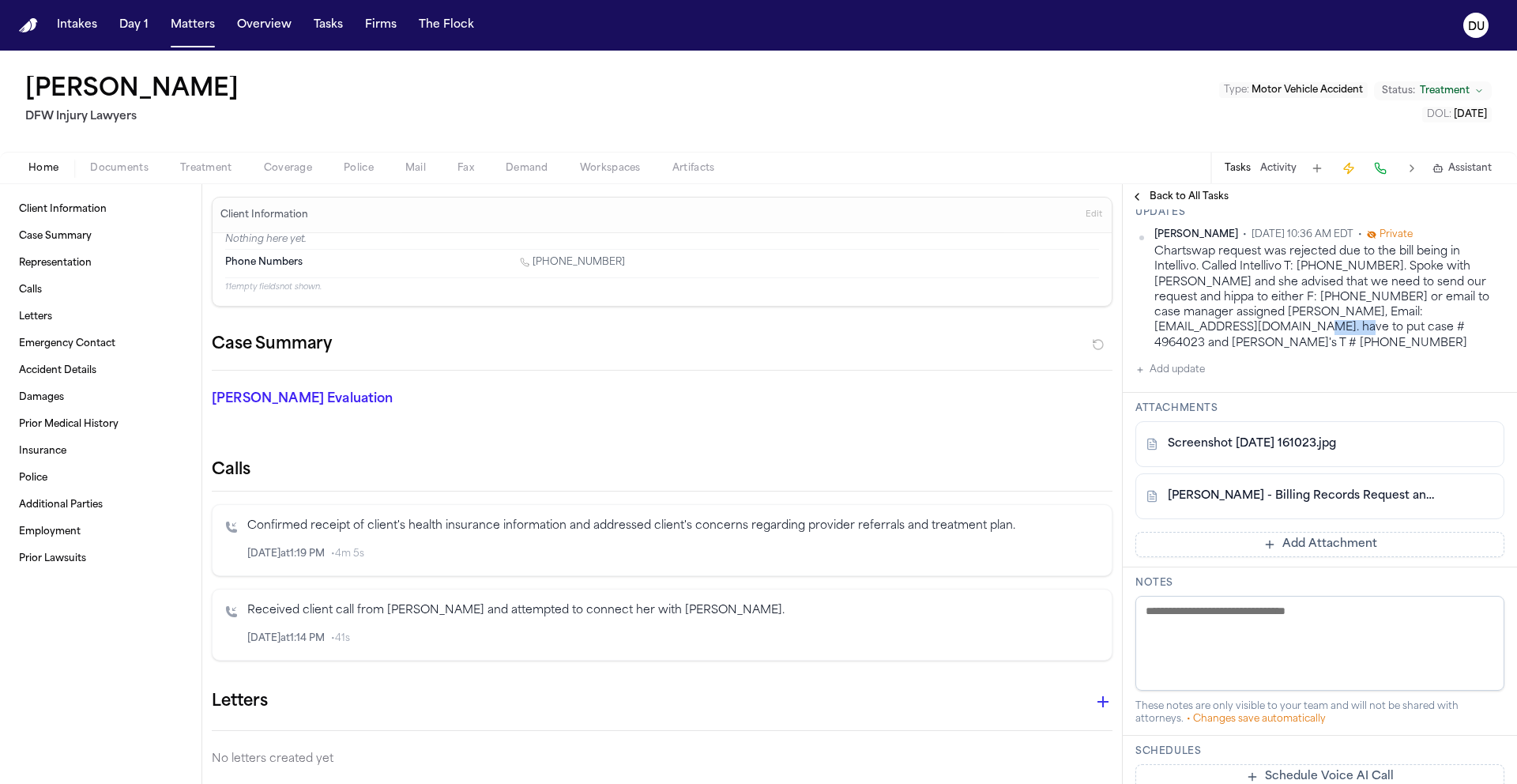
drag, startPoint x: 1206, startPoint y: 328, endPoint x: 1146, endPoint y: 329, distance: 60.0
click at [1146, 329] on div "Daniela Uribe • Aug 29, 2025 10:36 AM EDT • Private Chartswap request was rejec…" at bounding box center [1320, 289] width 369 height 123
copy div "4964023"
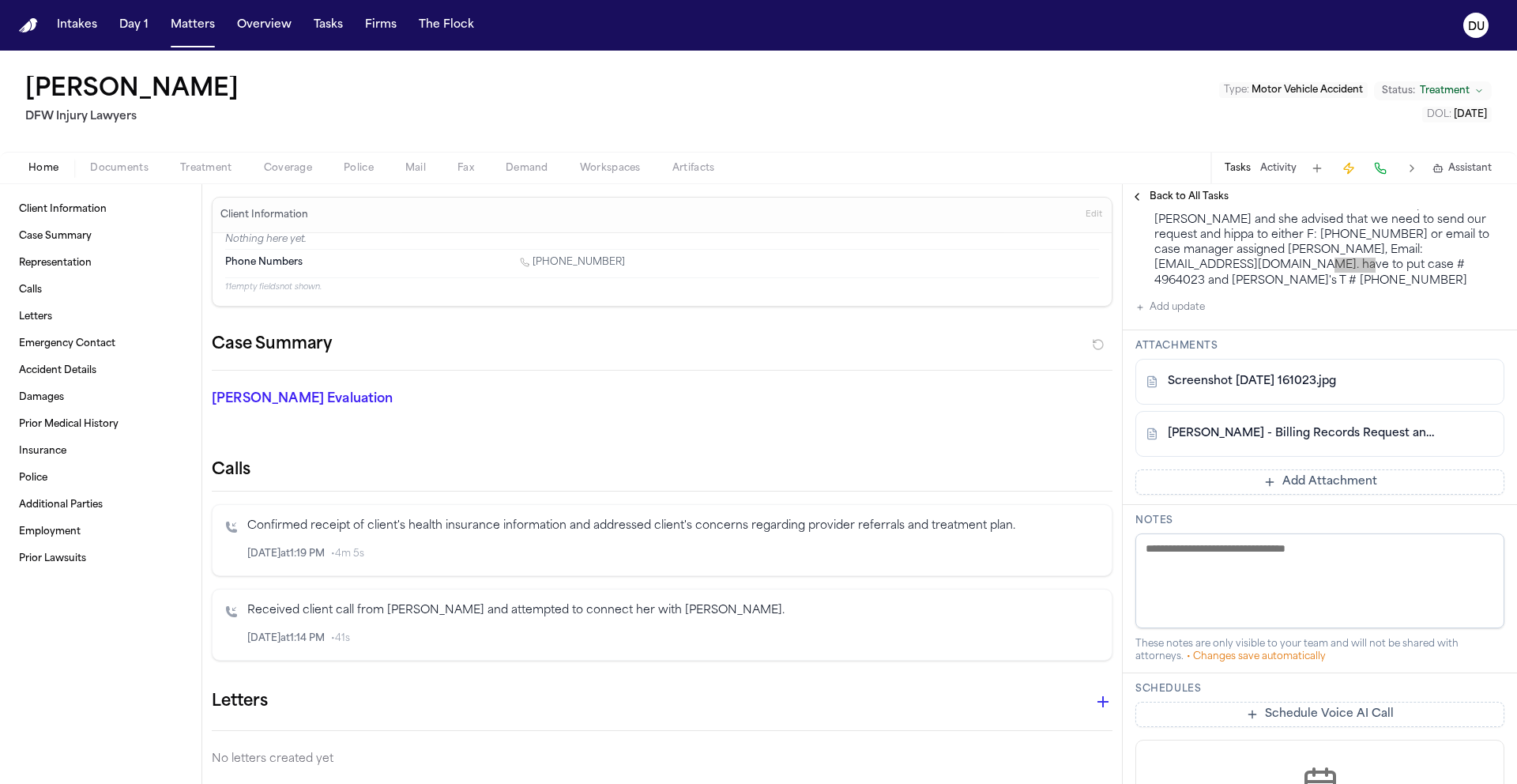
scroll to position [341, 0]
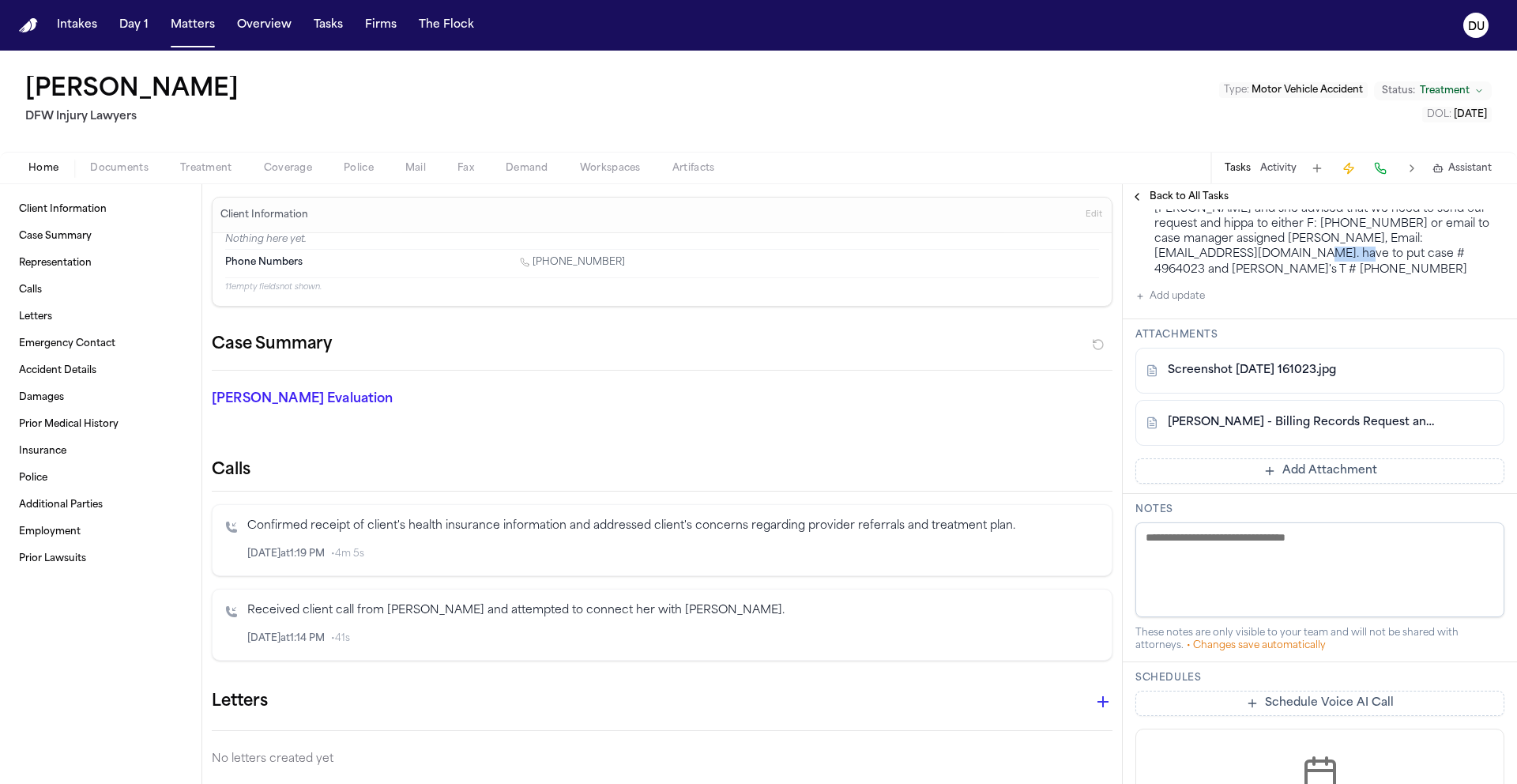
click at [1340, 415] on link "T. Hines - Billing Records Request and HIPAA Release to Questcare Medical - 8.2…" at bounding box center [1304, 422] width 273 height 16
click at [1179, 287] on button "Add update" at bounding box center [1171, 296] width 69 height 19
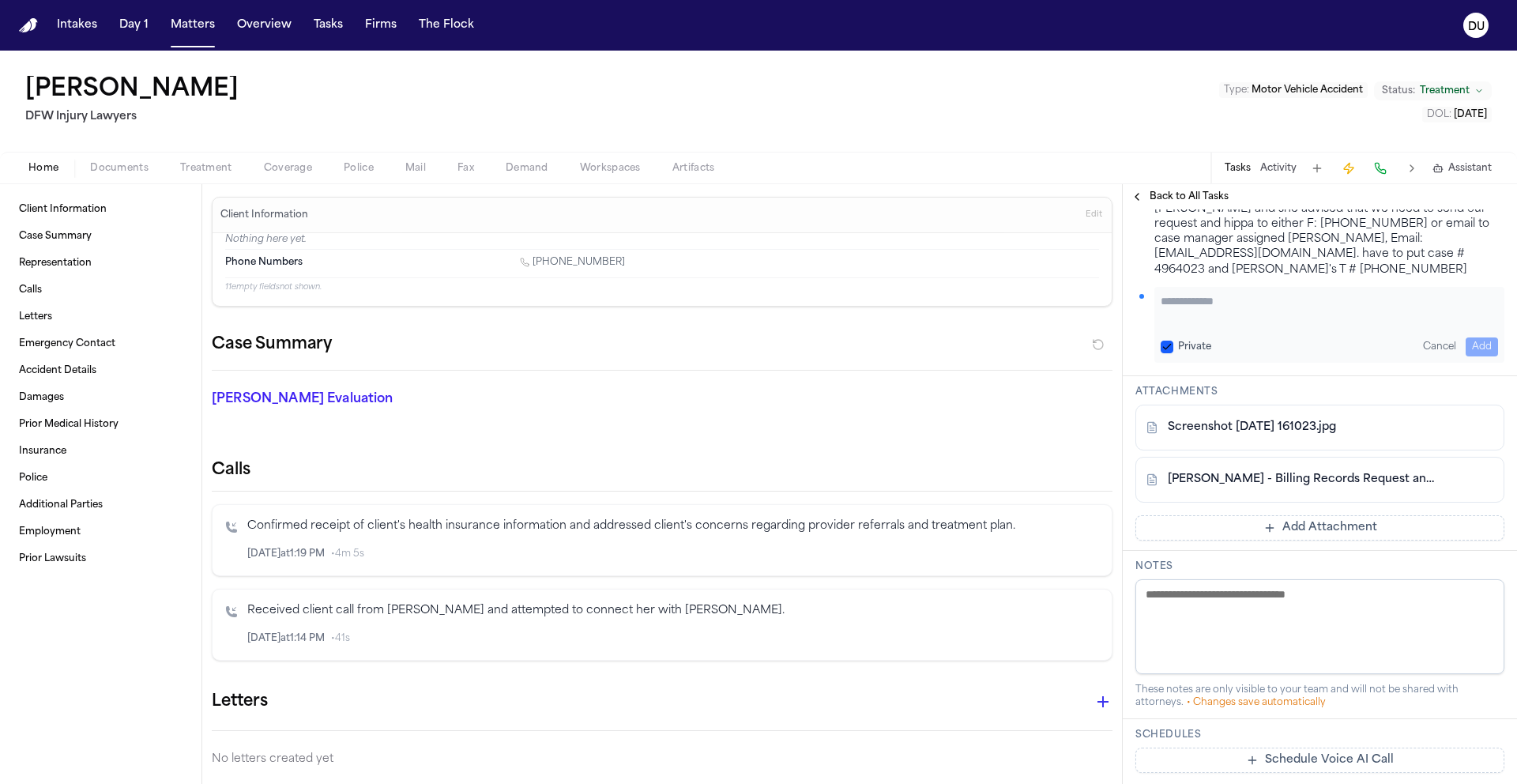
click at [1248, 299] on textarea "Add your update" at bounding box center [1330, 309] width 338 height 32
type textarea "**********"
click at [1479, 338] on button "Add" at bounding box center [1482, 347] width 33 height 19
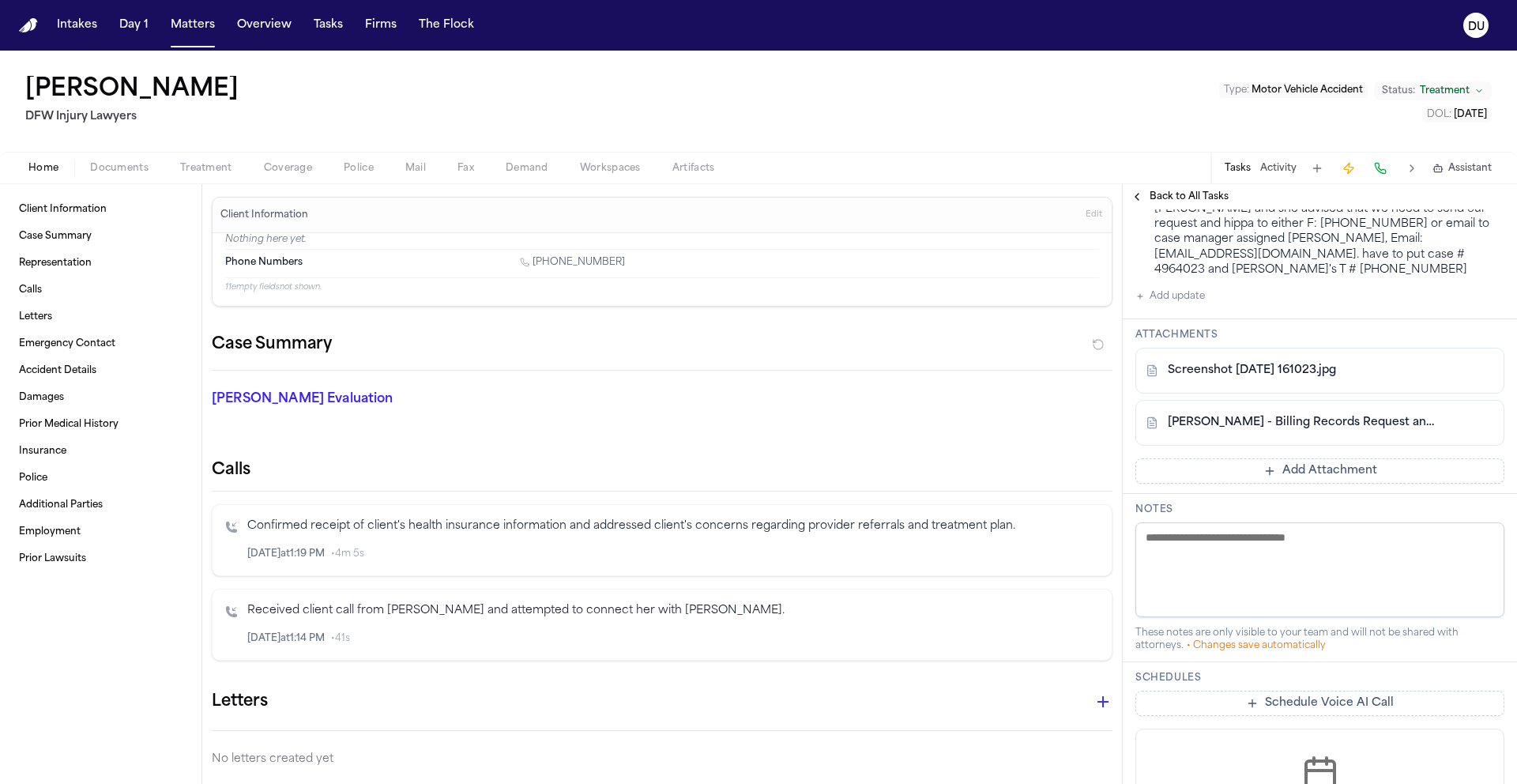
scroll to position [382, 0]
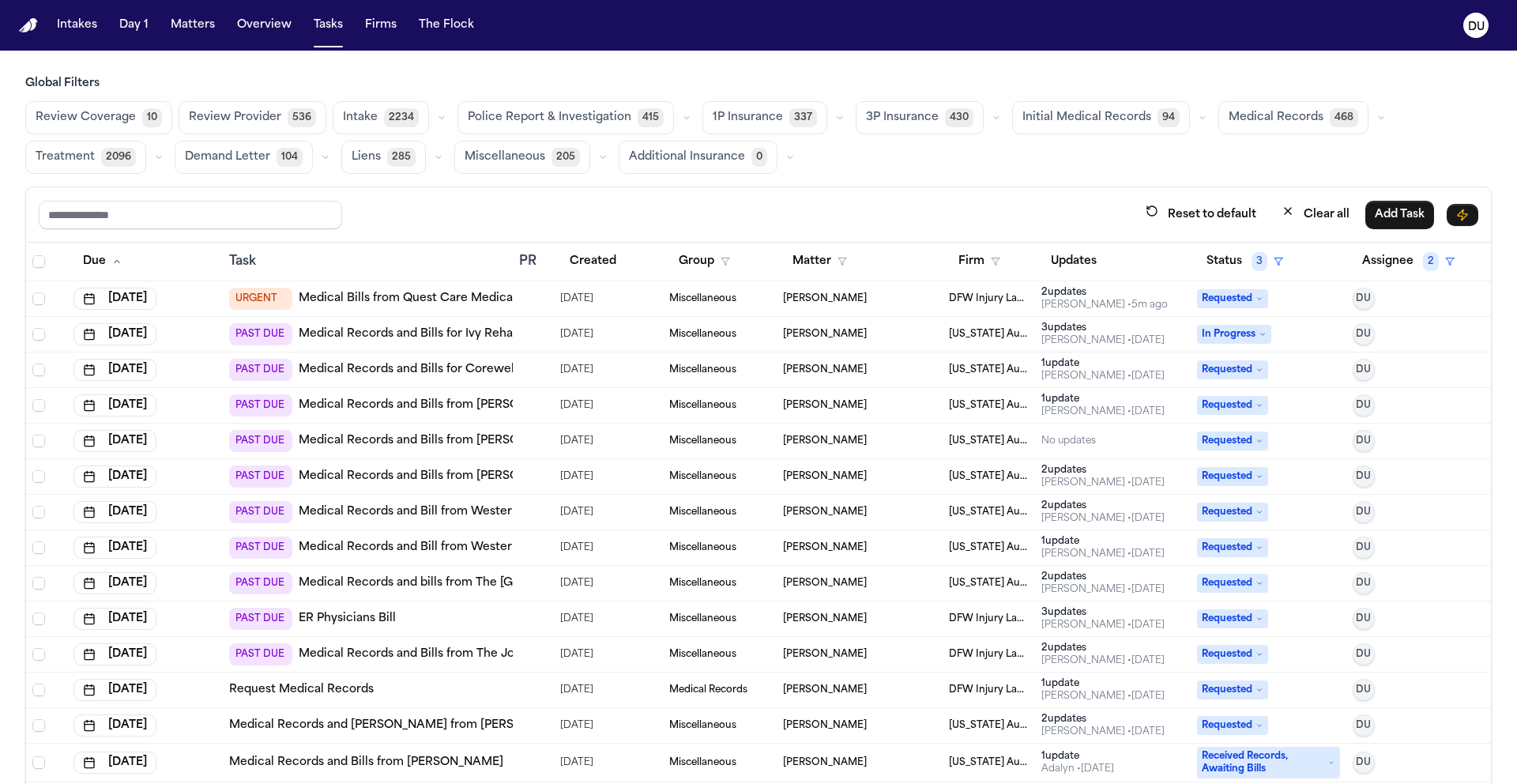
click at [458, 582] on link "Medical Records and bills from The [GEOGRAPHIC_DATA] - [GEOGRAPHIC_DATA]" at bounding box center [528, 582] width 461 height 16
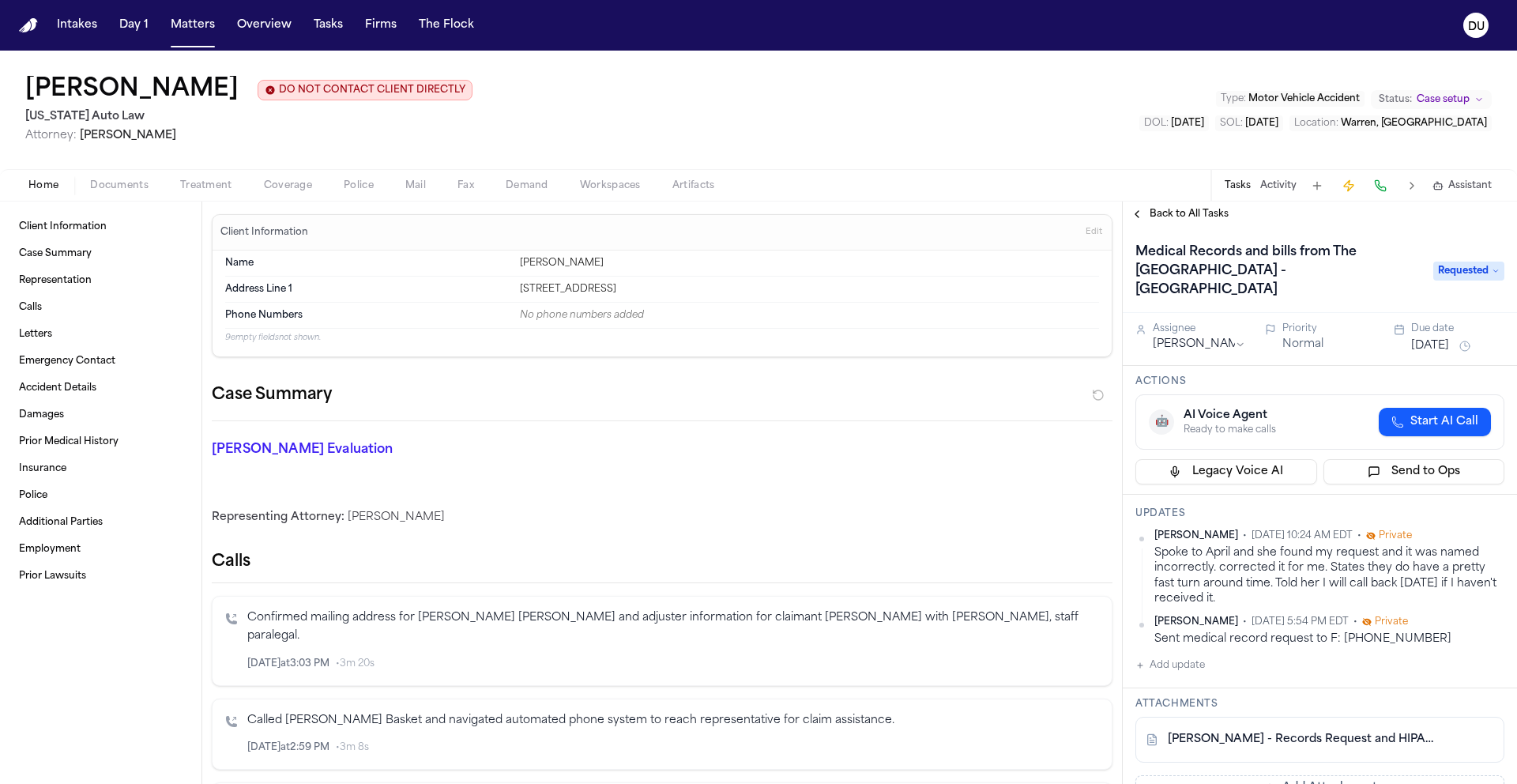
click at [1303, 731] on link "[PERSON_NAME] - Records Request and HIPAA Auth to The Core Institute - [DATE]" at bounding box center [1304, 739] width 273 height 16
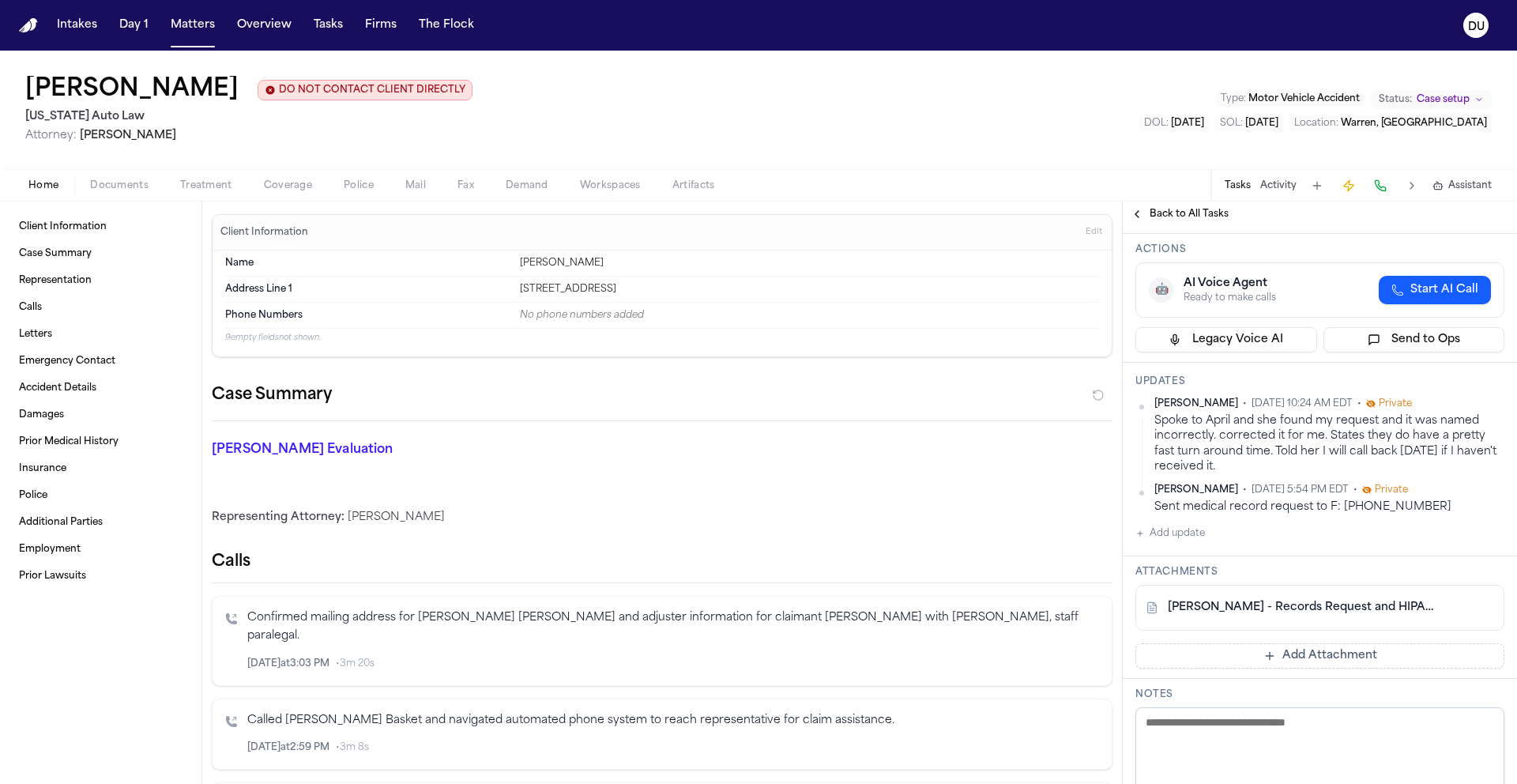
scroll to position [137, 0]
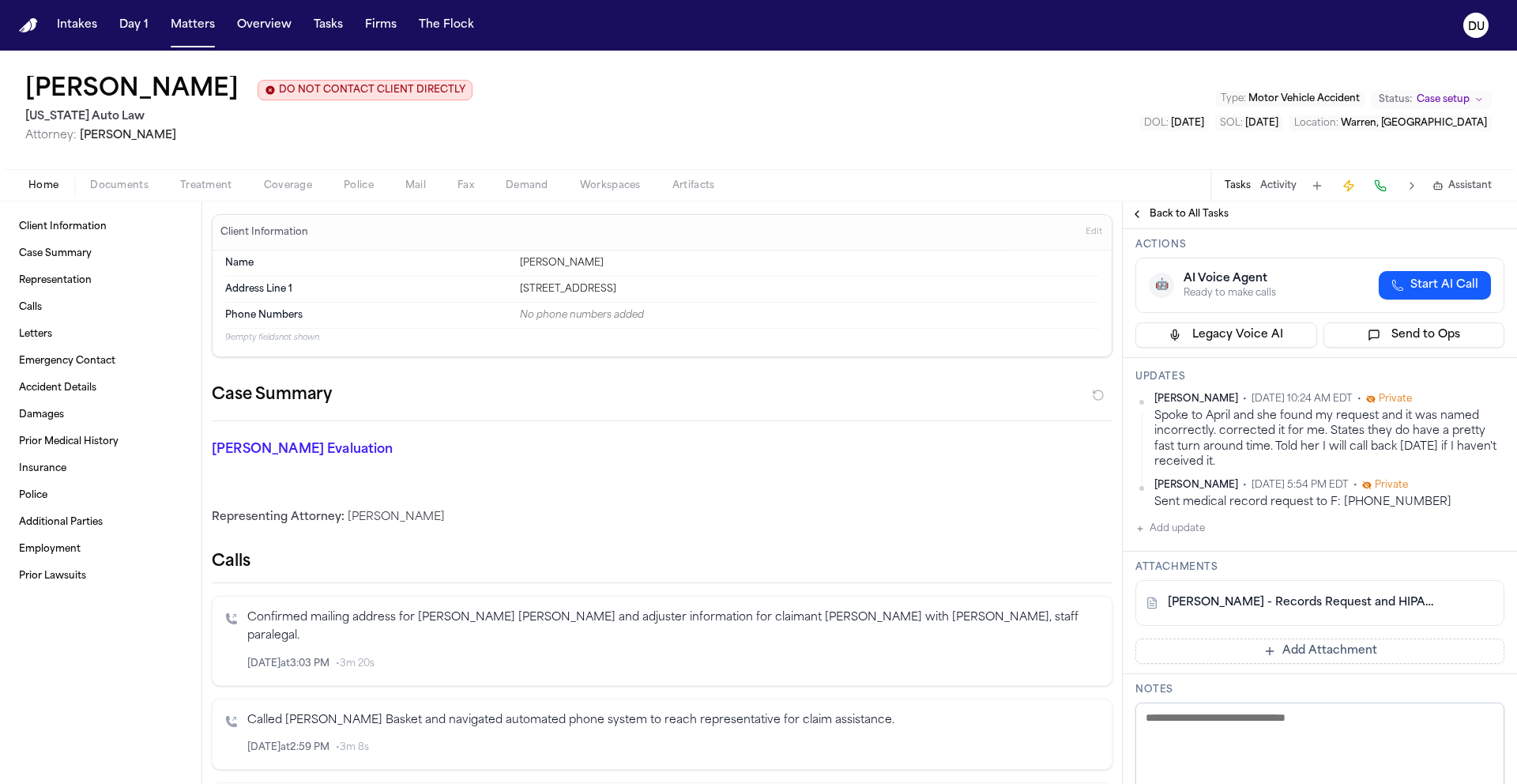
click at [1177, 519] on button "Add update" at bounding box center [1171, 528] width 69 height 19
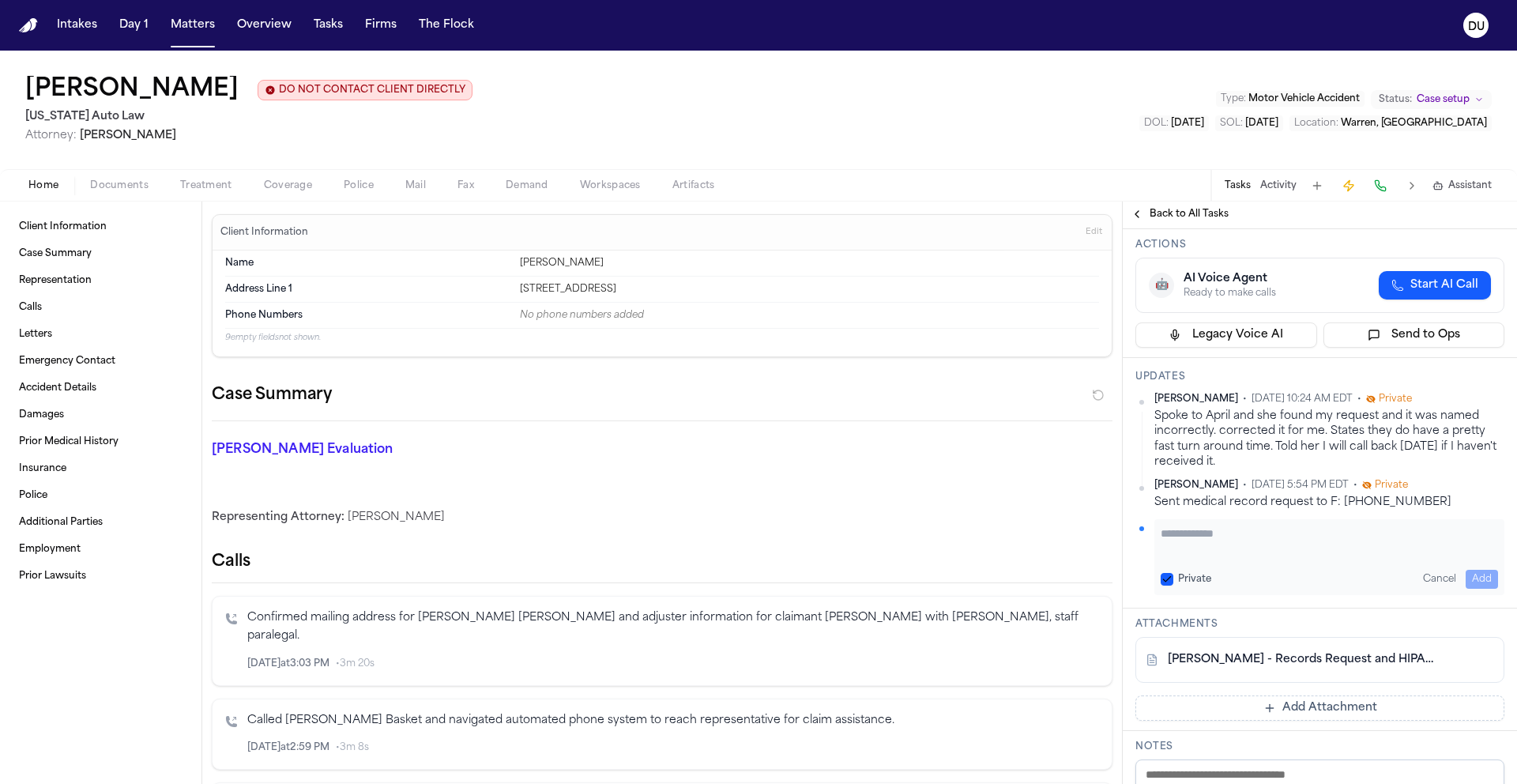
click at [1209, 525] on textarea "Add your update" at bounding box center [1330, 541] width 338 height 32
type textarea "**********"
click at [1322, 652] on link "R. Cushingberry - Records Request and HIPAA Auth to The Core Institute - 8.21.25" at bounding box center [1304, 659] width 273 height 16
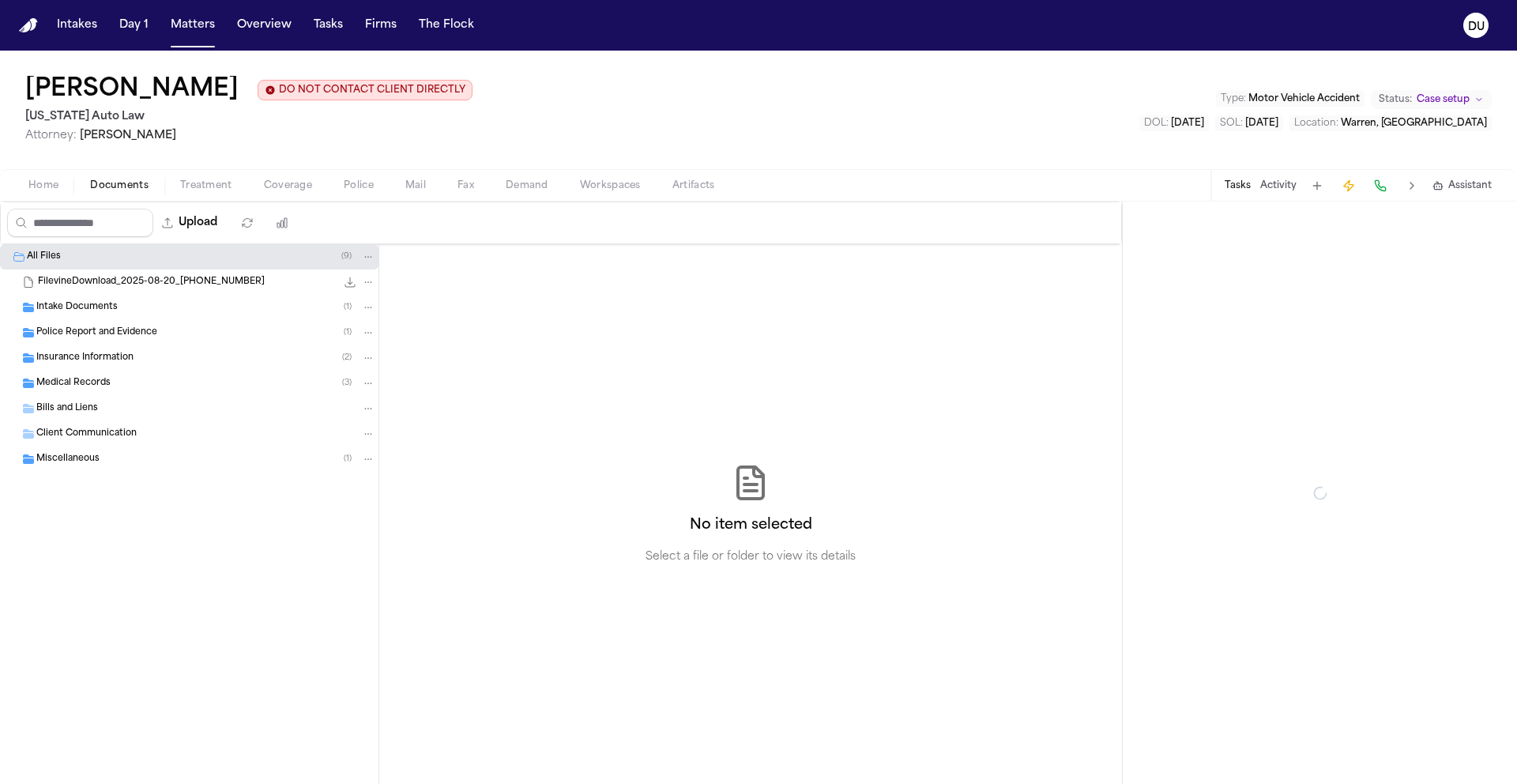
click at [137, 183] on span "Documents" at bounding box center [119, 185] width 58 height 12
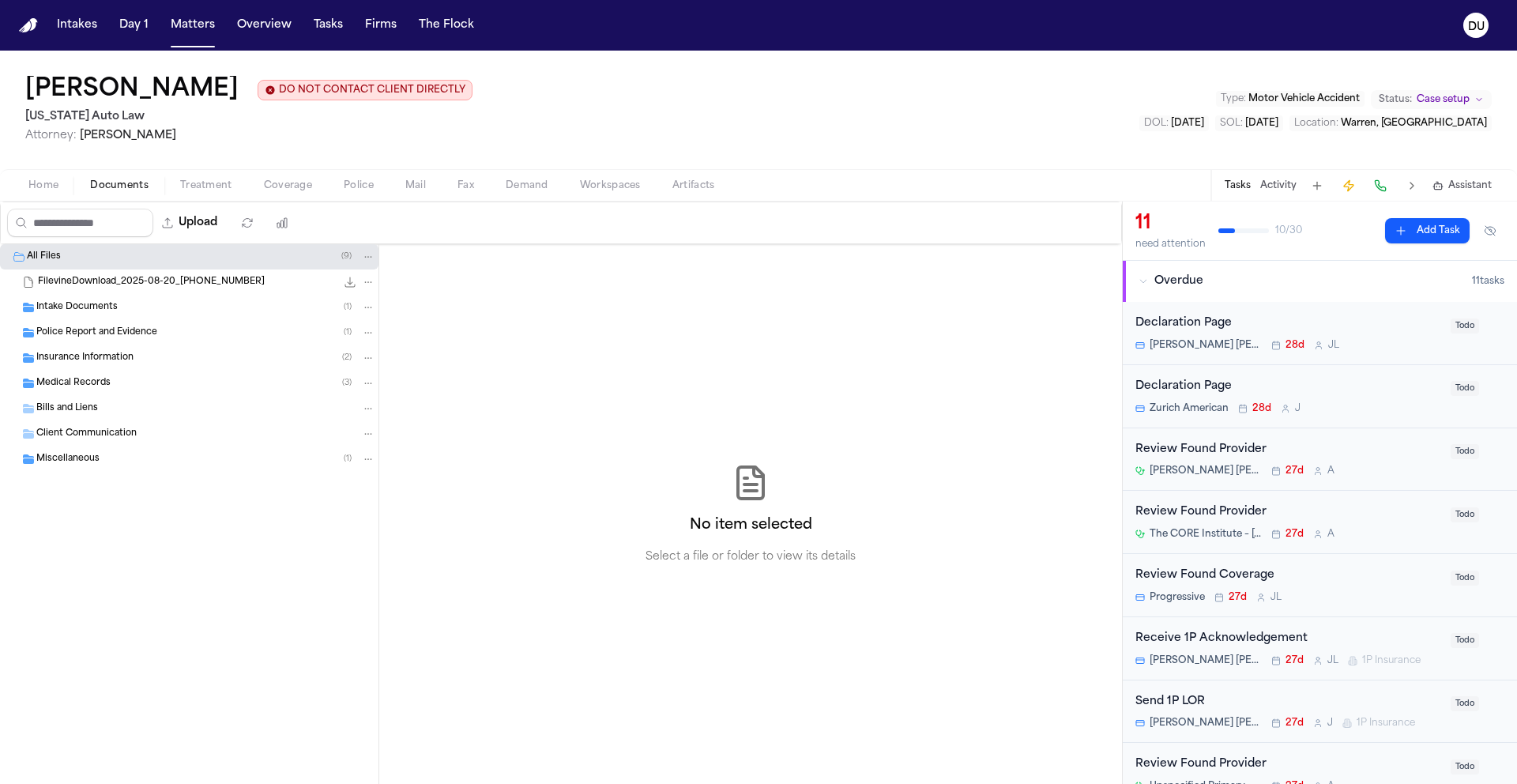
drag, startPoint x: 96, startPoint y: 312, endPoint x: 95, endPoint y: 320, distance: 8.1
click at [95, 312] on span "Intake Documents" at bounding box center [77, 308] width 82 height 13
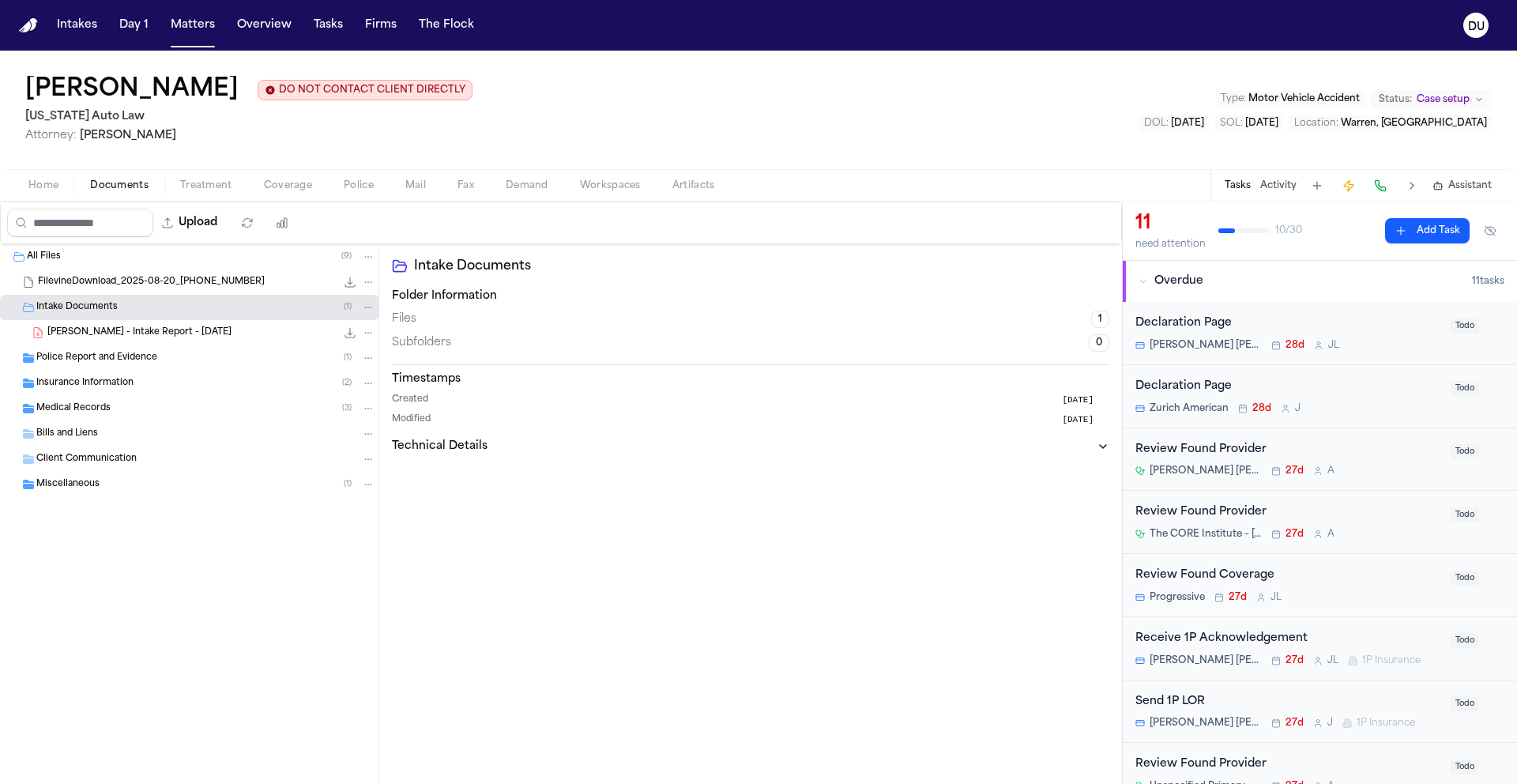
click at [112, 356] on span "Police Report and Evidence" at bounding box center [97, 358] width 121 height 13
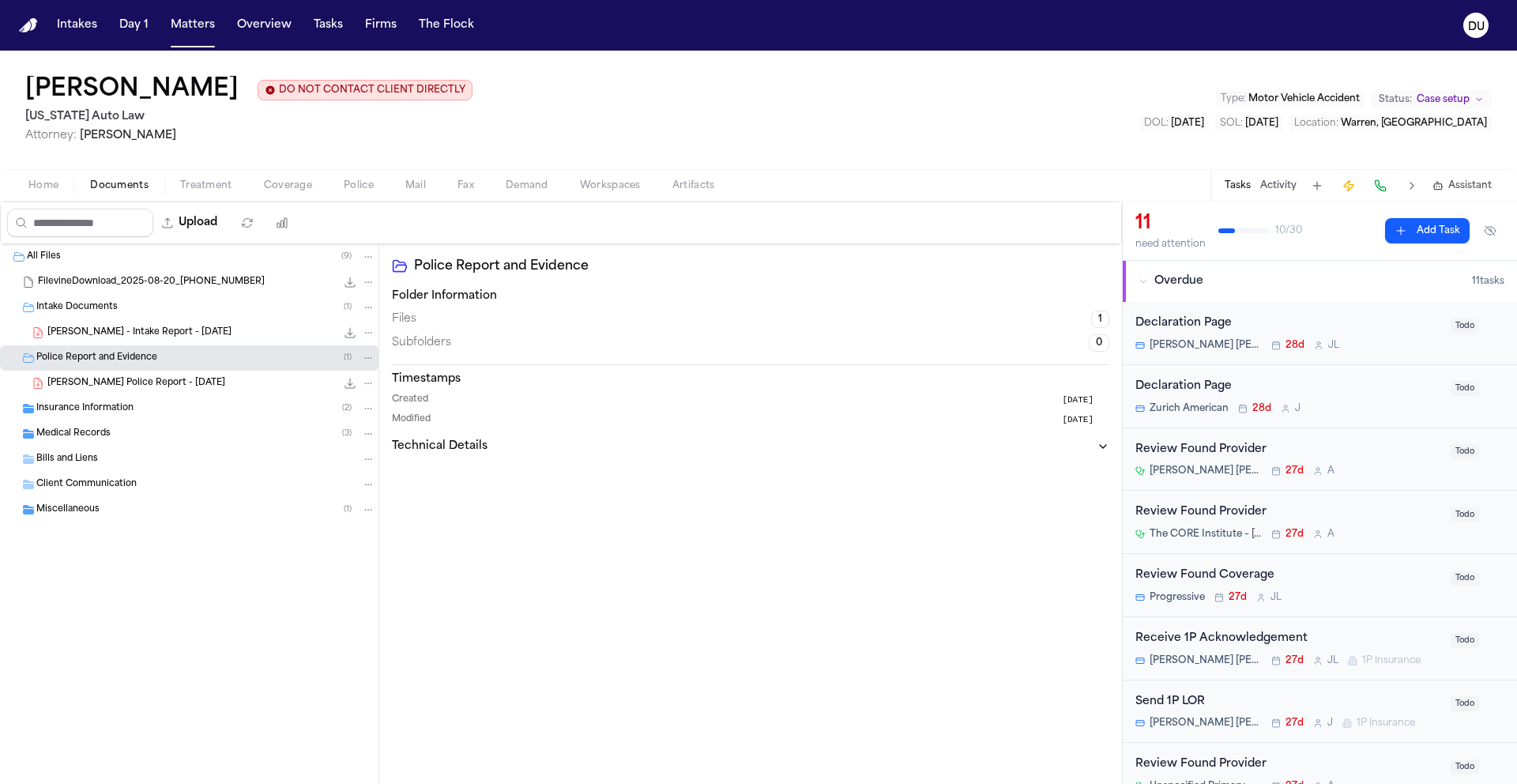
click at [108, 414] on span "Insurance Information" at bounding box center [85, 409] width 98 height 13
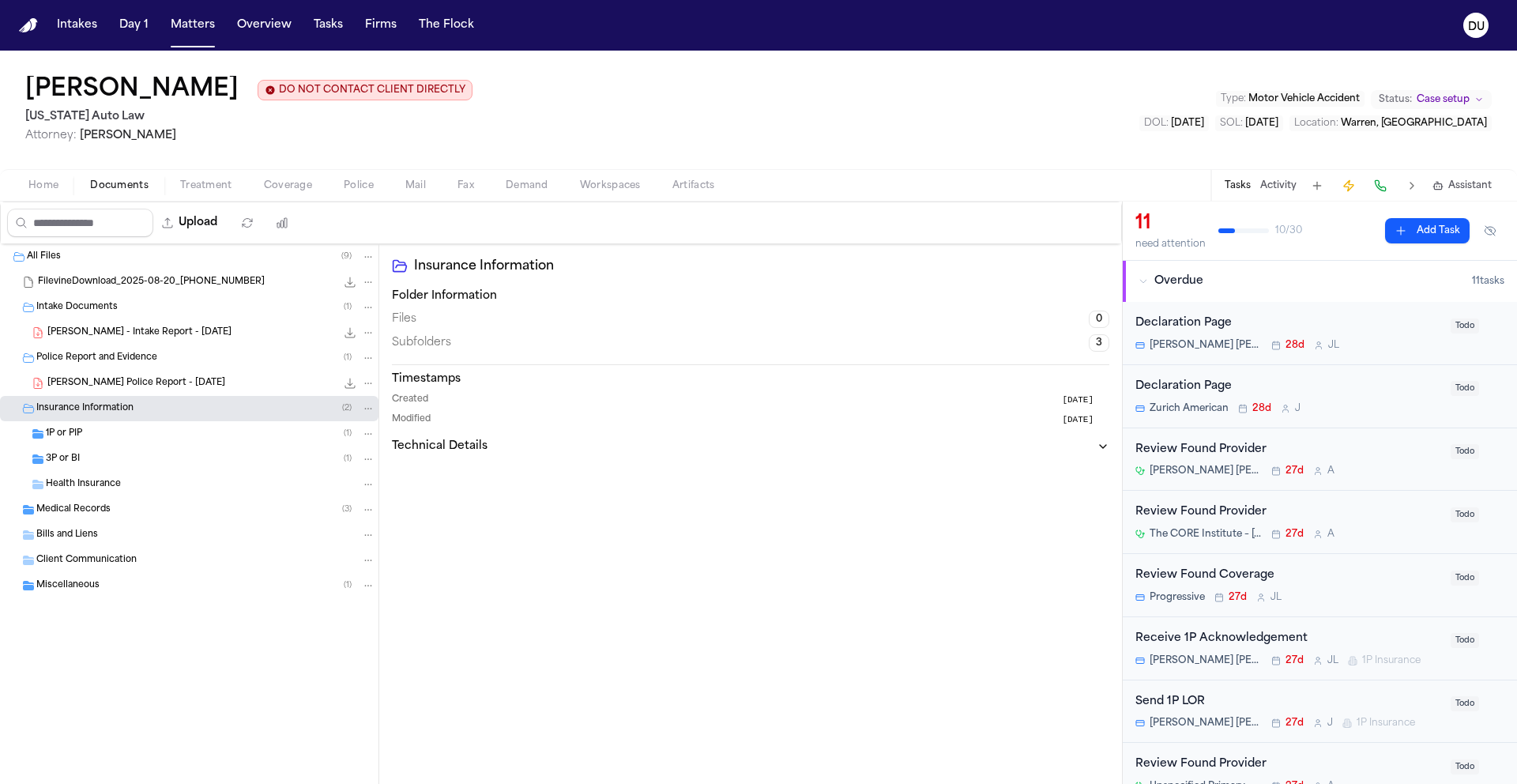
click at [79, 509] on span "Medical Records" at bounding box center [73, 510] width 74 height 13
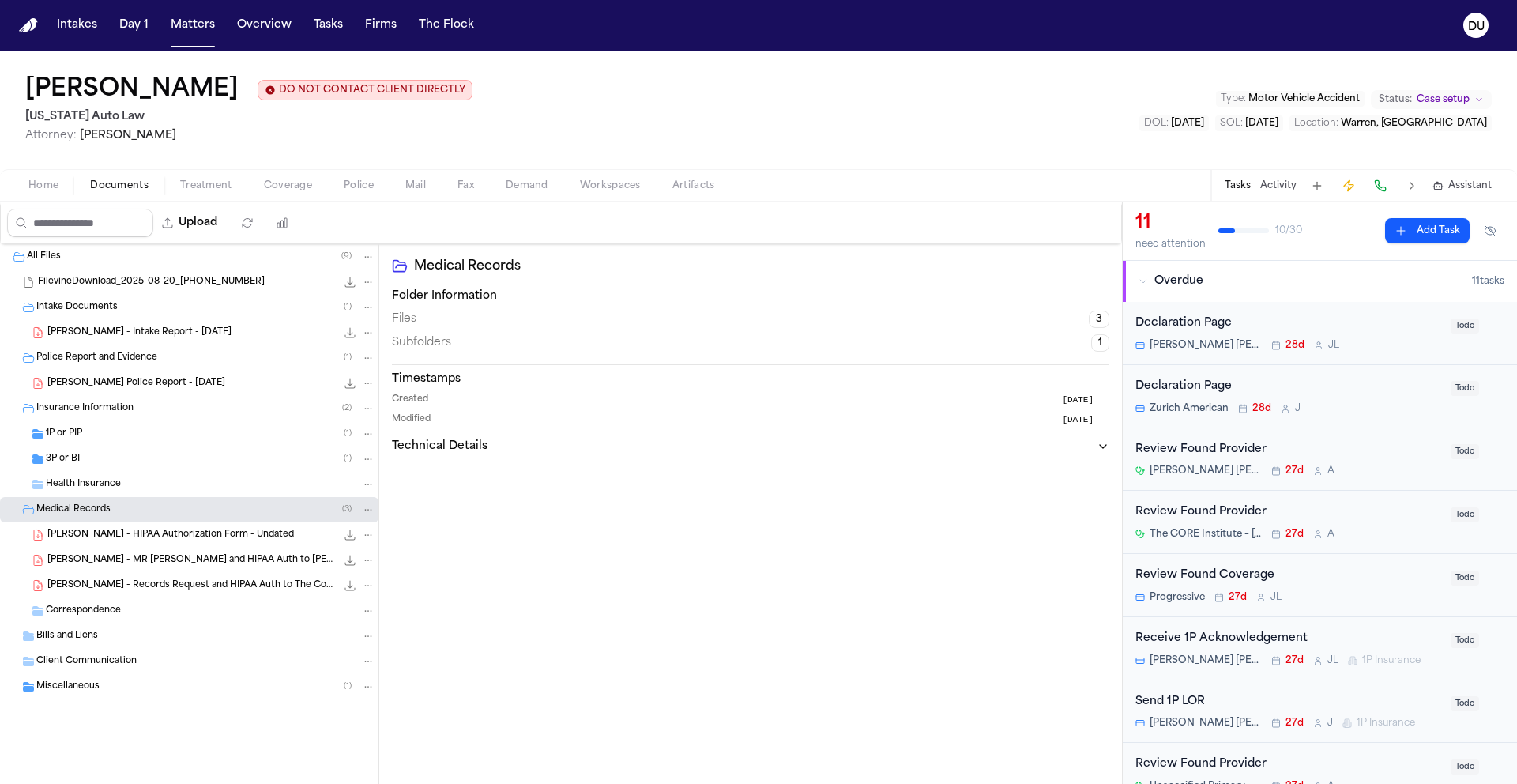
click at [141, 559] on span "R. Cushingberry - MR Request and HIPAA Auth to Henry Ford Deighton - 8.22.25" at bounding box center [191, 561] width 288 height 13
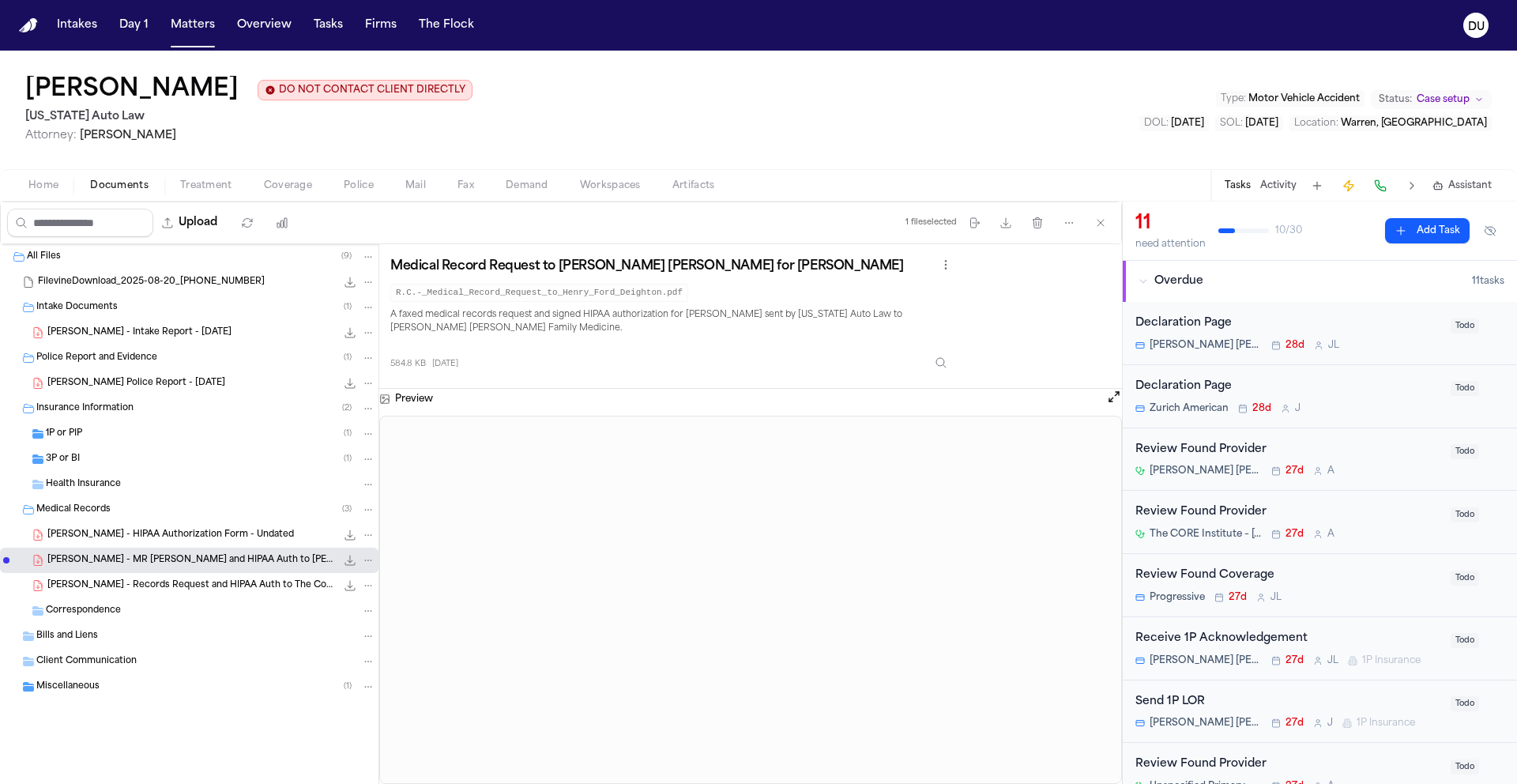
click at [86, 660] on span "Client Communication" at bounding box center [86, 661] width 100 height 13
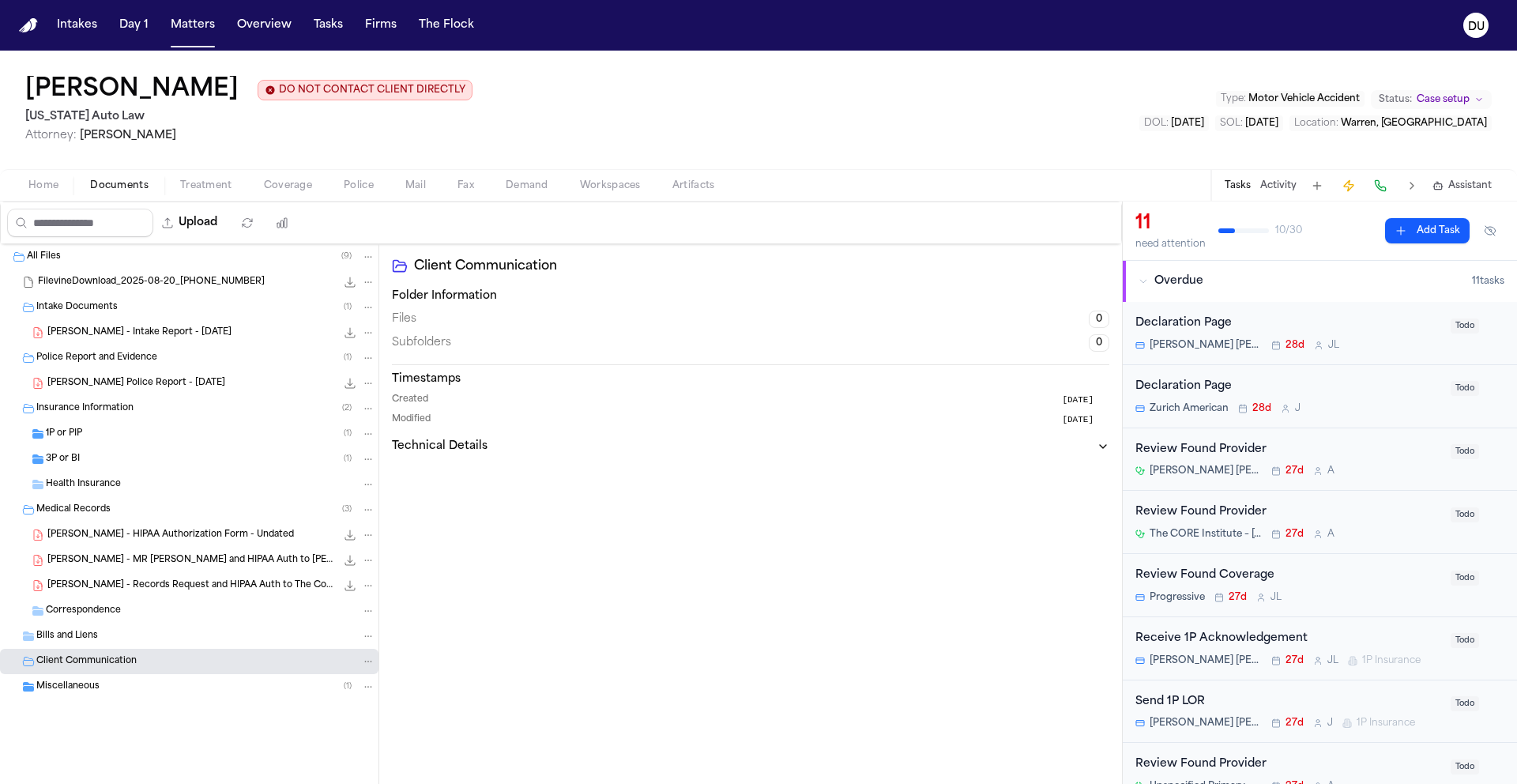
click at [93, 643] on span "Bills and Liens" at bounding box center [68, 636] width 62 height 13
click at [98, 715] on div "Miscellaneous ( 1 )" at bounding box center [205, 711] width 339 height 14
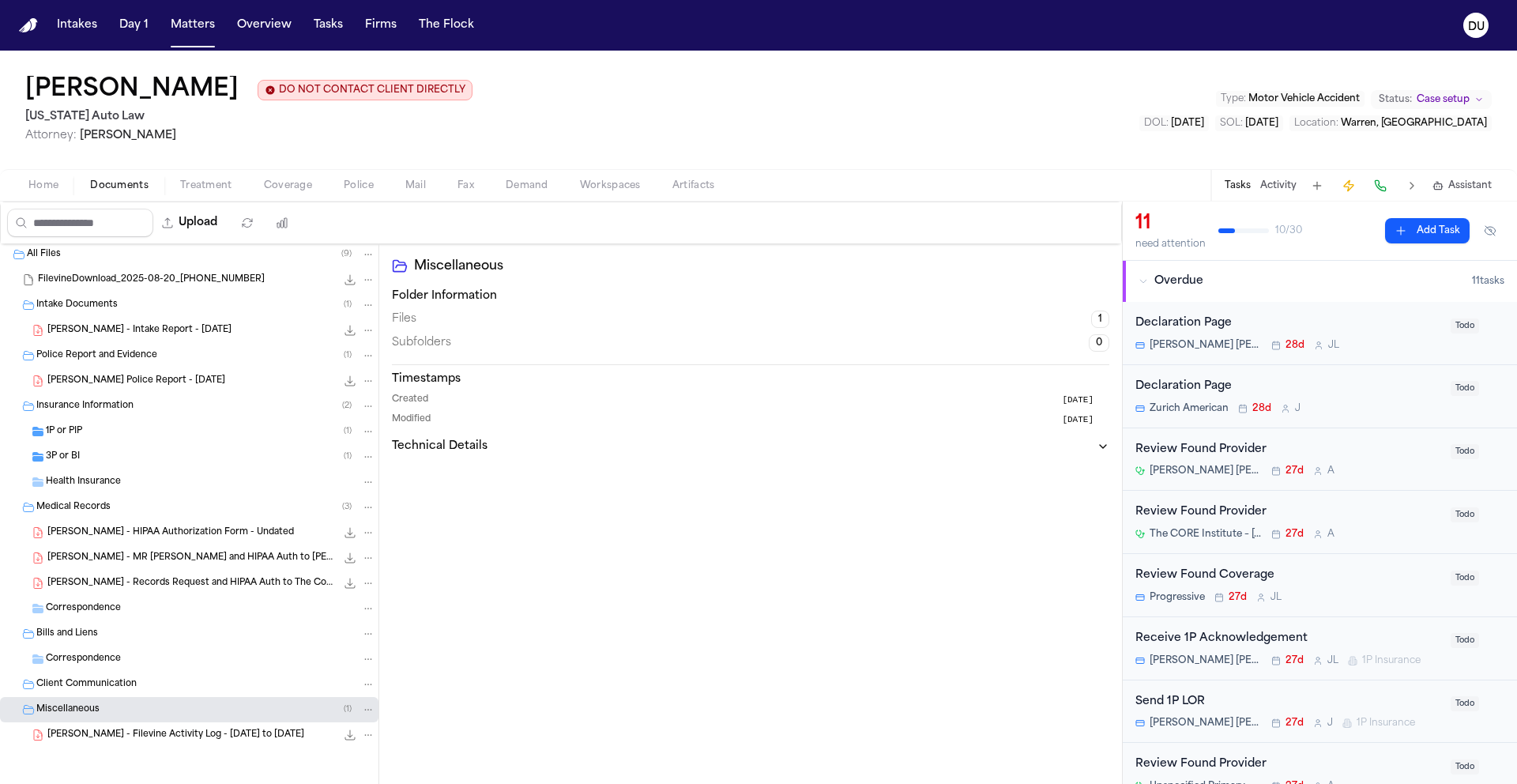
scroll to position [4, 0]
click at [168, 738] on span "R. Cushingberry - Filevine Activity Log - 7.1.25 to 8.31.25" at bounding box center [176, 735] width 257 height 13
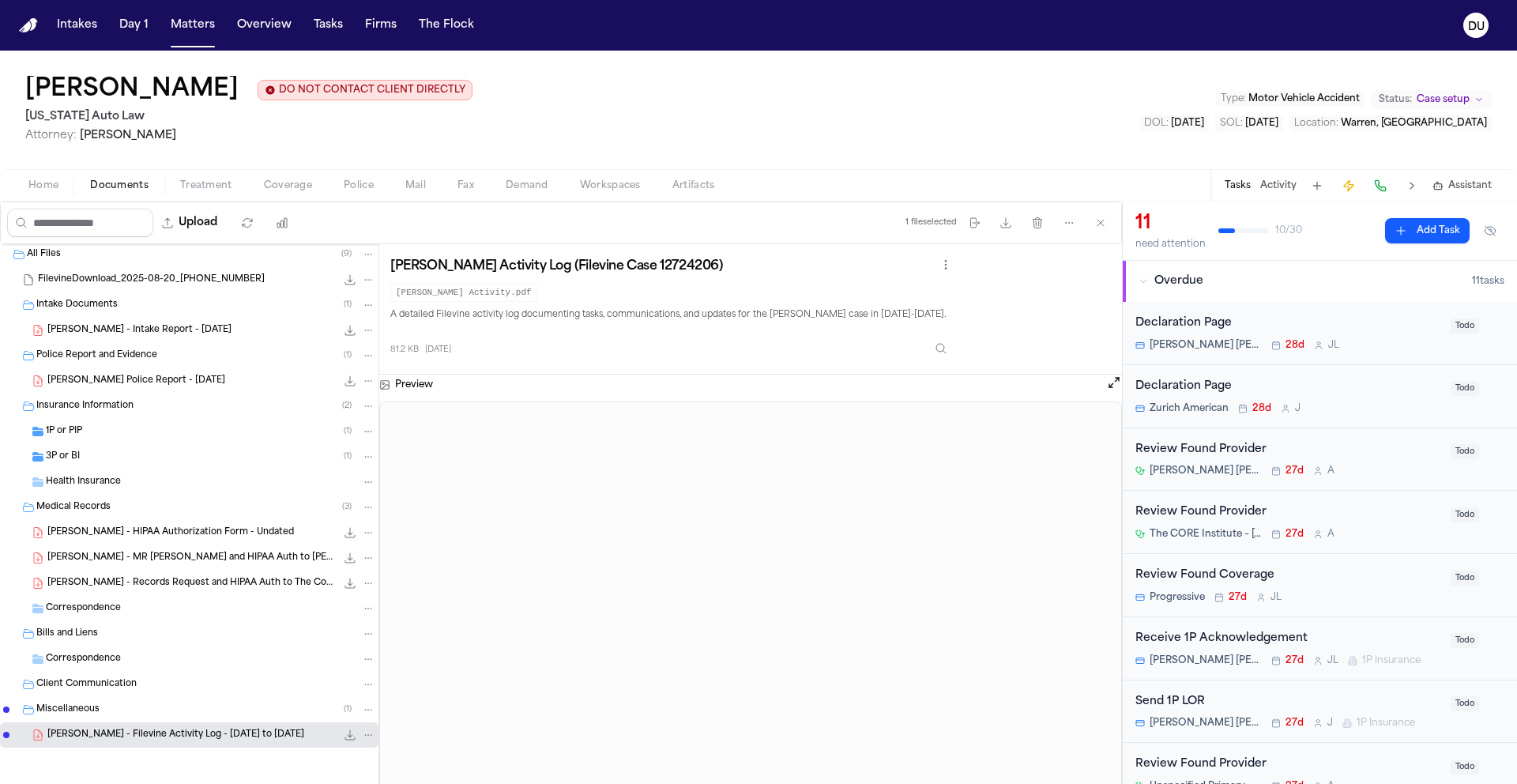
scroll to position [0, 0]
click at [100, 483] on span "Health Insurance" at bounding box center [83, 485] width 75 height 13
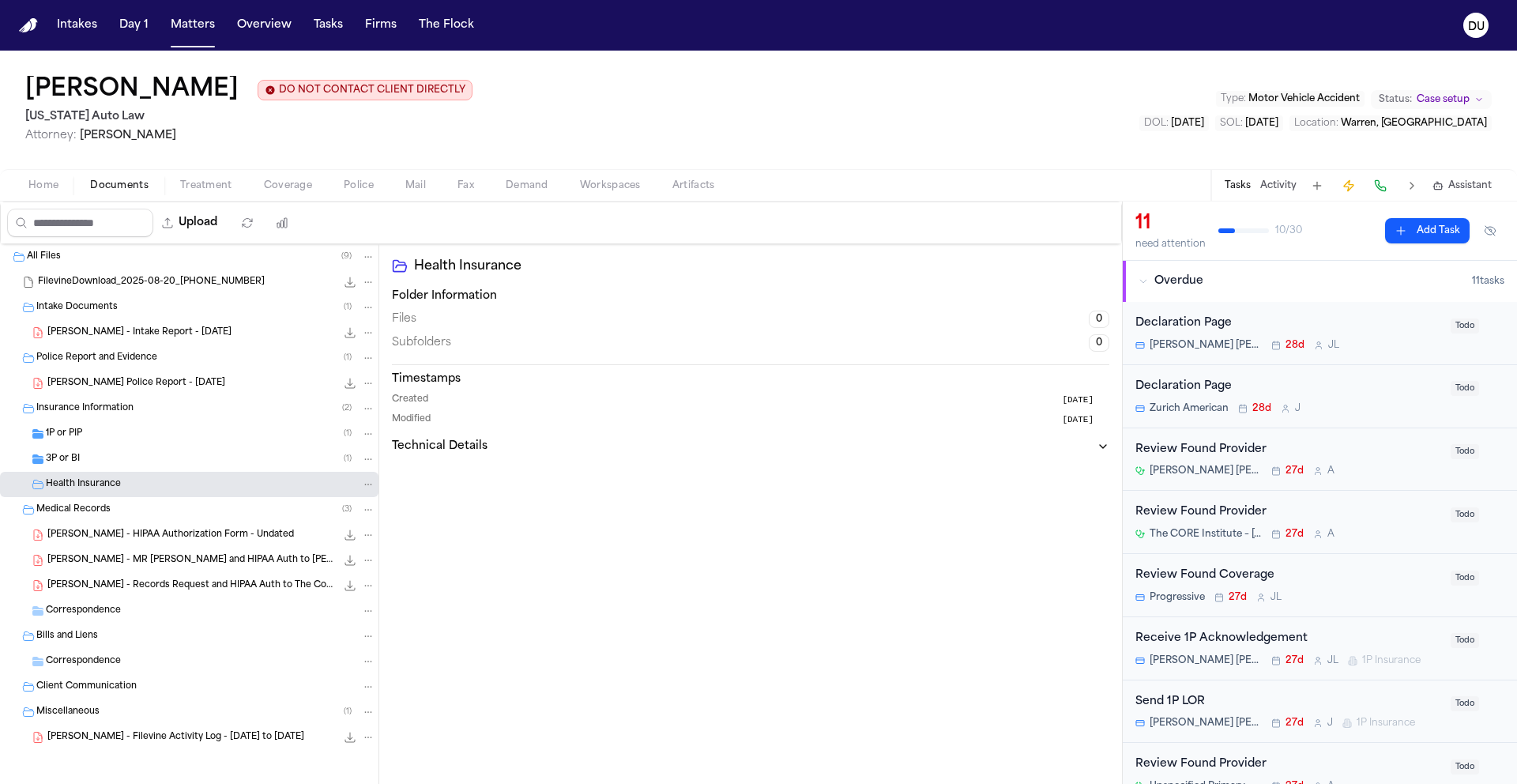
click at [130, 388] on span "R. Cushingberry - Warren Police Report - 7.16.25" at bounding box center [137, 384] width 178 height 13
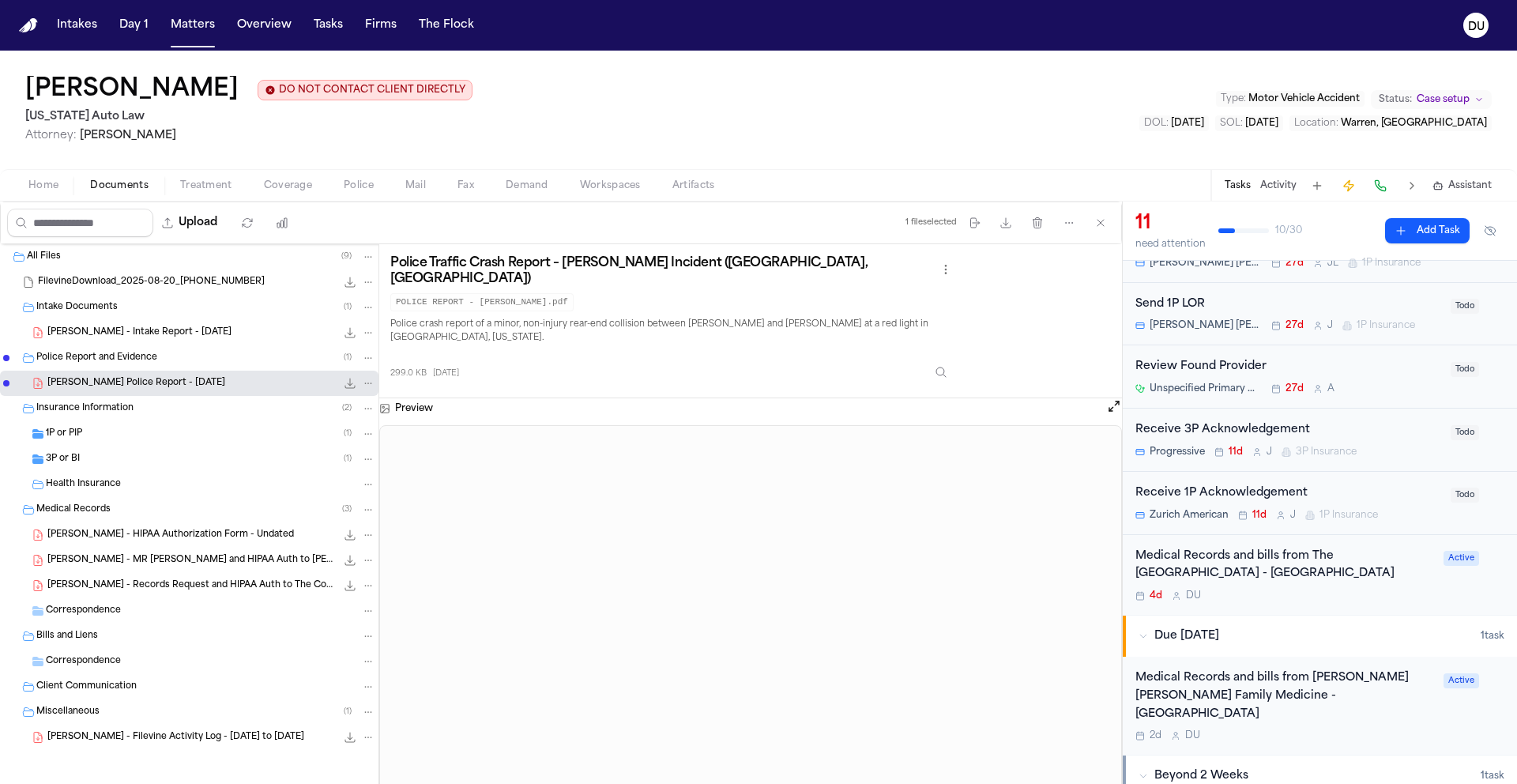
scroll to position [496, 0]
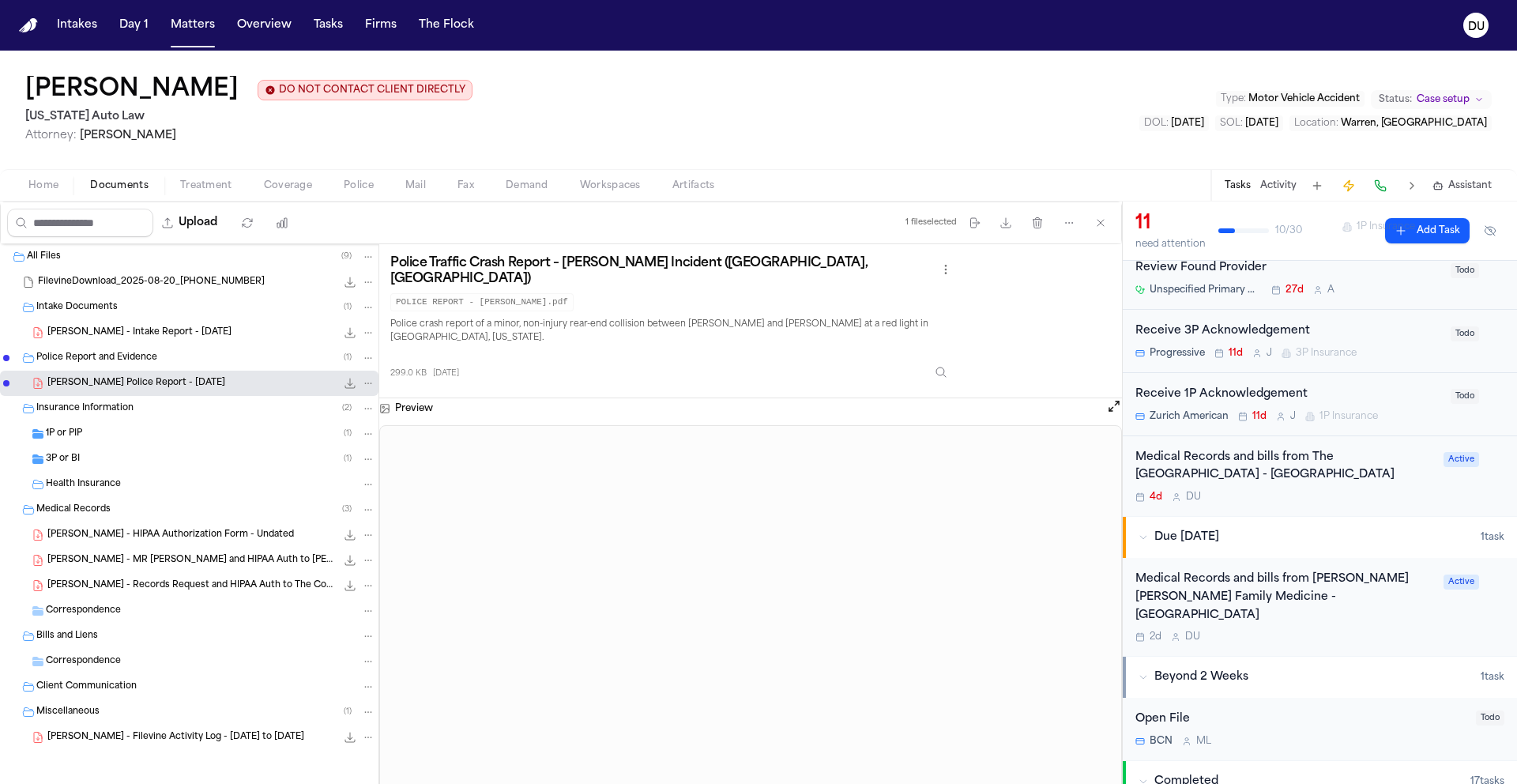
click at [1295, 446] on div "Medical Records and bills from The Core Institute - Southfield 4d D U Active" at bounding box center [1320, 476] width 394 height 81
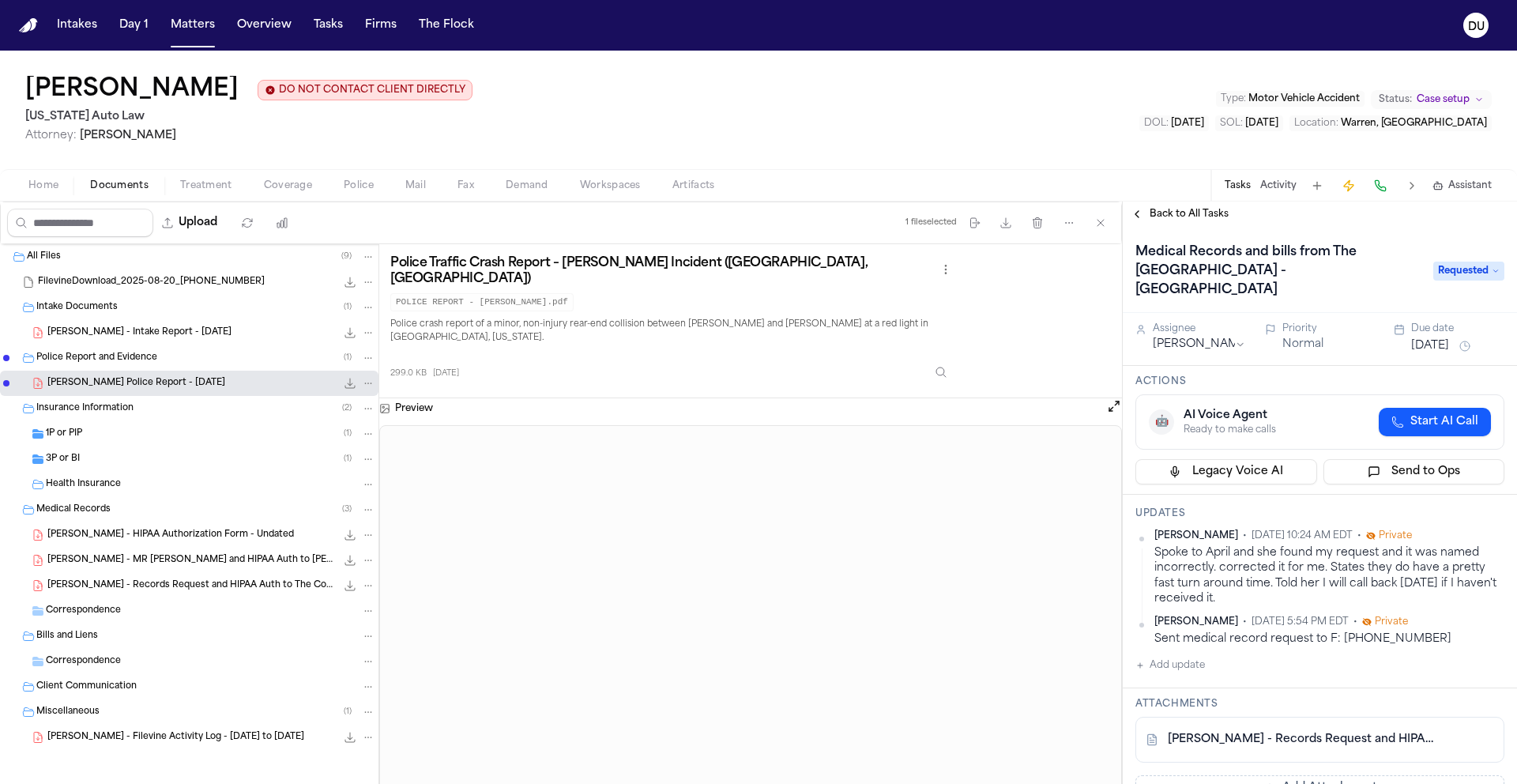
click at [1246, 731] on link "R. Cushingberry - Records Request and HIPAA Auth to The Core Institute - 8.21.25" at bounding box center [1304, 739] width 273 height 16
click at [1176, 656] on button "Add update" at bounding box center [1171, 665] width 69 height 19
click at [1230, 662] on textarea "Add your update" at bounding box center [1330, 678] width 338 height 32
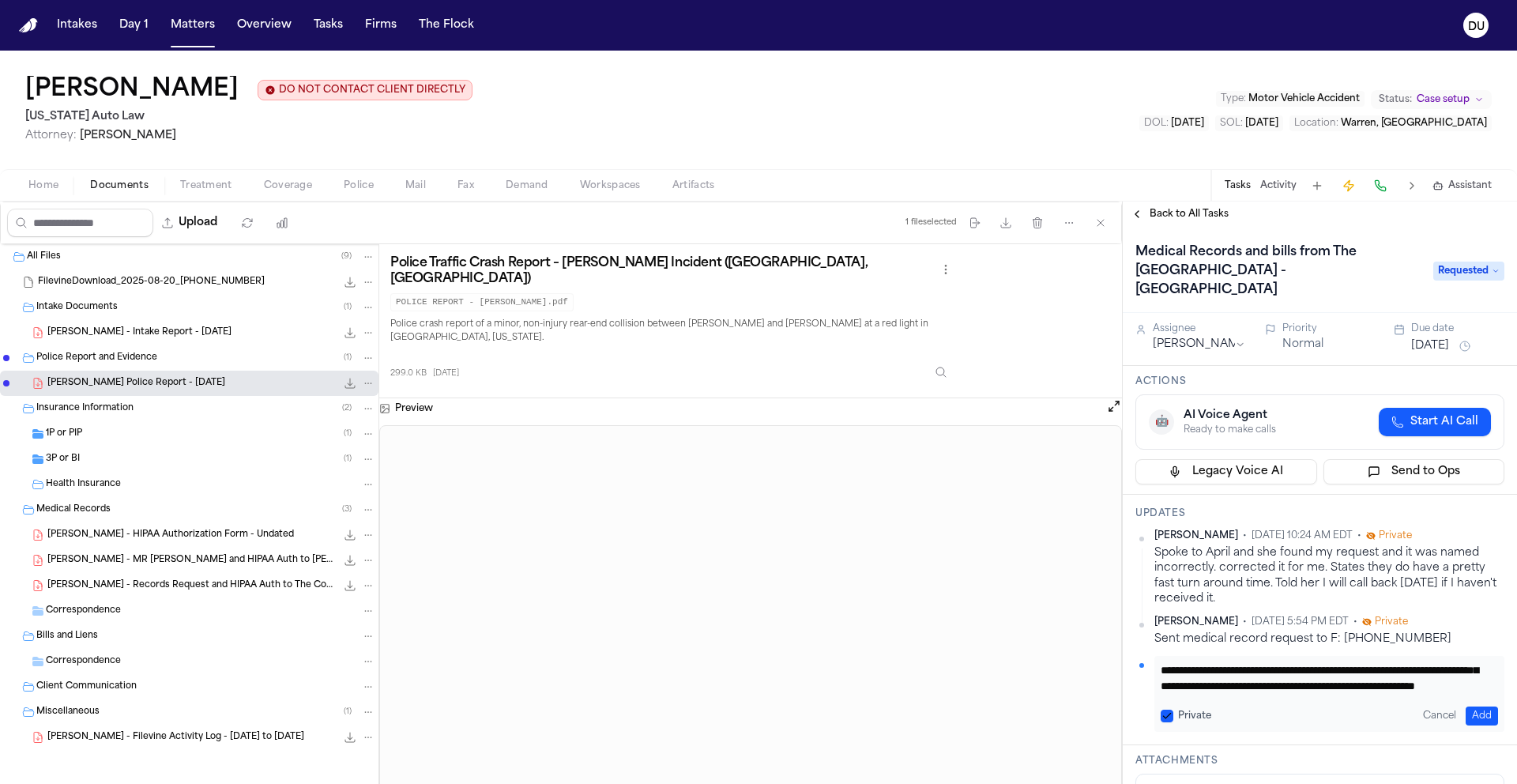
scroll to position [48, 0]
type textarea "**********"
click at [1472, 706] on button "Add" at bounding box center [1482, 716] width 33 height 19
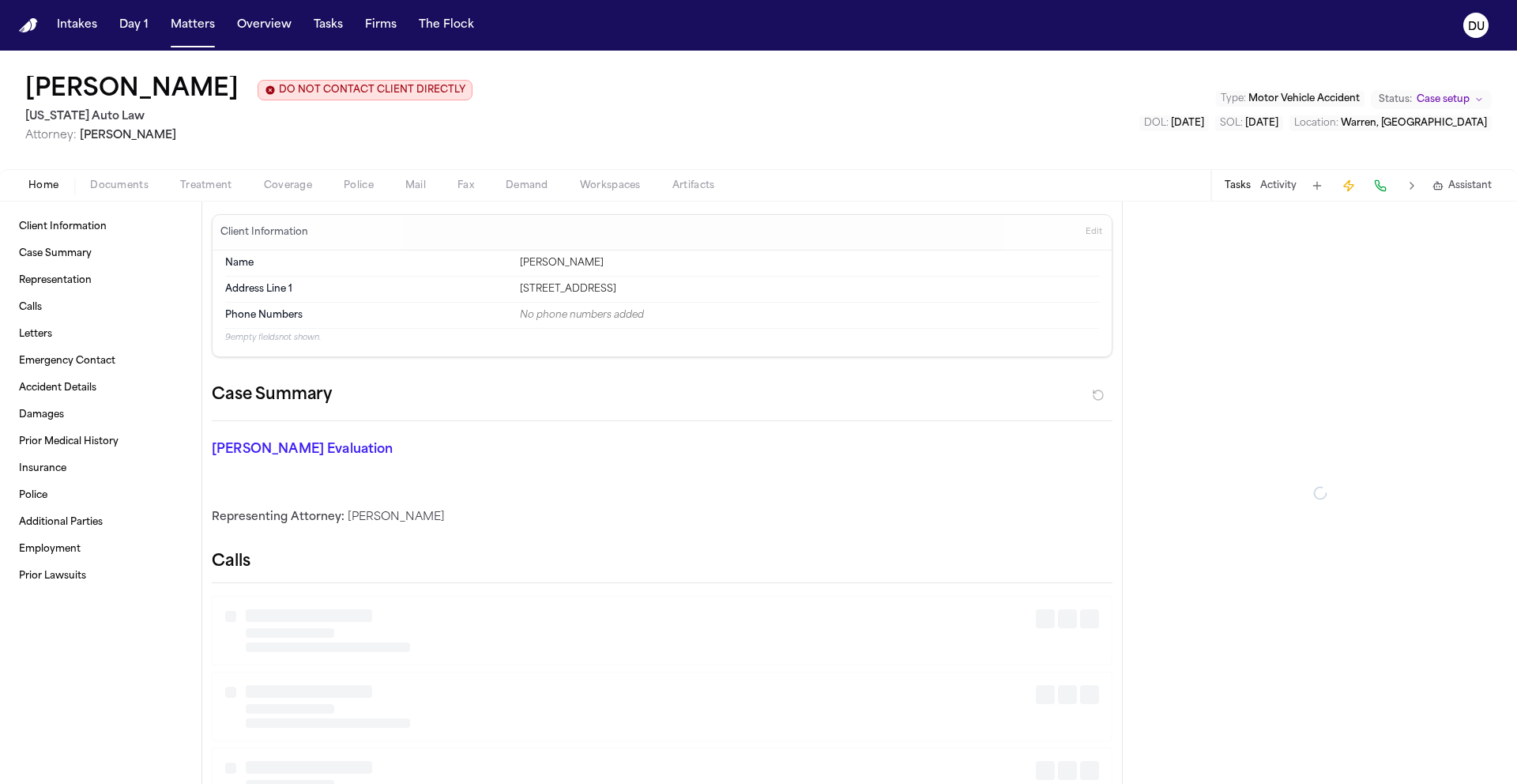
click at [47, 188] on span "Home" at bounding box center [43, 185] width 30 height 12
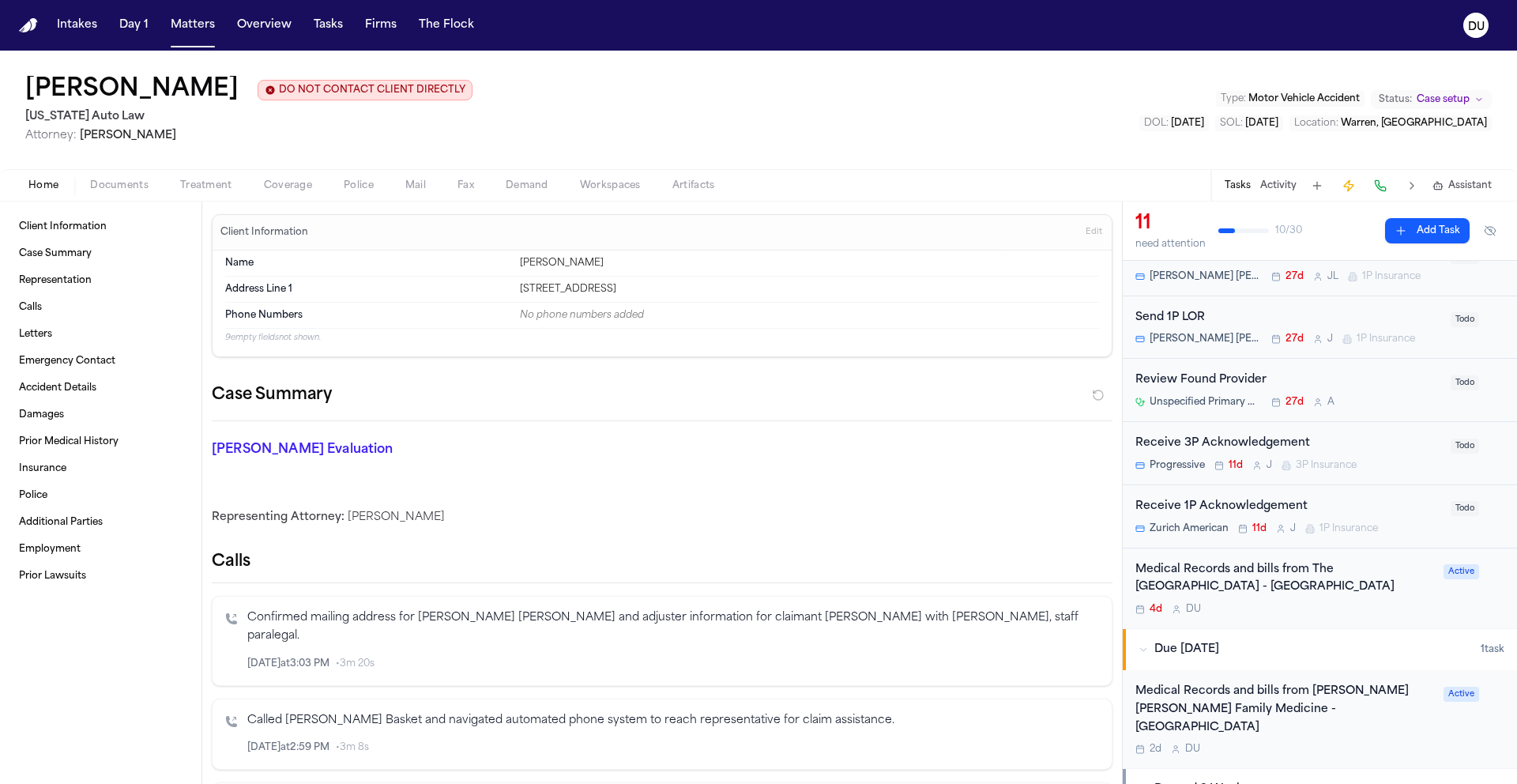
scroll to position [400, 0]
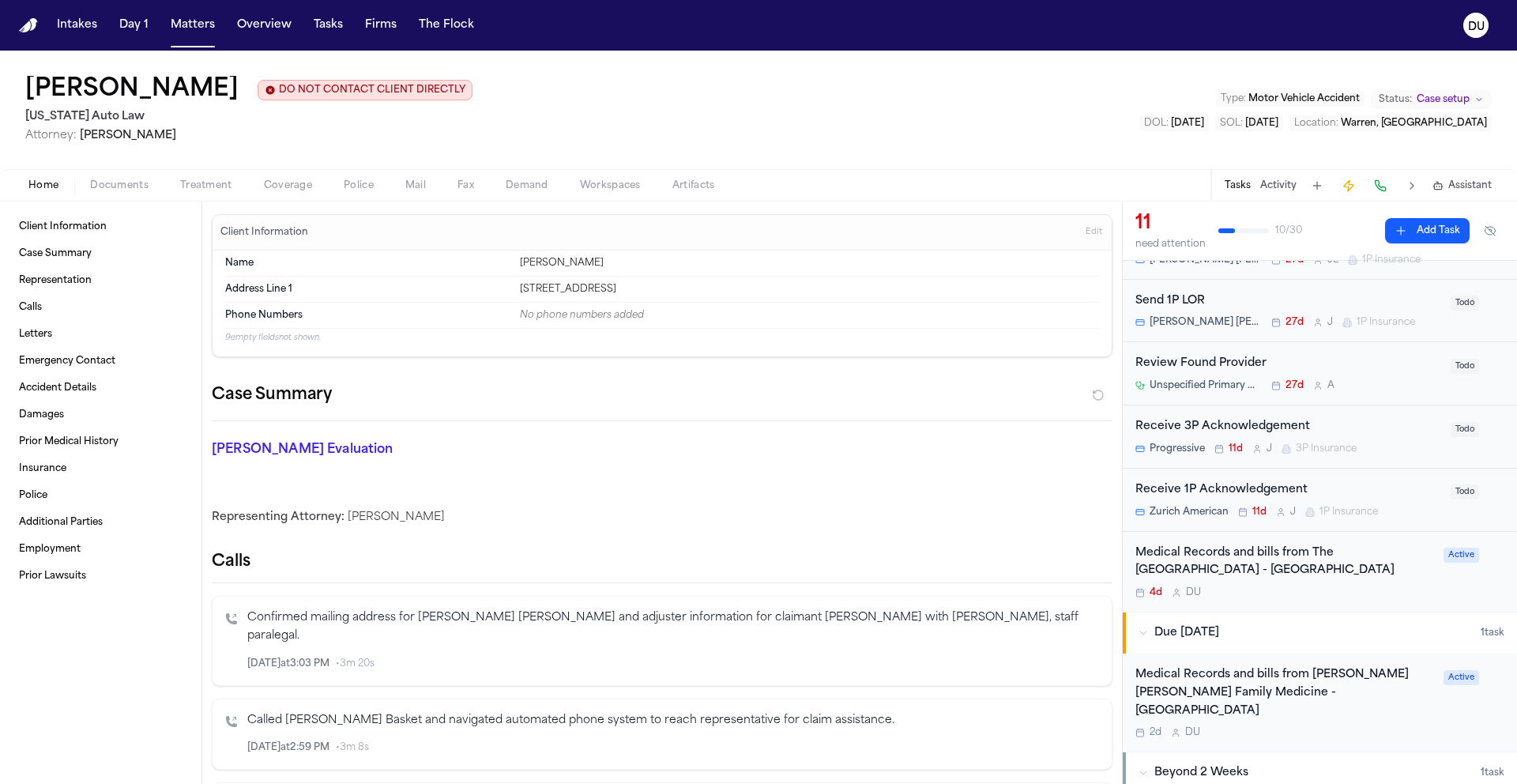
click at [1263, 555] on div "Medical Records and bills from The [GEOGRAPHIC_DATA] - [GEOGRAPHIC_DATA]" at bounding box center [1285, 562] width 298 height 37
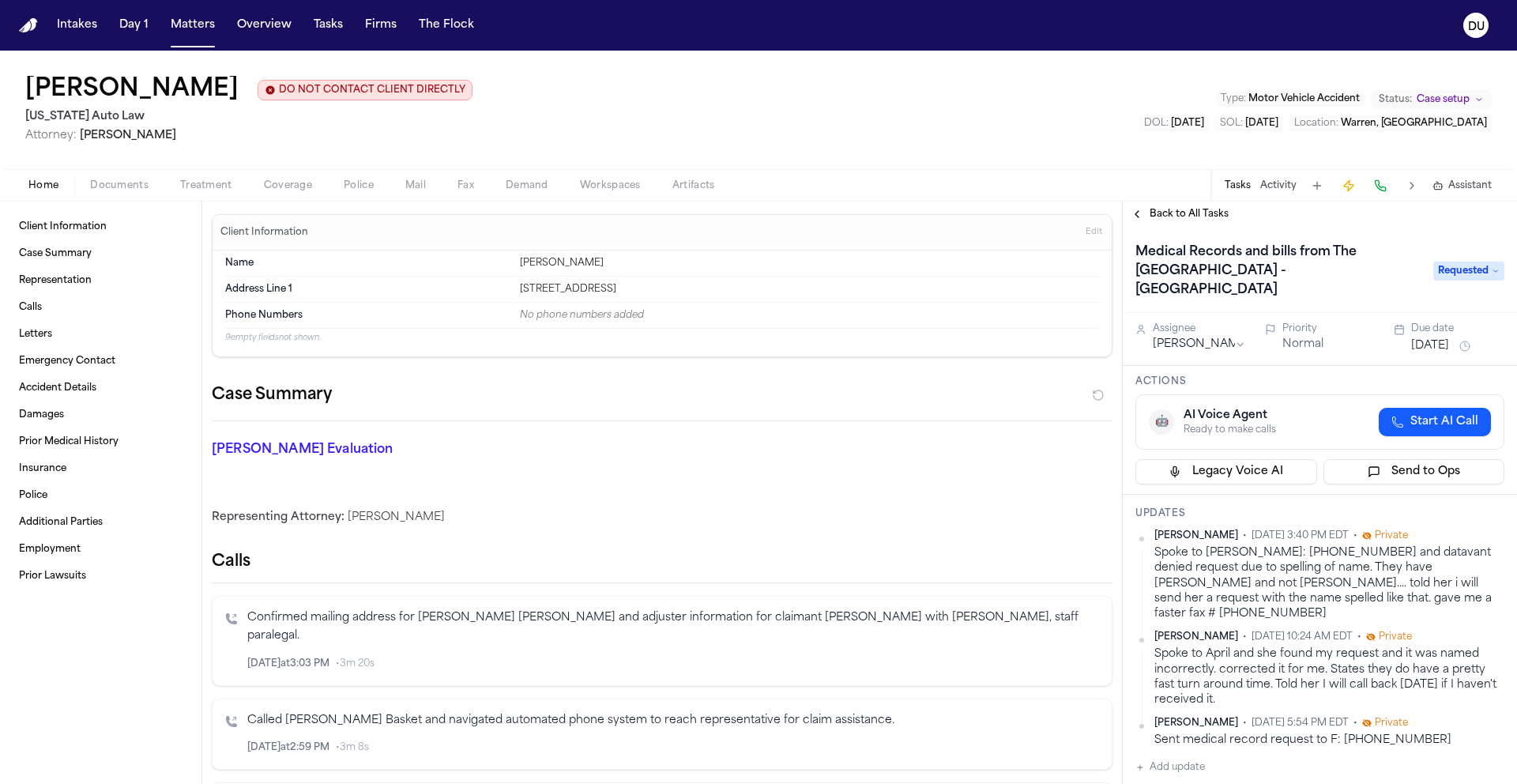
click at [1440, 339] on button "[DATE]" at bounding box center [1431, 346] width 38 height 16
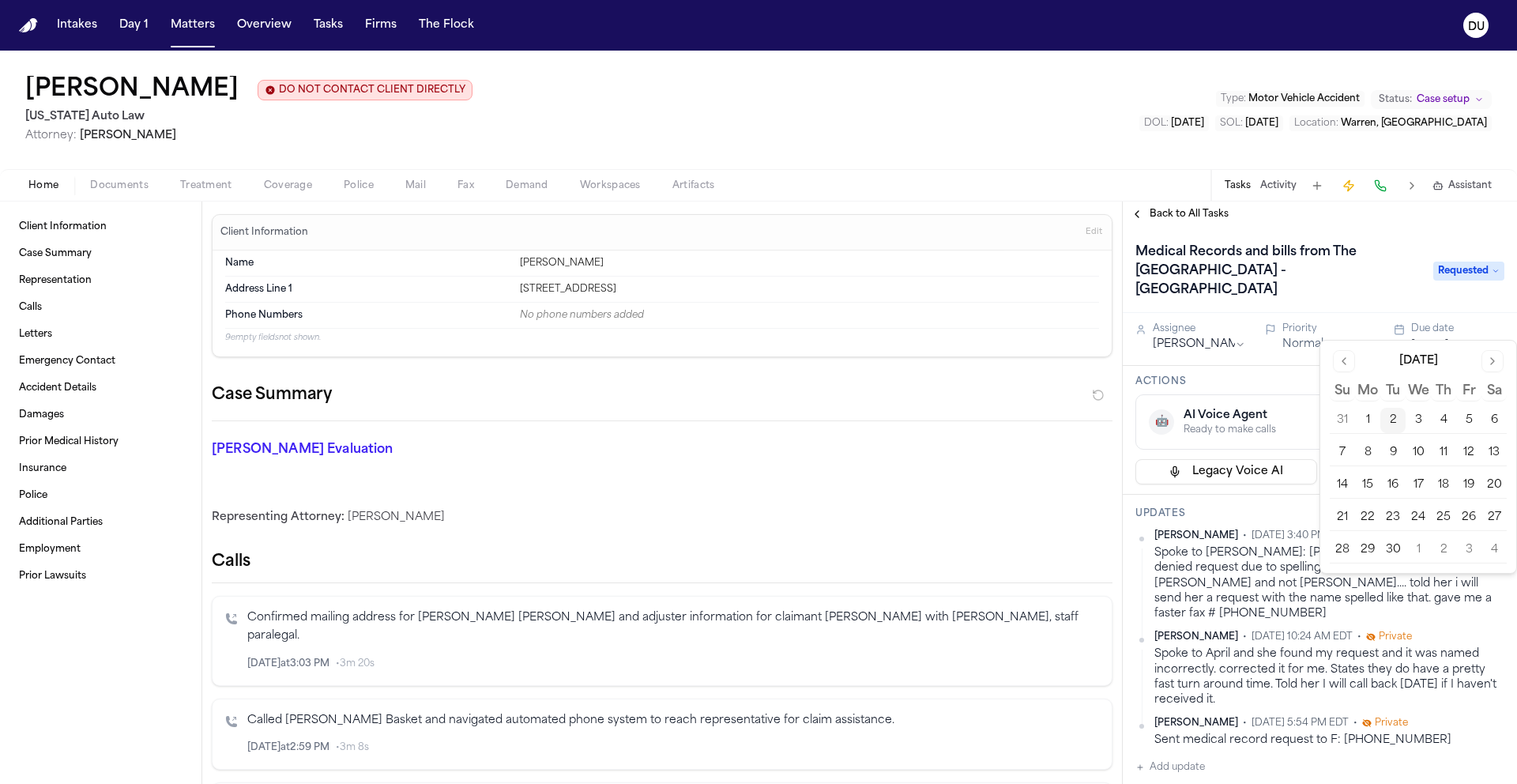
click at [1401, 452] on button "9" at bounding box center [1393, 452] width 25 height 25
click at [1388, 226] on div "Back to All Tasks" at bounding box center [1320, 214] width 394 height 25
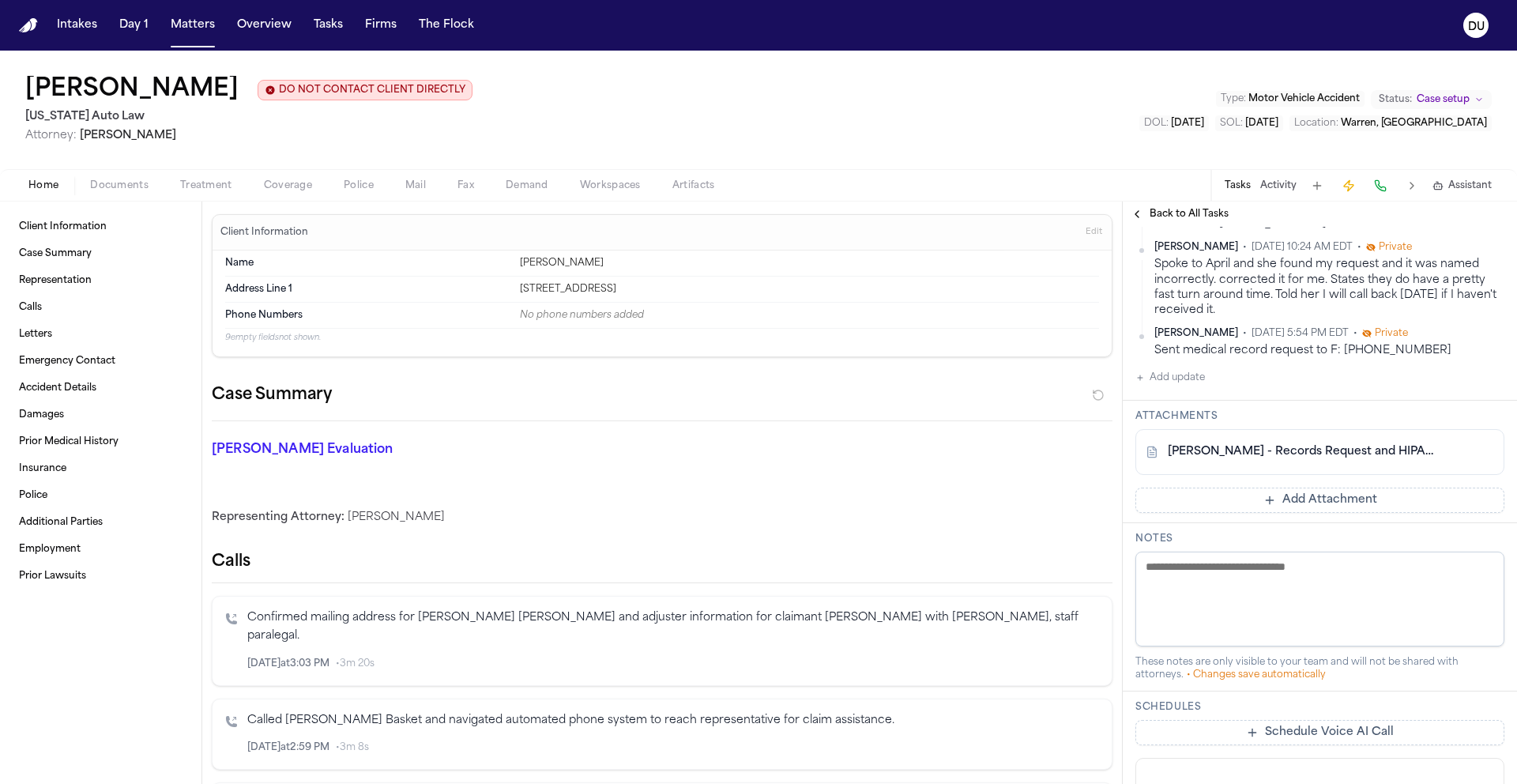
scroll to position [380, 0]
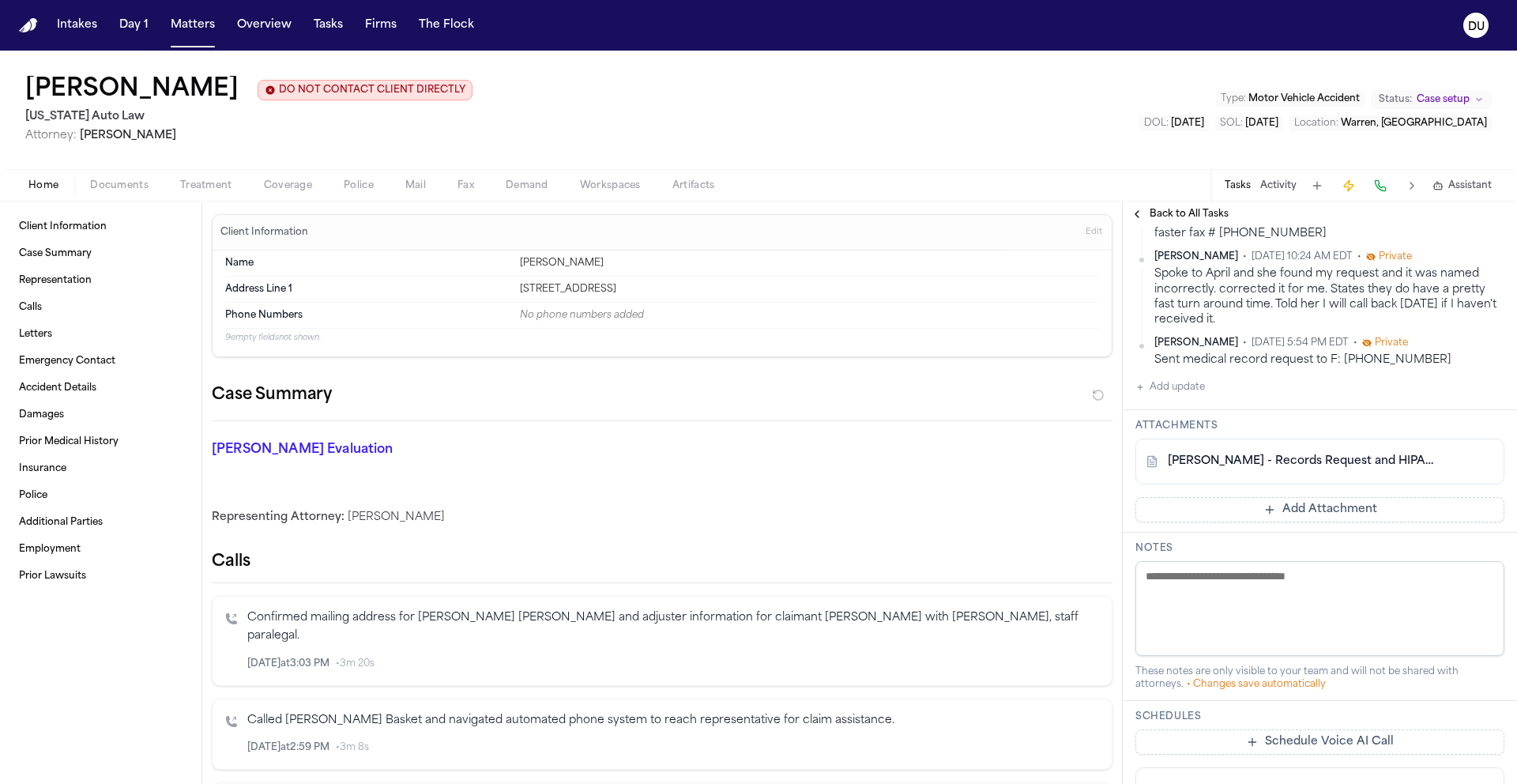
click at [1320, 497] on button "Add Attachment" at bounding box center [1320, 509] width 369 height 25
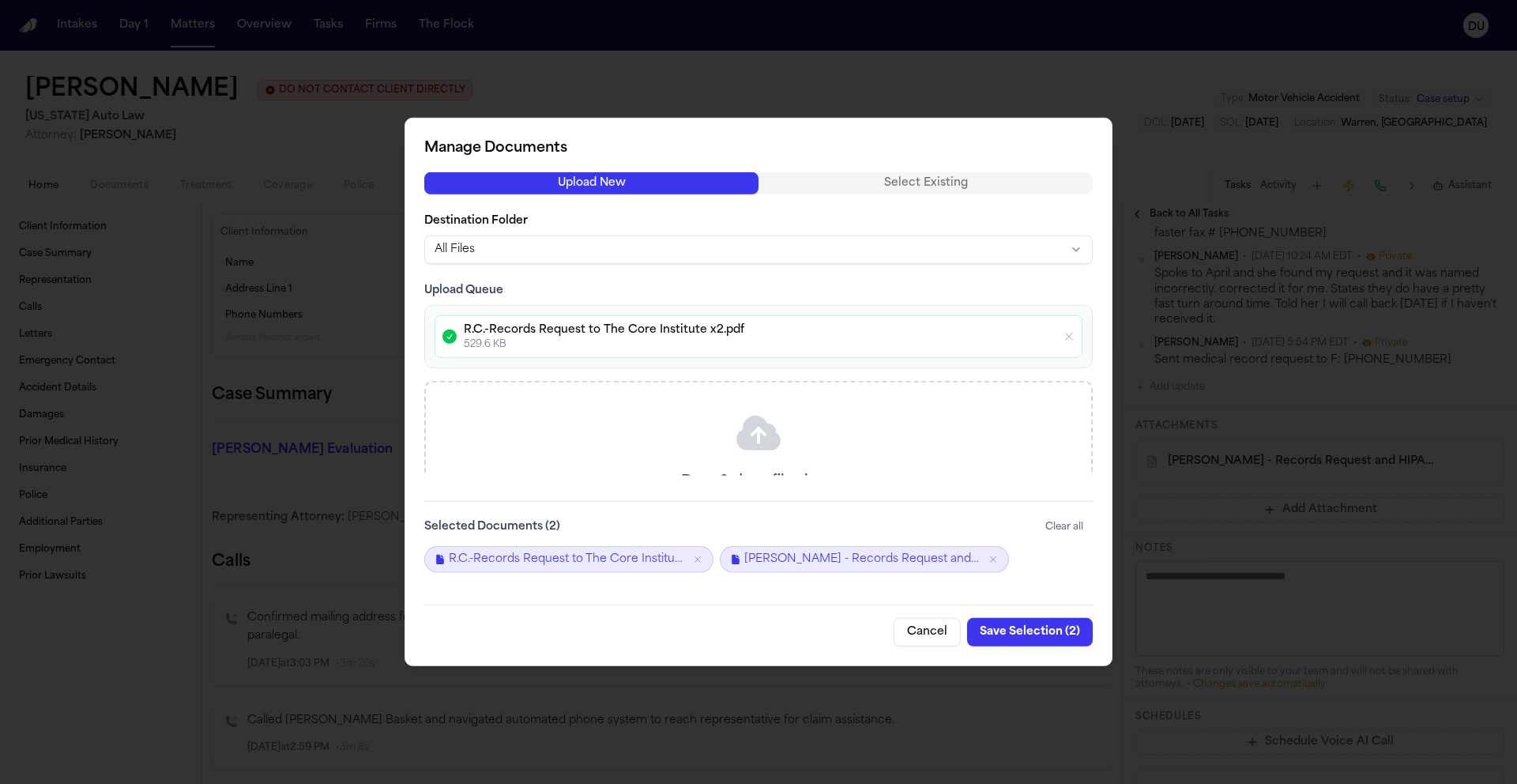
click at [1031, 631] on button "Save Selection ( 2 )" at bounding box center [1030, 632] width 126 height 28
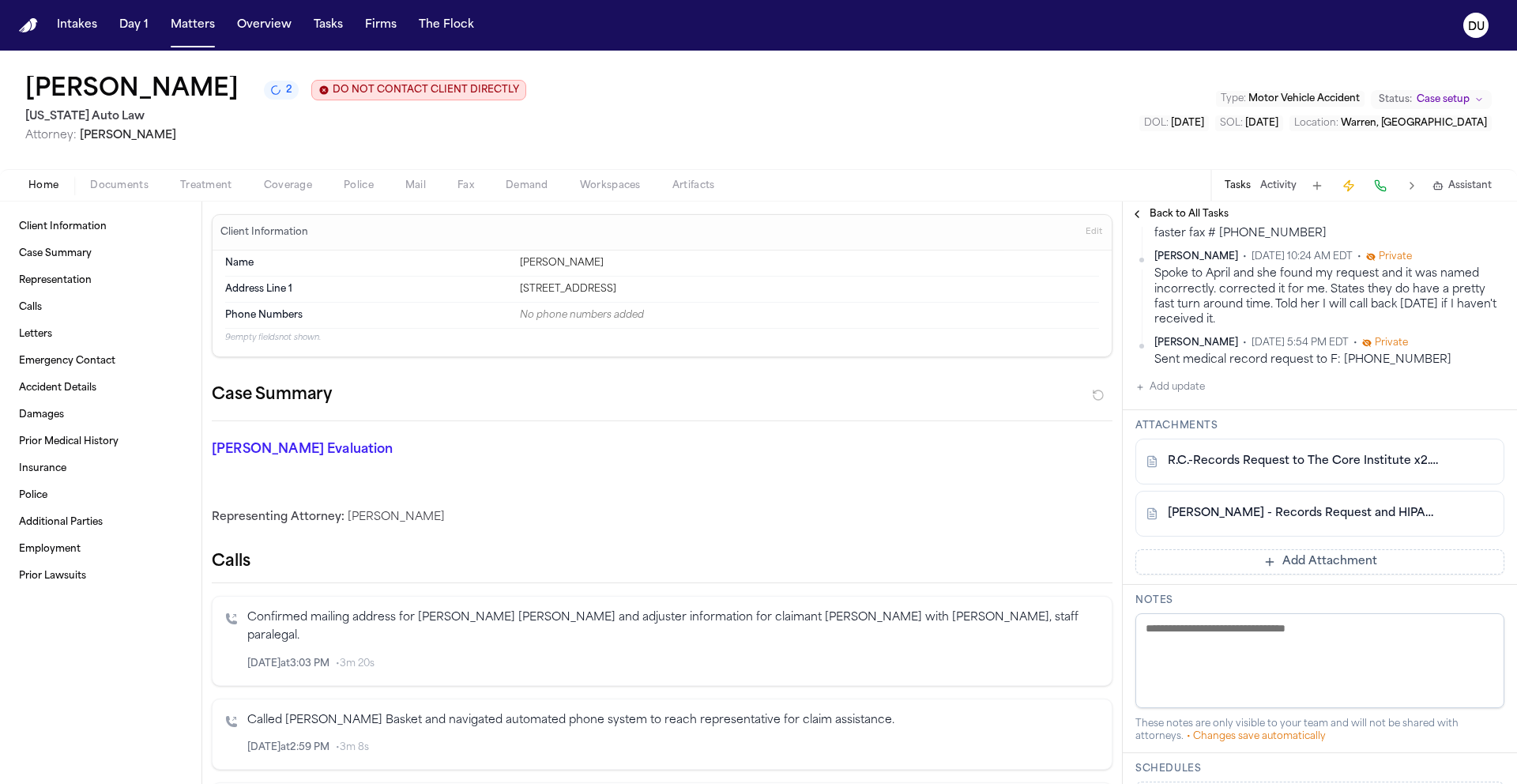
click at [29, 26] on img "Home" at bounding box center [28, 25] width 19 height 15
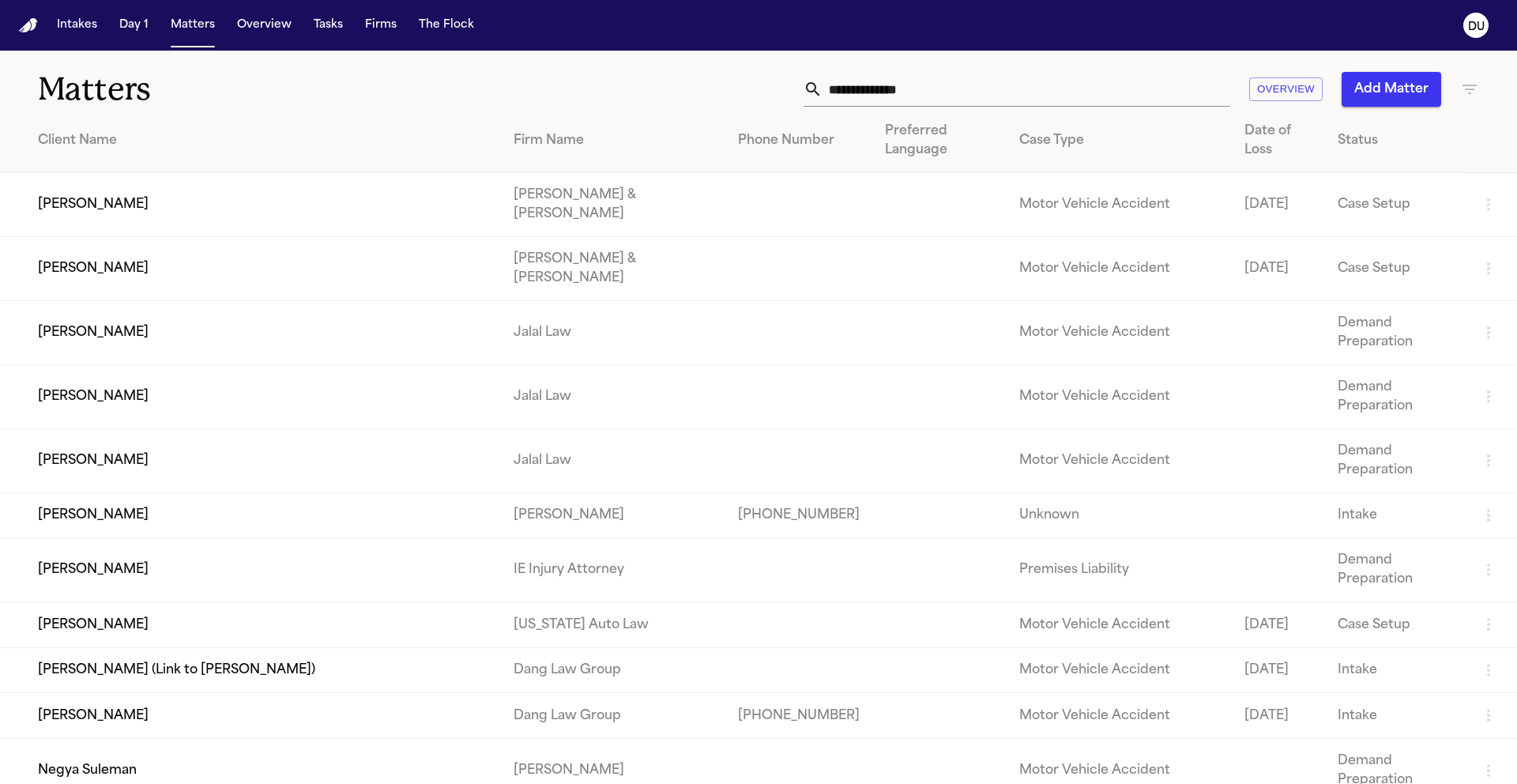
click at [910, 78] on input "text" at bounding box center [1026, 89] width 408 height 35
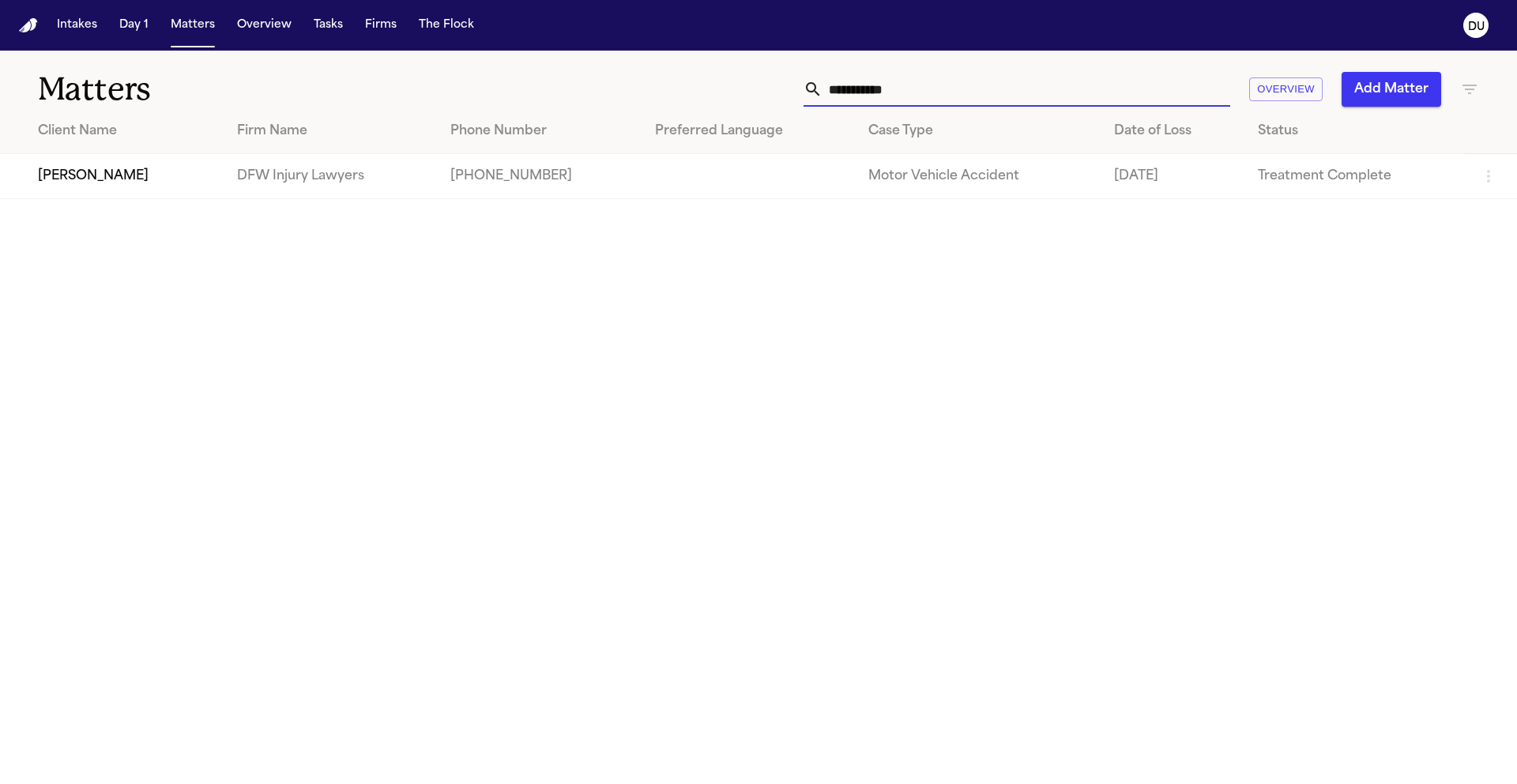
type input "**********"
click at [528, 154] on td "+16822717226" at bounding box center [540, 176] width 205 height 45
click at [283, 157] on td "DFW Injury Lawyers" at bounding box center [330, 176] width 213 height 45
click at [115, 179] on td "Jessica Lowe" at bounding box center [112, 176] width 224 height 45
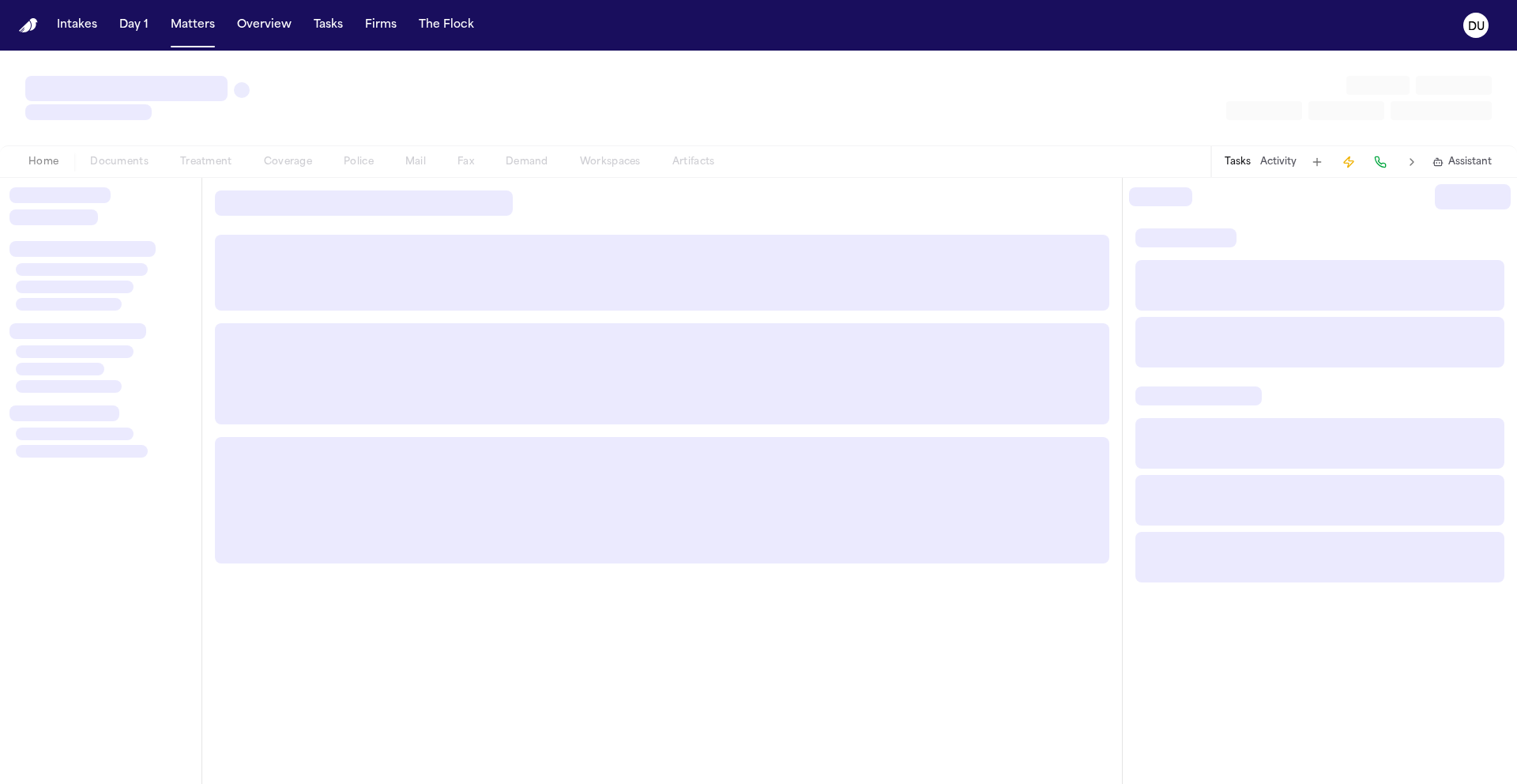
click at [115, 179] on div at bounding box center [100, 481] width 202 height 606
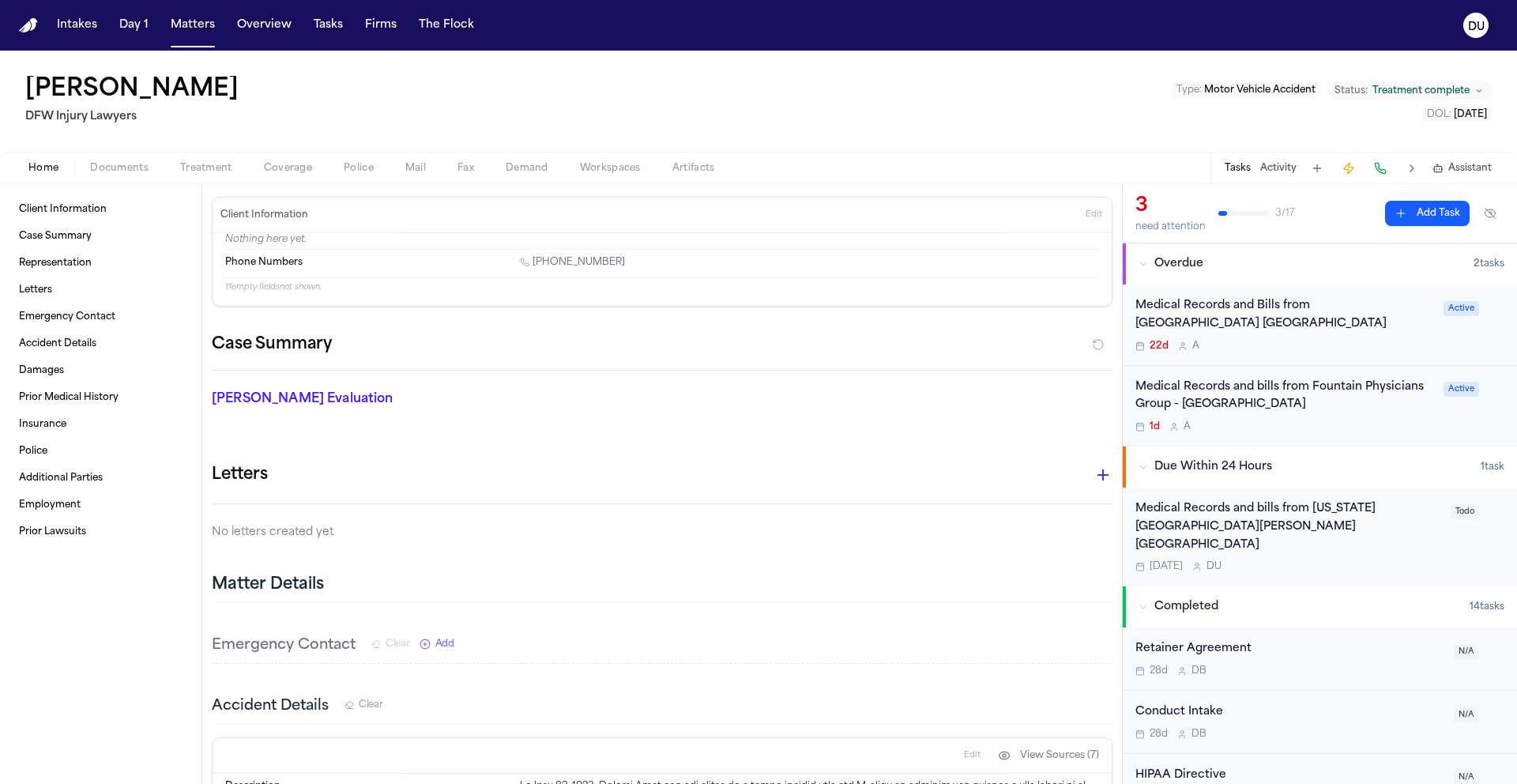
click at [1309, 498] on div "Medical Records and bills from Texas Health Harris Methodist Hospital Southwest…" at bounding box center [1320, 536] width 394 height 98
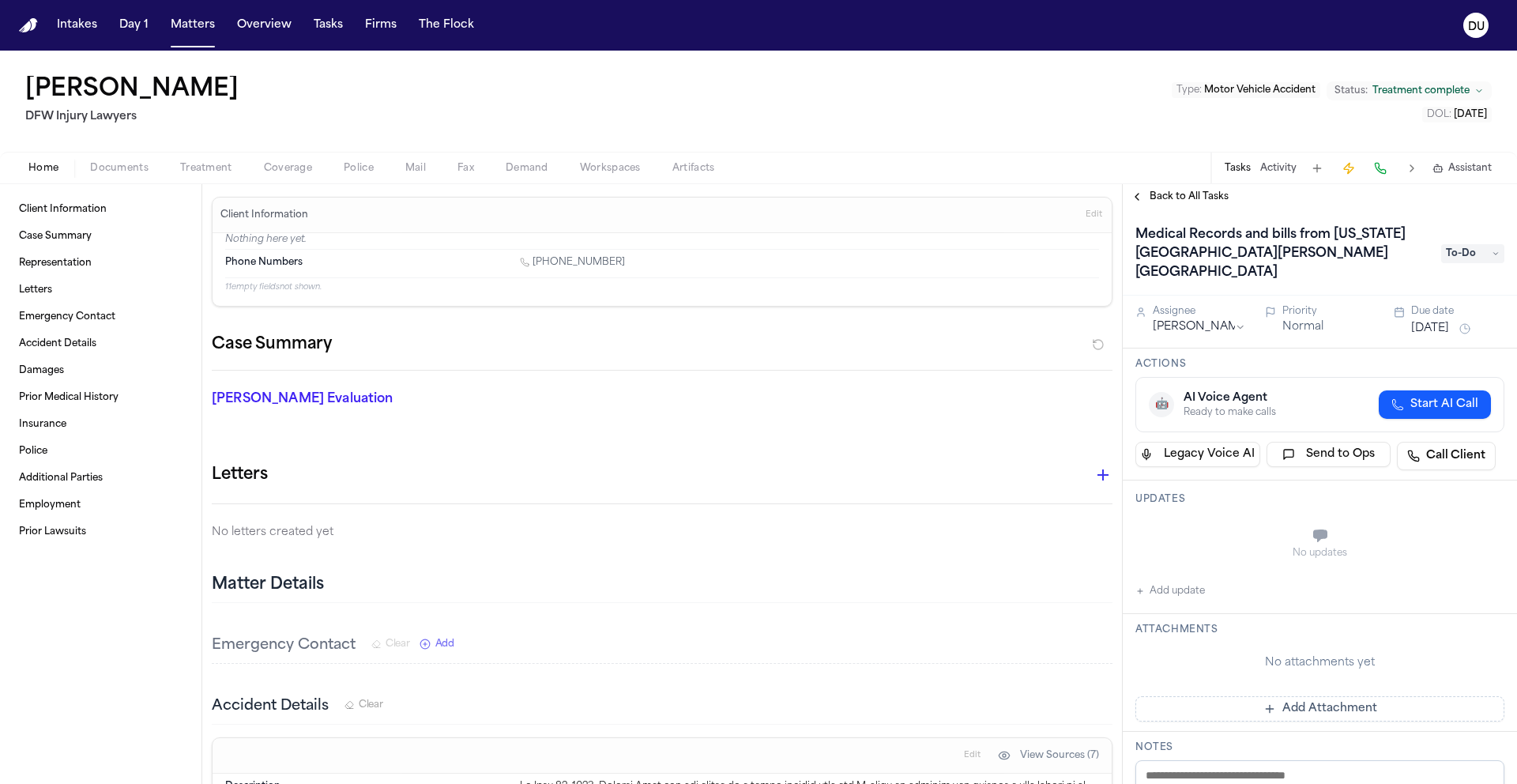
click at [125, 170] on span "Documents" at bounding box center [119, 168] width 58 height 12
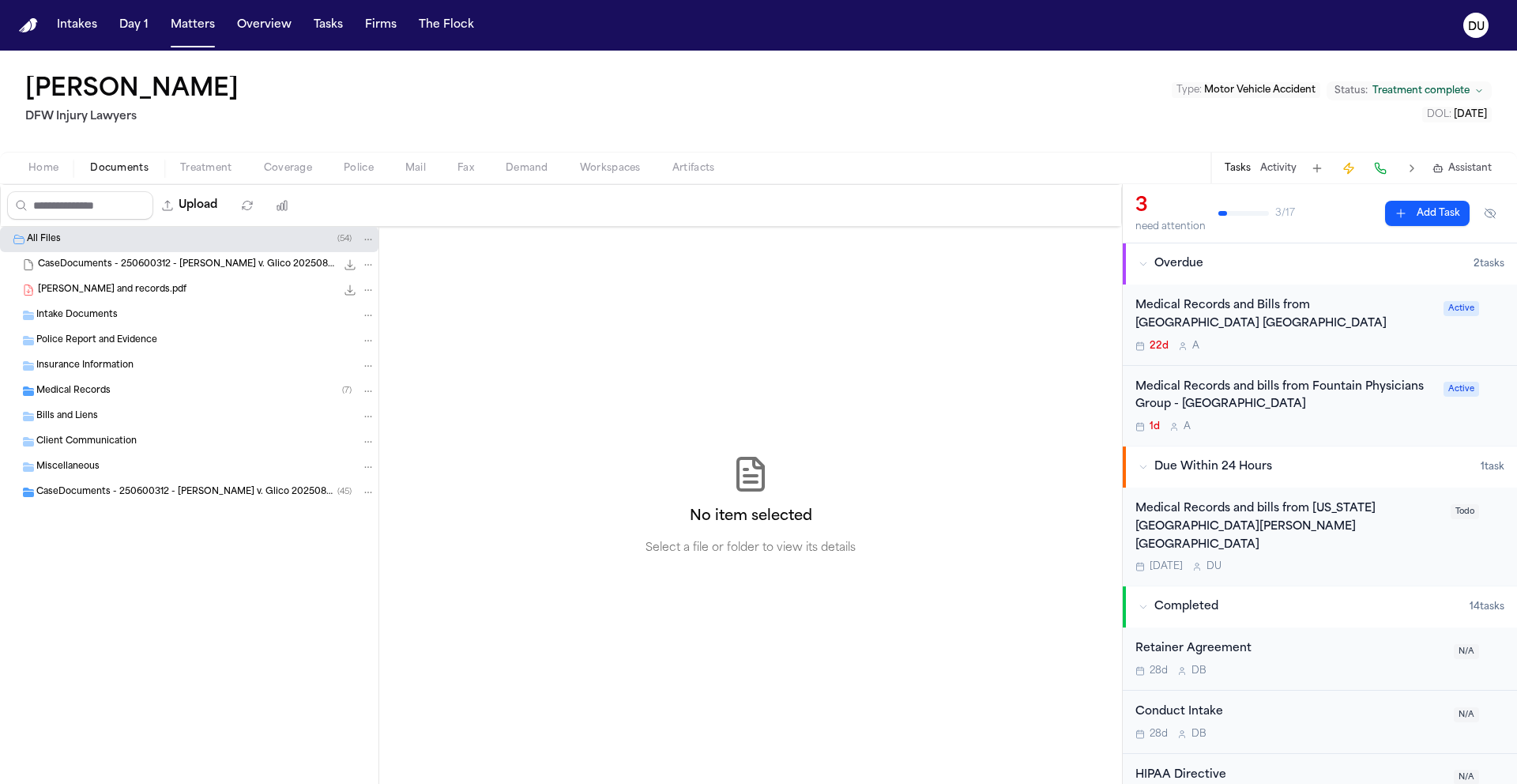
click at [89, 318] on span "Intake Documents" at bounding box center [77, 315] width 82 height 13
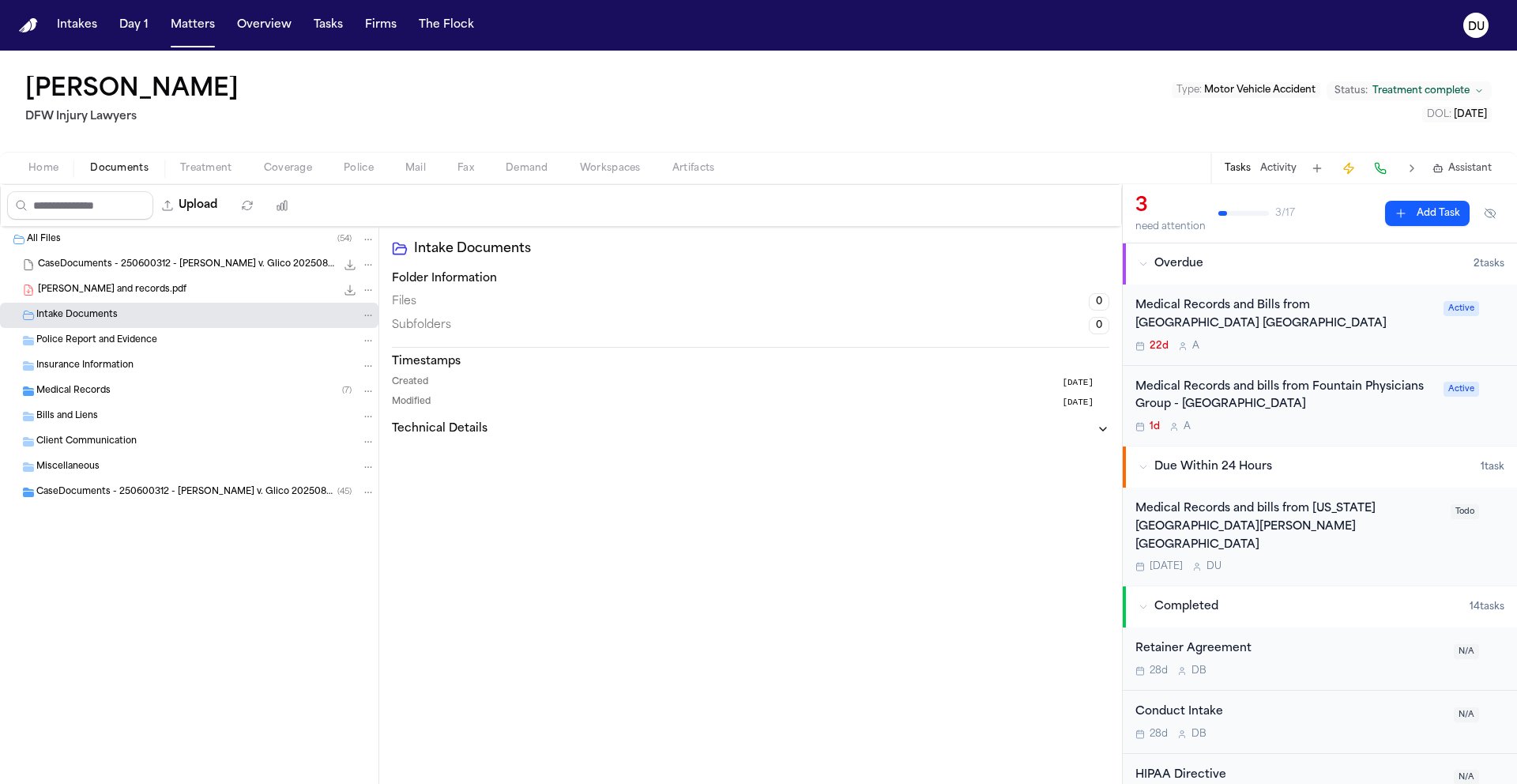
click at [55, 314] on span "Intake Documents" at bounding box center [77, 315] width 82 height 13
click at [70, 339] on span "Police Report and Evidence" at bounding box center [97, 340] width 121 height 13
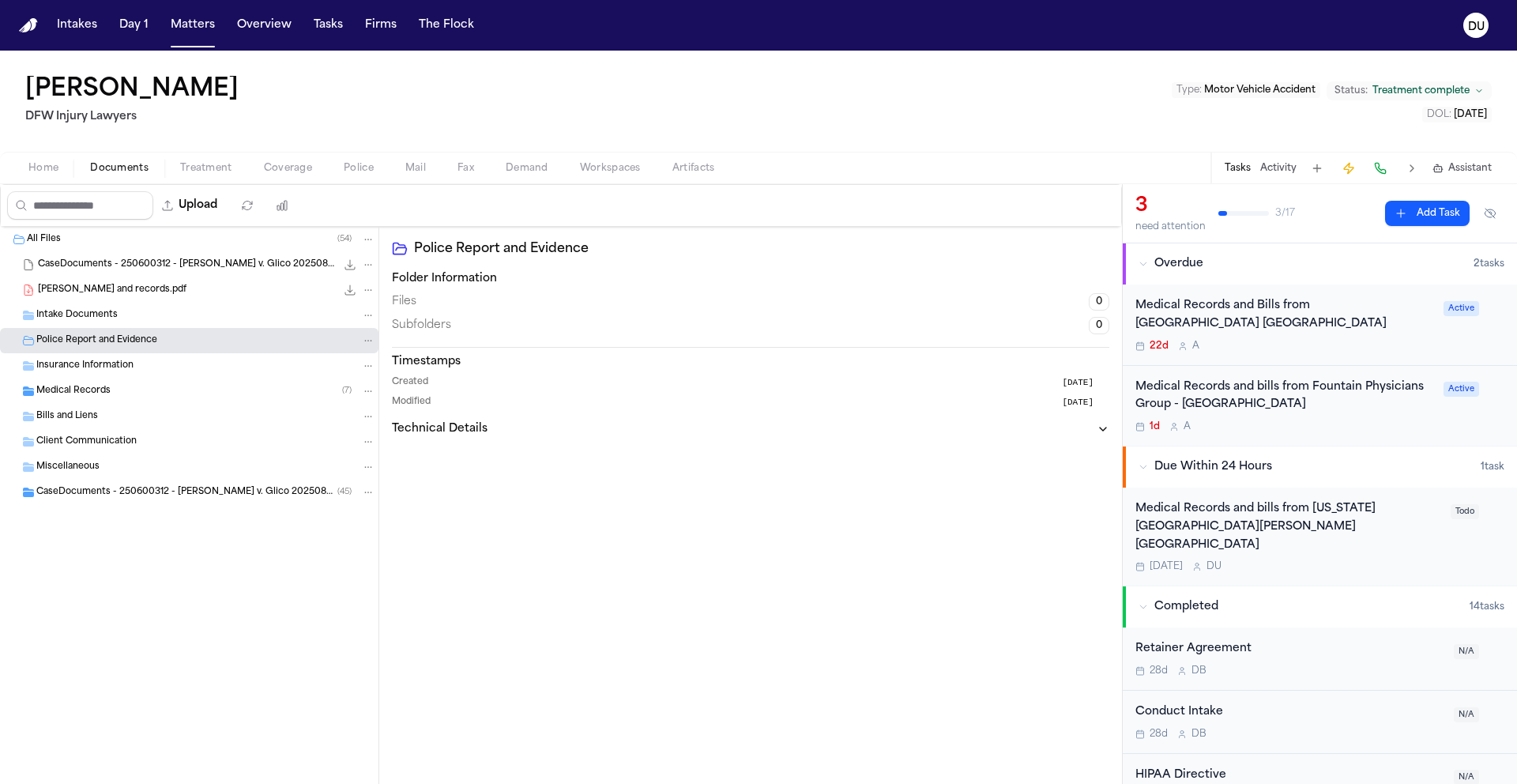
drag, startPoint x: 73, startPoint y: 358, endPoint x: 72, endPoint y: 376, distance: 18.0
click at [73, 359] on span "Insurance Information" at bounding box center [85, 366] width 98 height 13
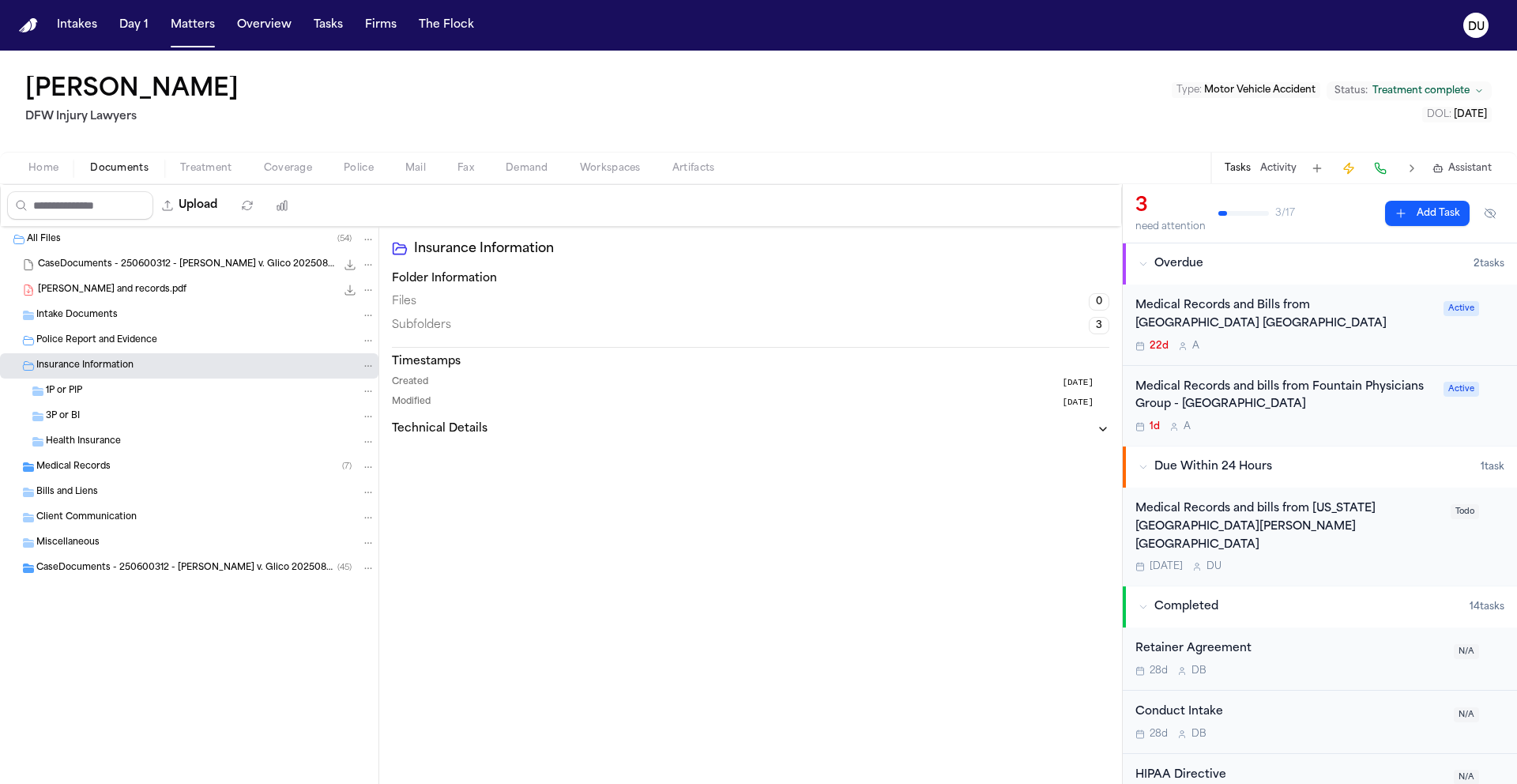
click at [68, 463] on span "Medical Records" at bounding box center [73, 467] width 74 height 13
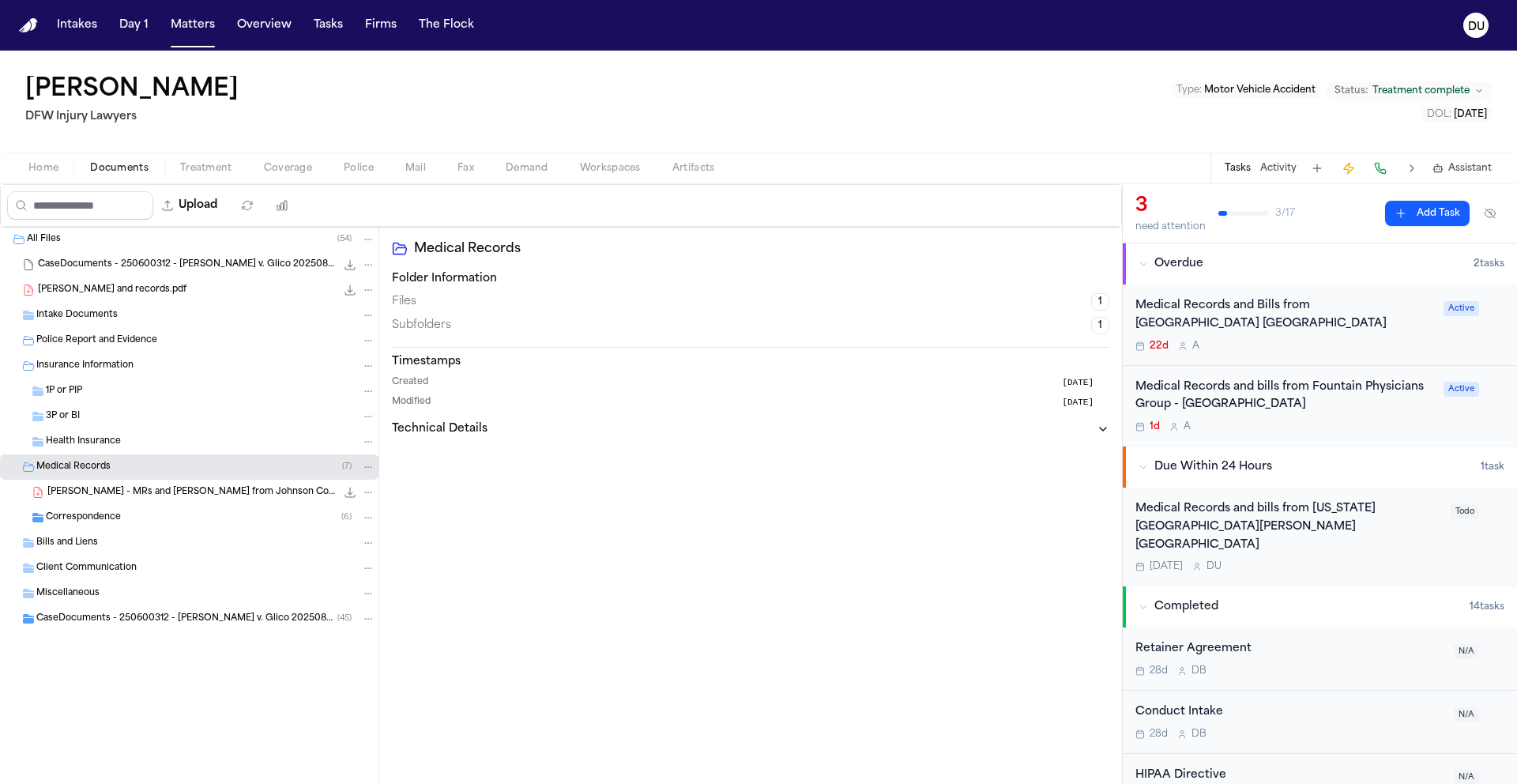
click at [73, 522] on span "Correspondence" at bounding box center [83, 518] width 75 height 13
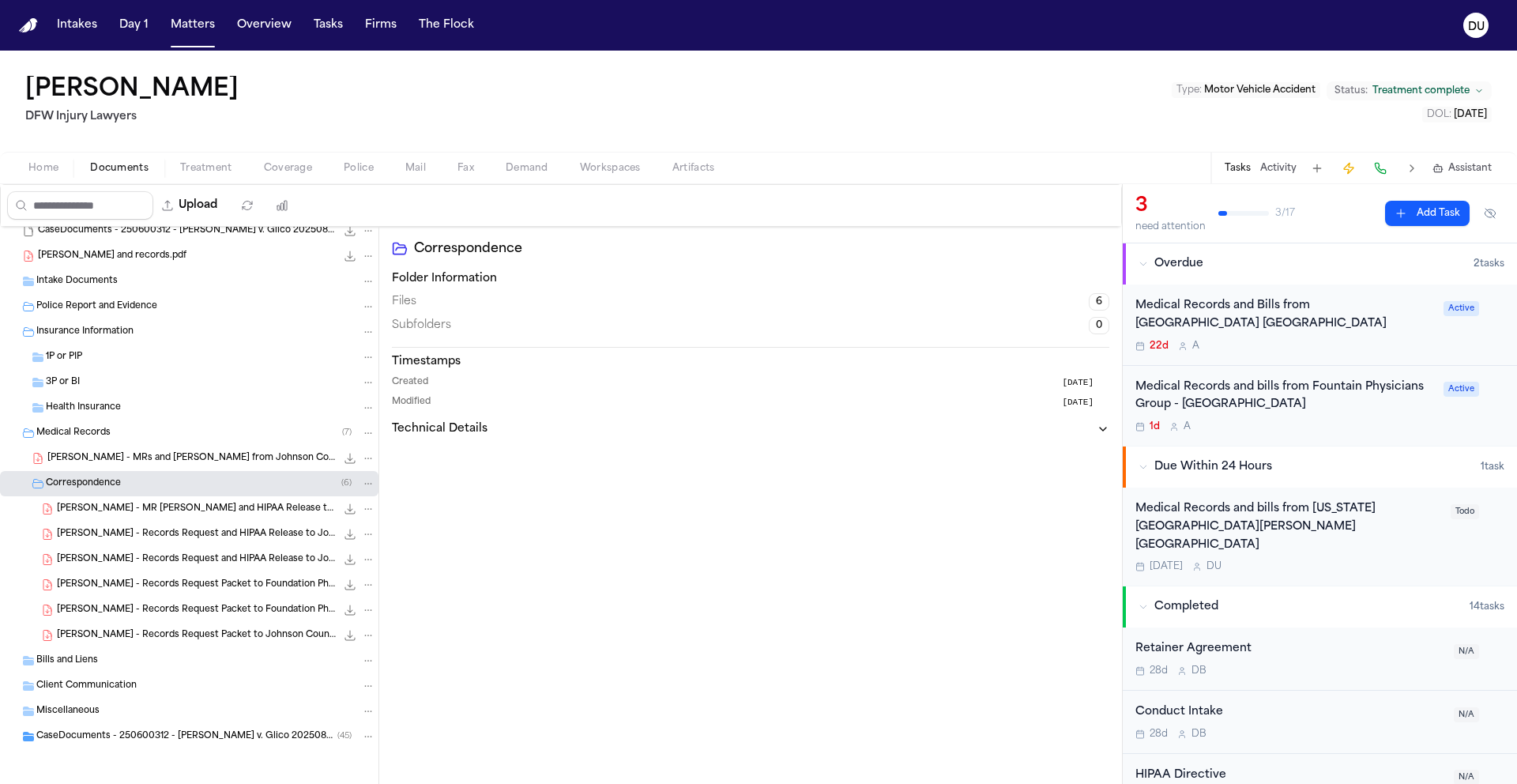
scroll to position [36, 0]
click at [170, 584] on span "J. Lowe - Records Request Packet to Foundation Physicians Group - 8.8.25" at bounding box center [196, 583] width 279 height 13
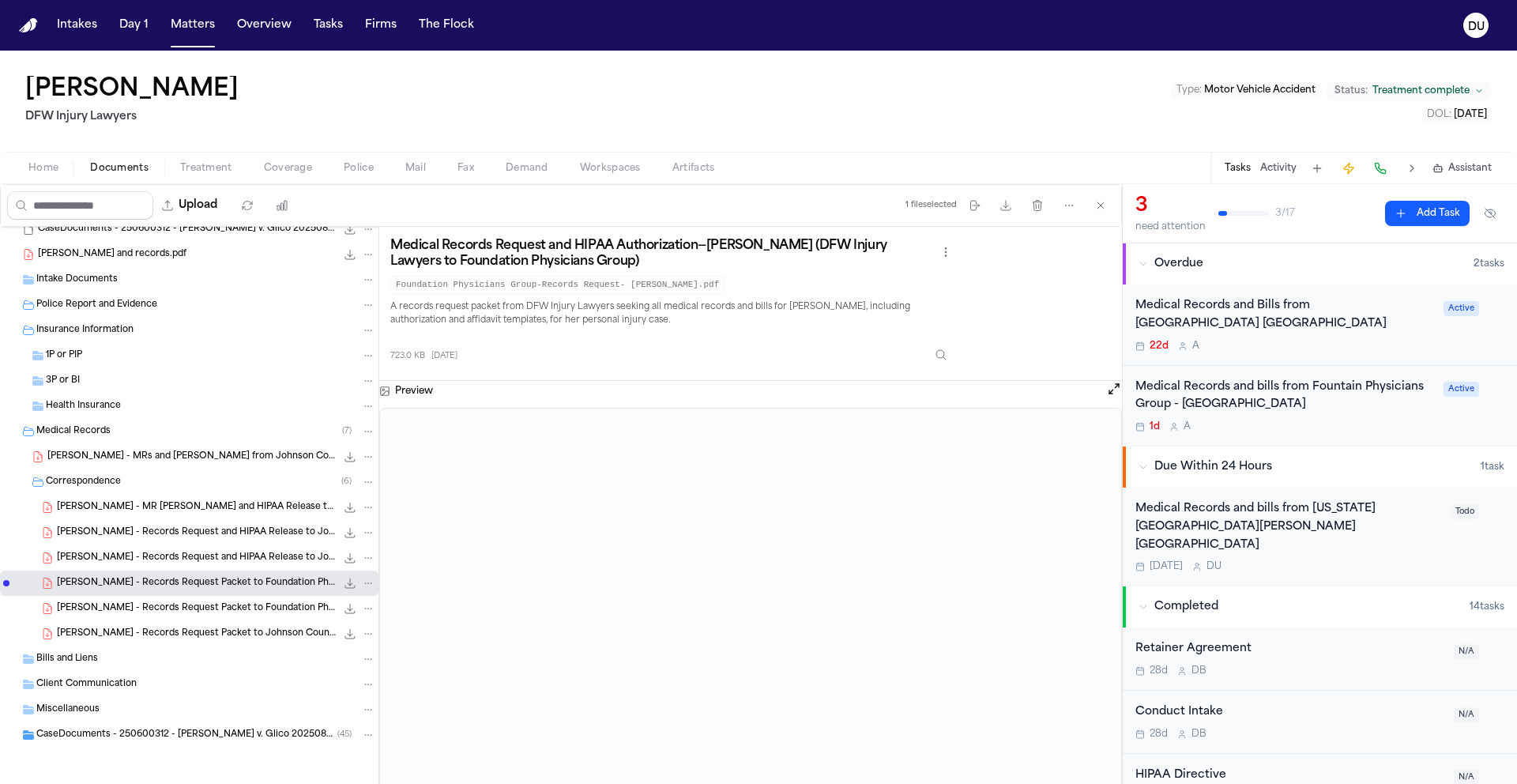
click at [158, 616] on div "J. Lowe - Records Request Packet to Foundation Physicians Group - 8.8.25 555.5 …" at bounding box center [190, 608] width 379 height 25
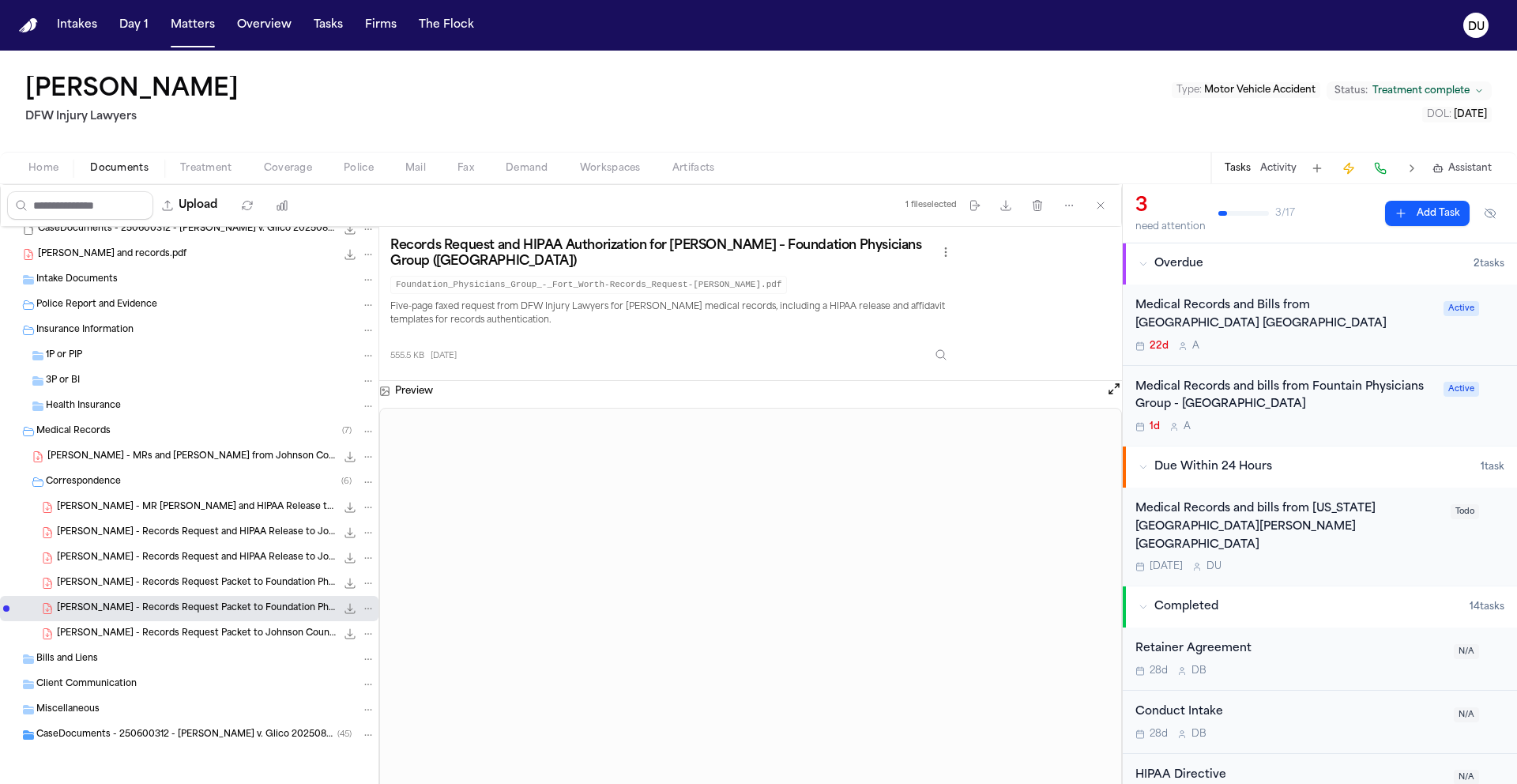
click at [1253, 528] on div "Medical Records and bills from Texas Health Harris Methodist Hospital Southwest…" at bounding box center [1289, 526] width 306 height 53
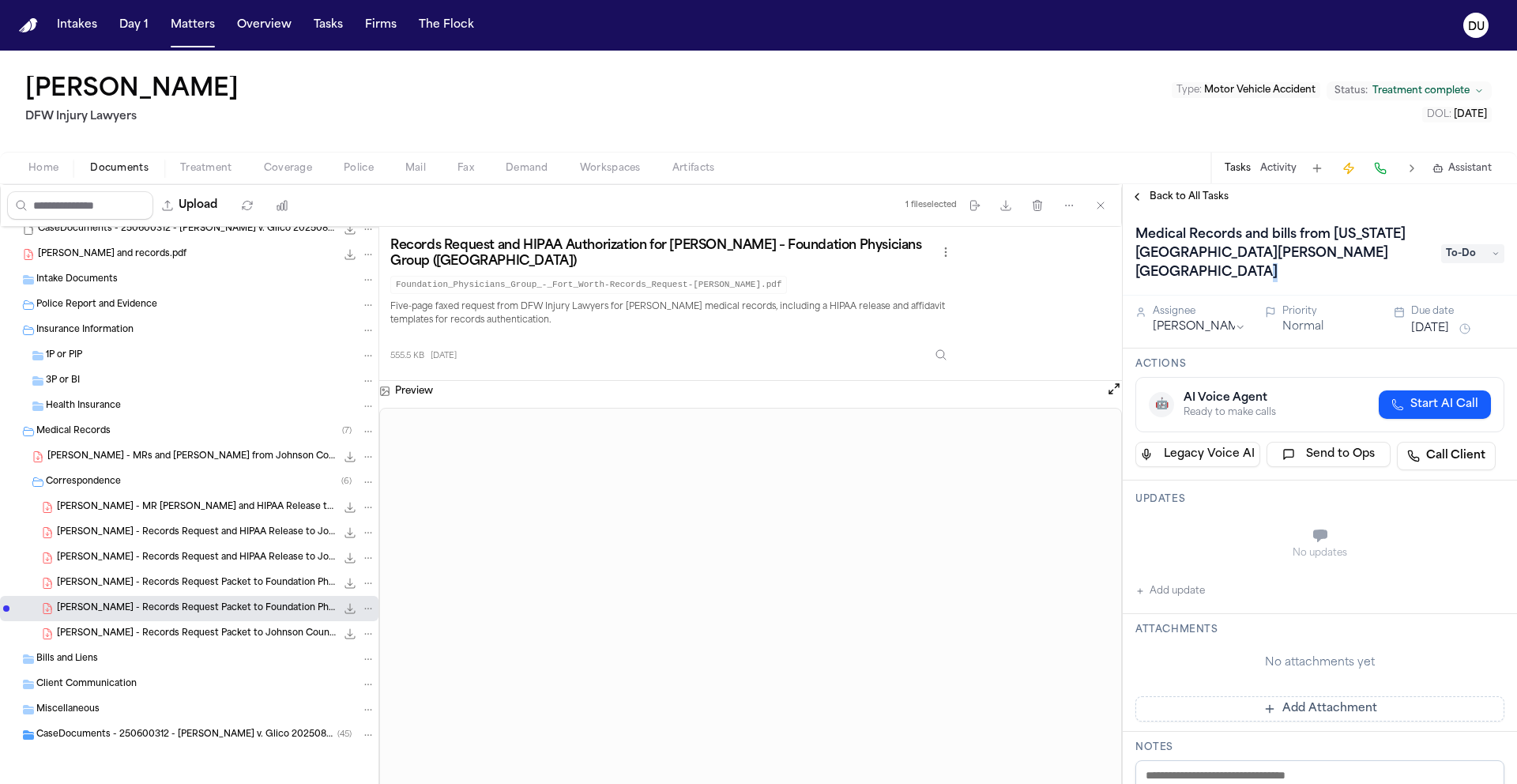
click at [1161, 270] on h1 "Medical Records and bills from Texas Health Harris Methodist Hospital Southwest…" at bounding box center [1281, 253] width 303 height 63
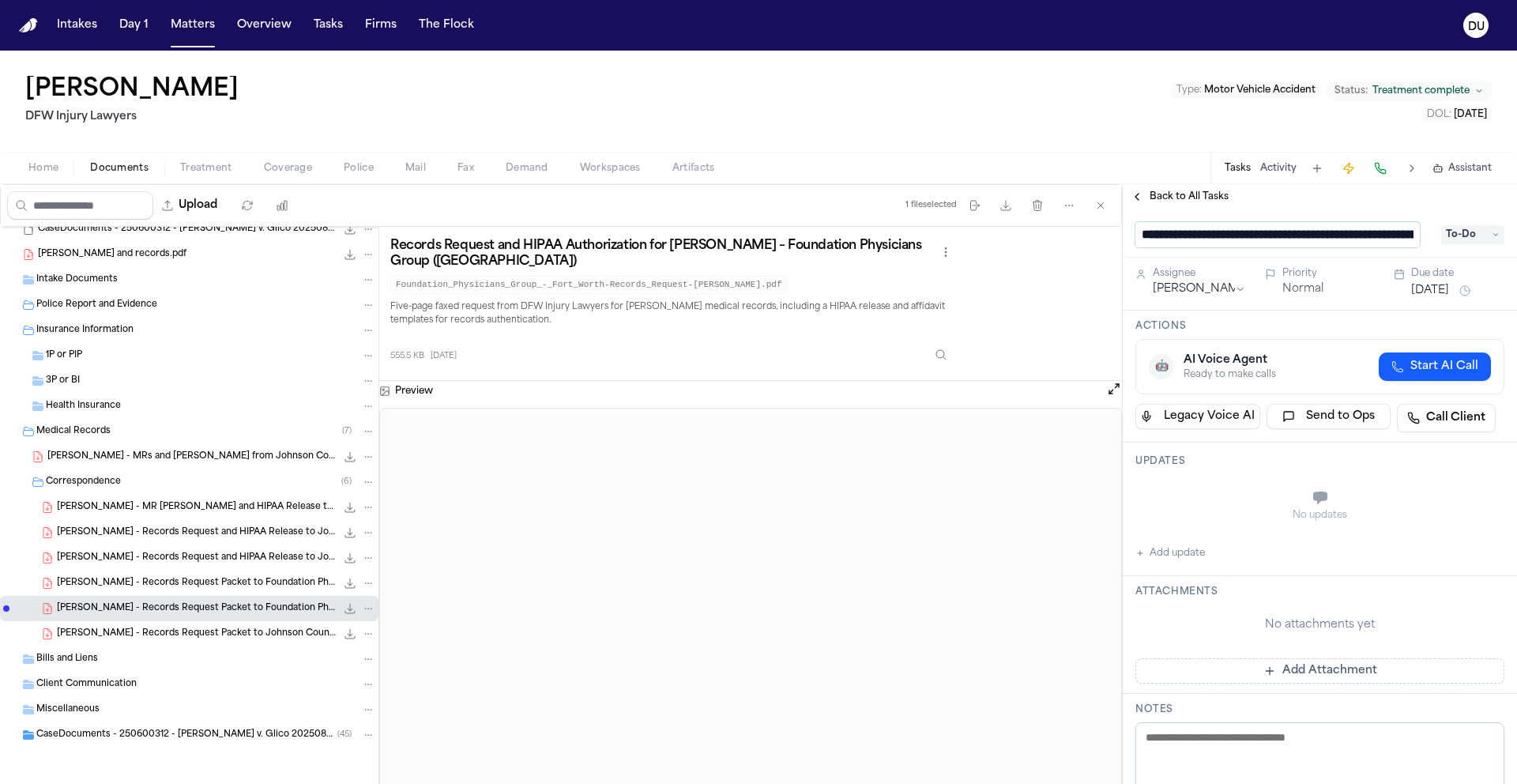
scroll to position [1, 0]
drag, startPoint x: 1414, startPoint y: 234, endPoint x: 1337, endPoint y: 241, distance: 77.3
click at [1337, 241] on input "**********" at bounding box center [1278, 234] width 284 height 25
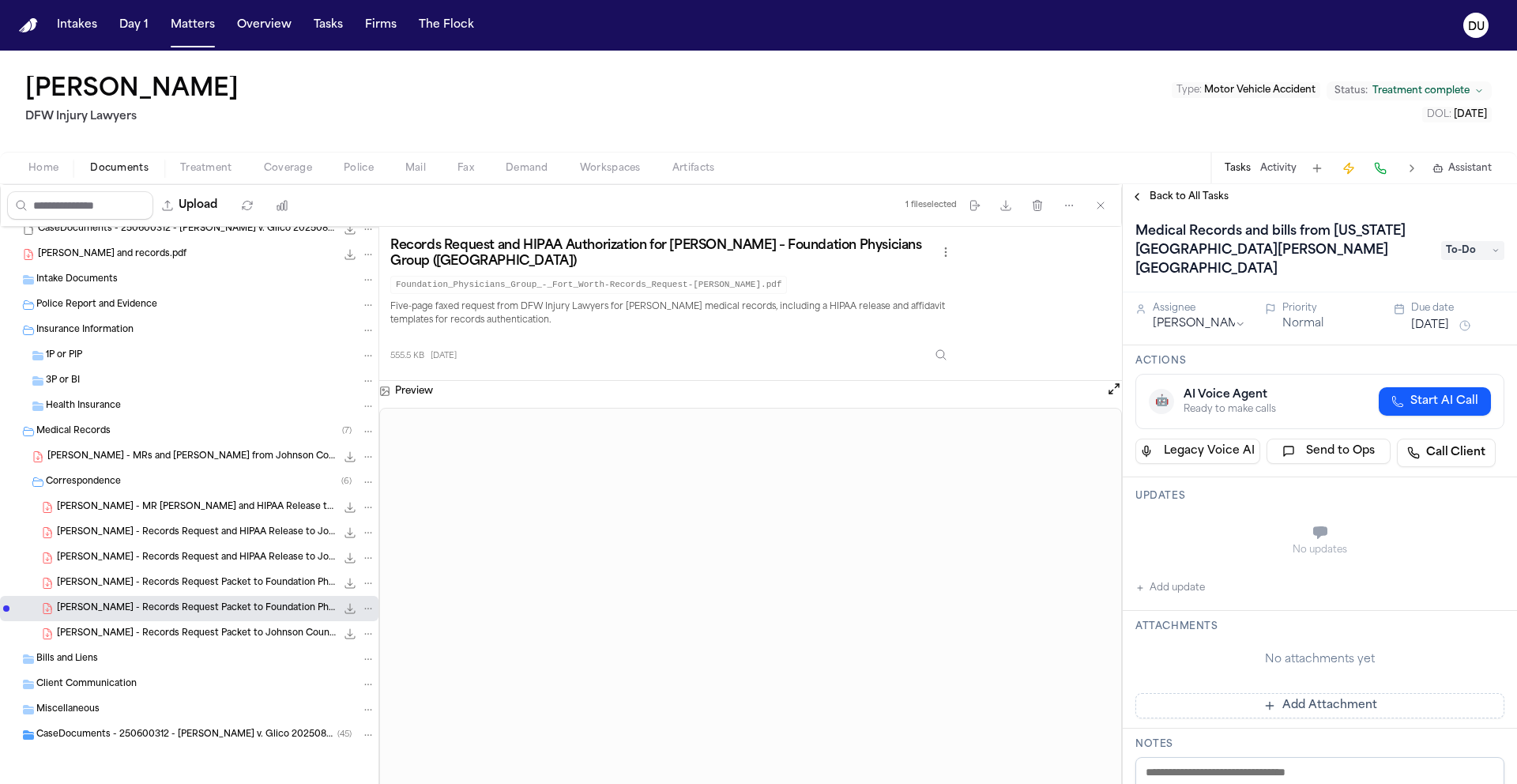
scroll to position [0, 0]
click at [1468, 249] on span "To-Do" at bounding box center [1473, 253] width 63 height 19
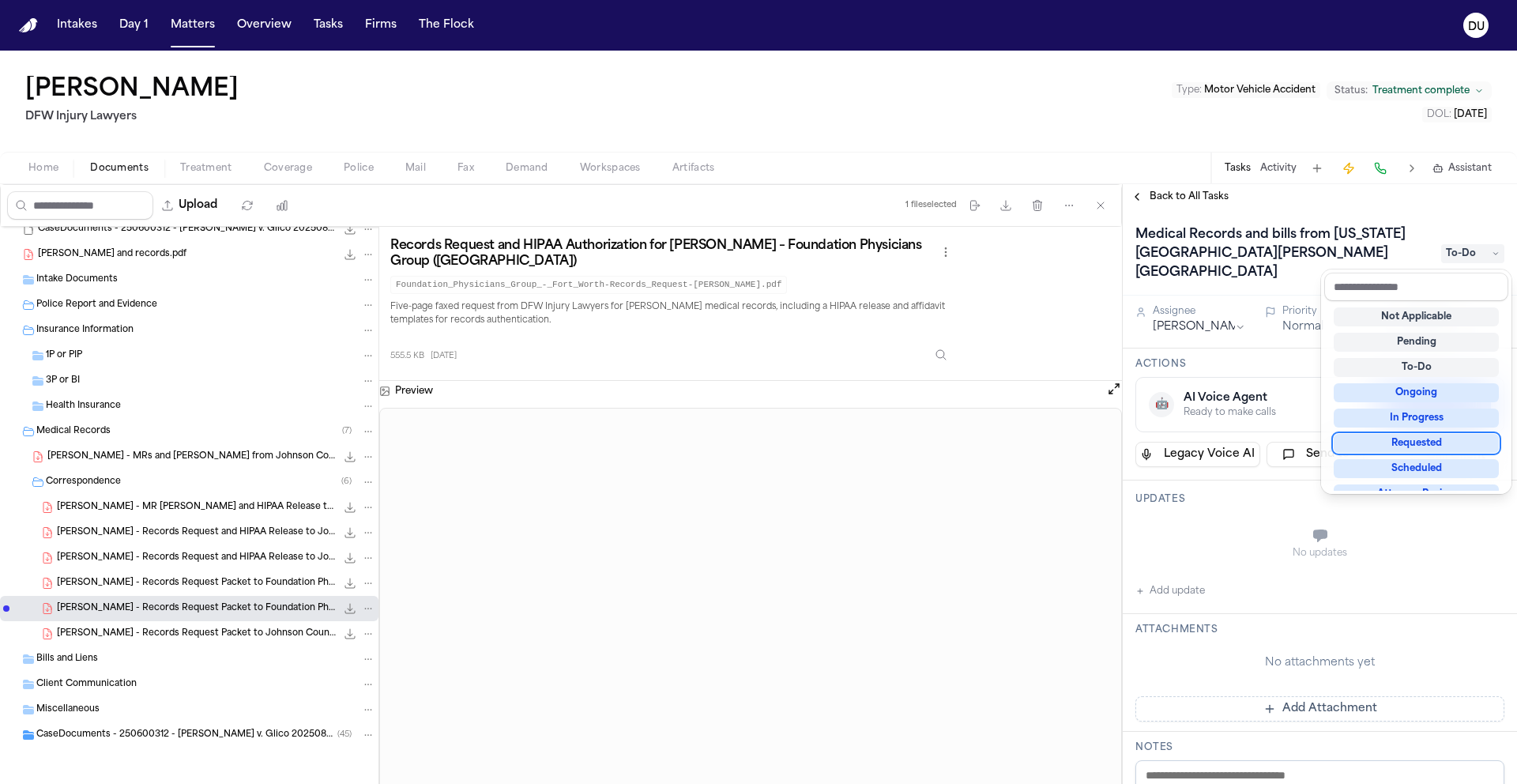
click at [1443, 446] on div "Requested" at bounding box center [1417, 443] width 165 height 19
click at [1225, 539] on div "Medical Records and bills from Texas Health Harris Methodist Hospital Southwest…" at bounding box center [1320, 710] width 394 height 1003
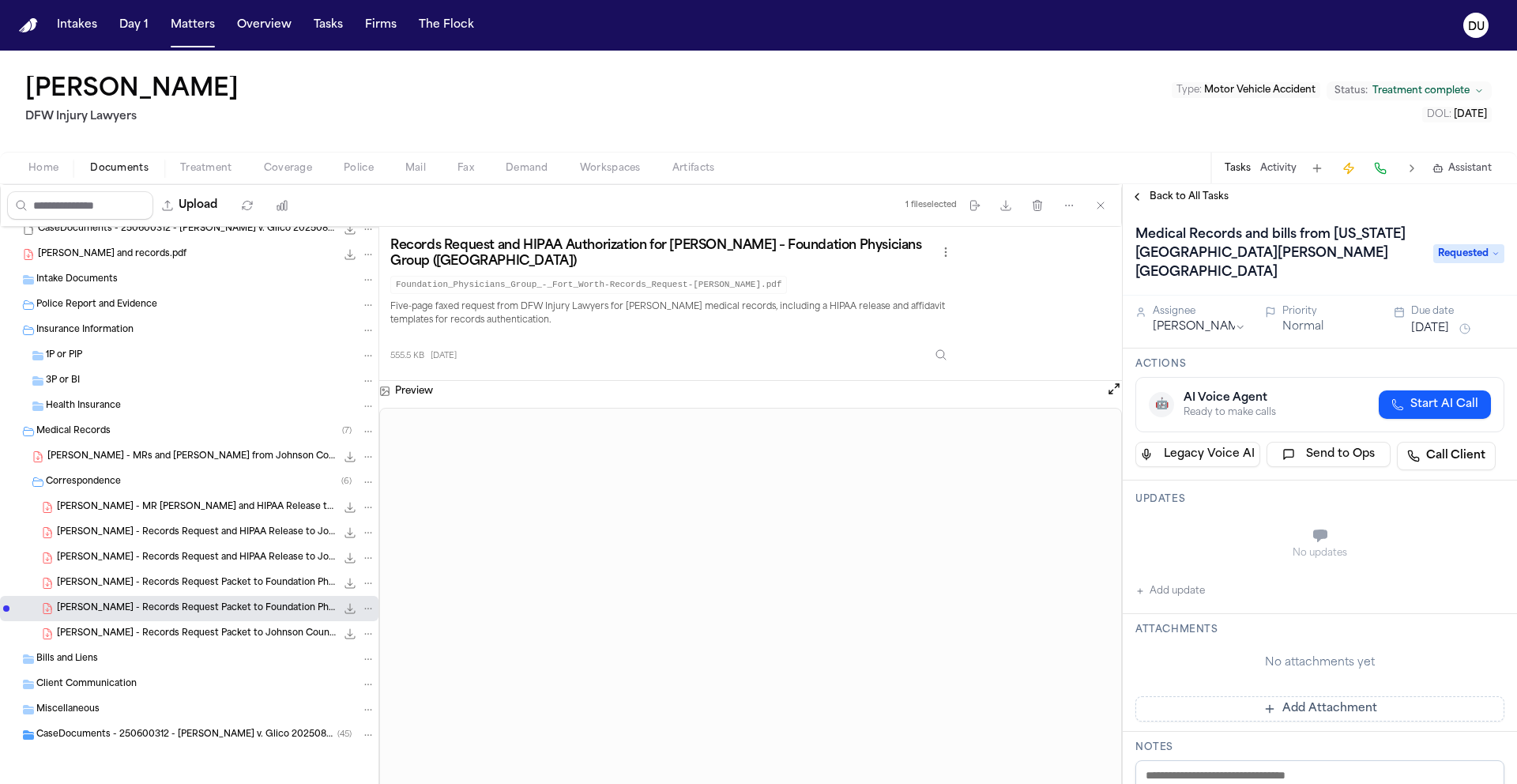
click at [1158, 584] on button "Add update" at bounding box center [1171, 591] width 69 height 19
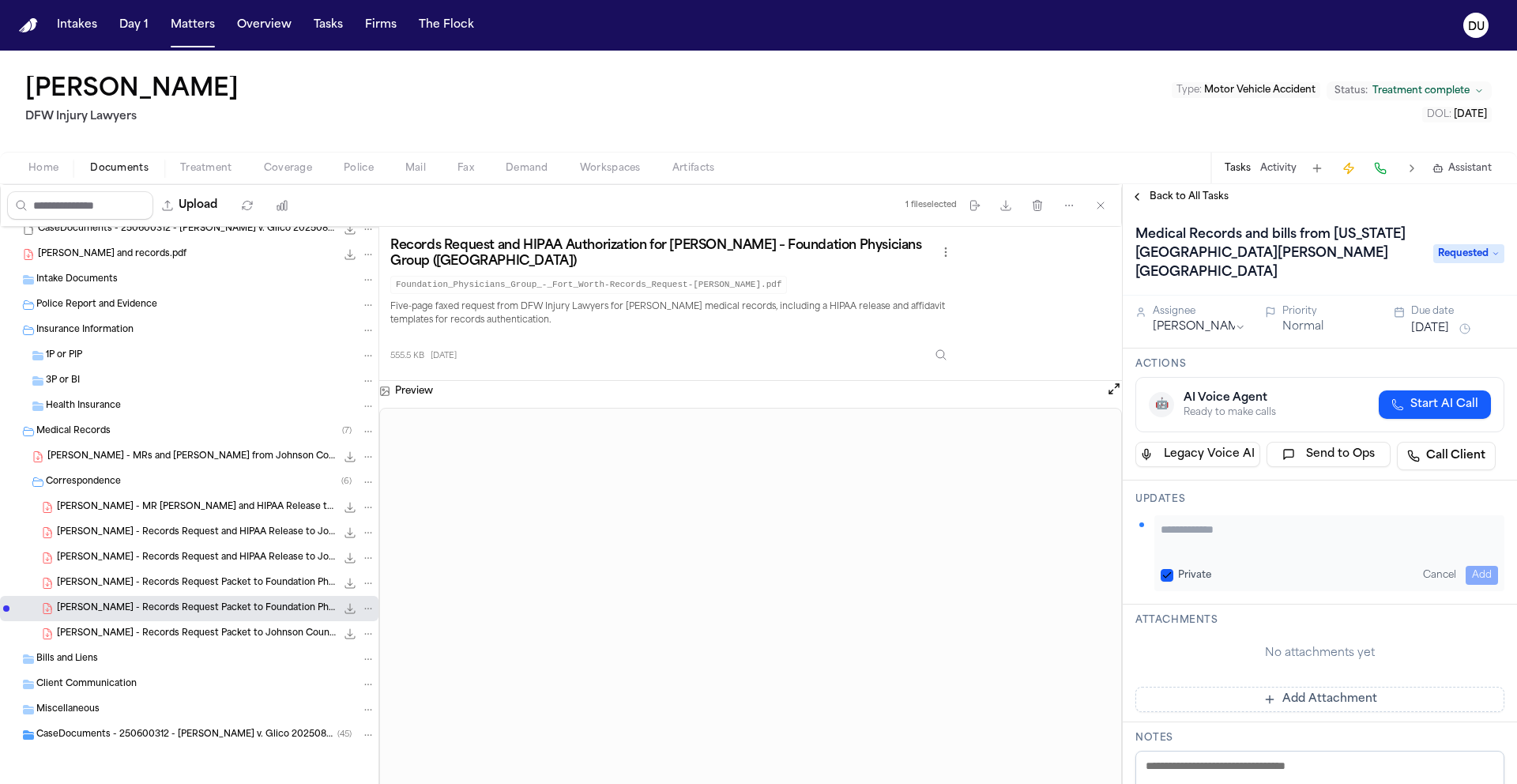
click at [1268, 689] on button "Add Attachment" at bounding box center [1320, 699] width 369 height 25
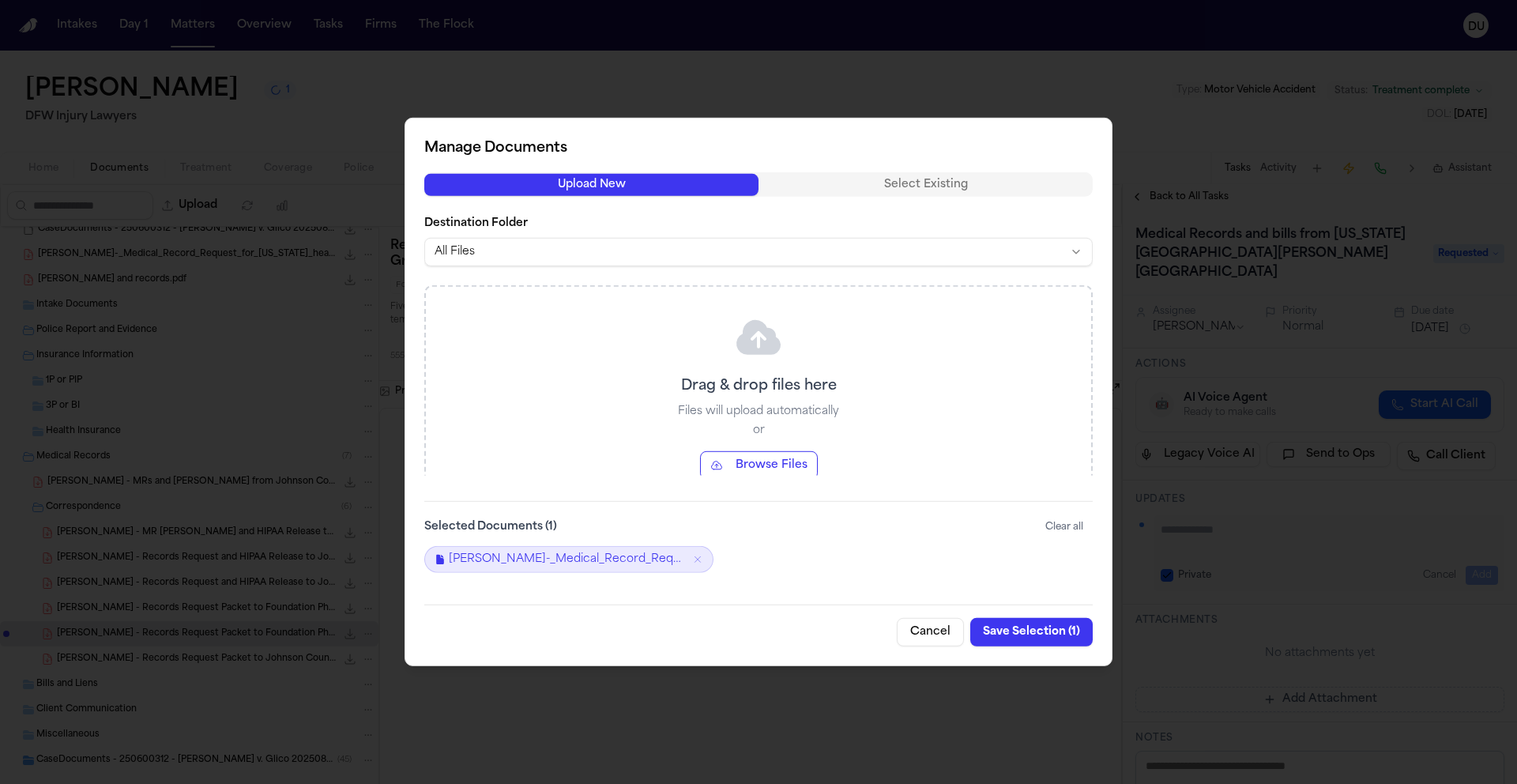
click at [1025, 633] on button "Save Selection ( 1 )" at bounding box center [1031, 632] width 123 height 28
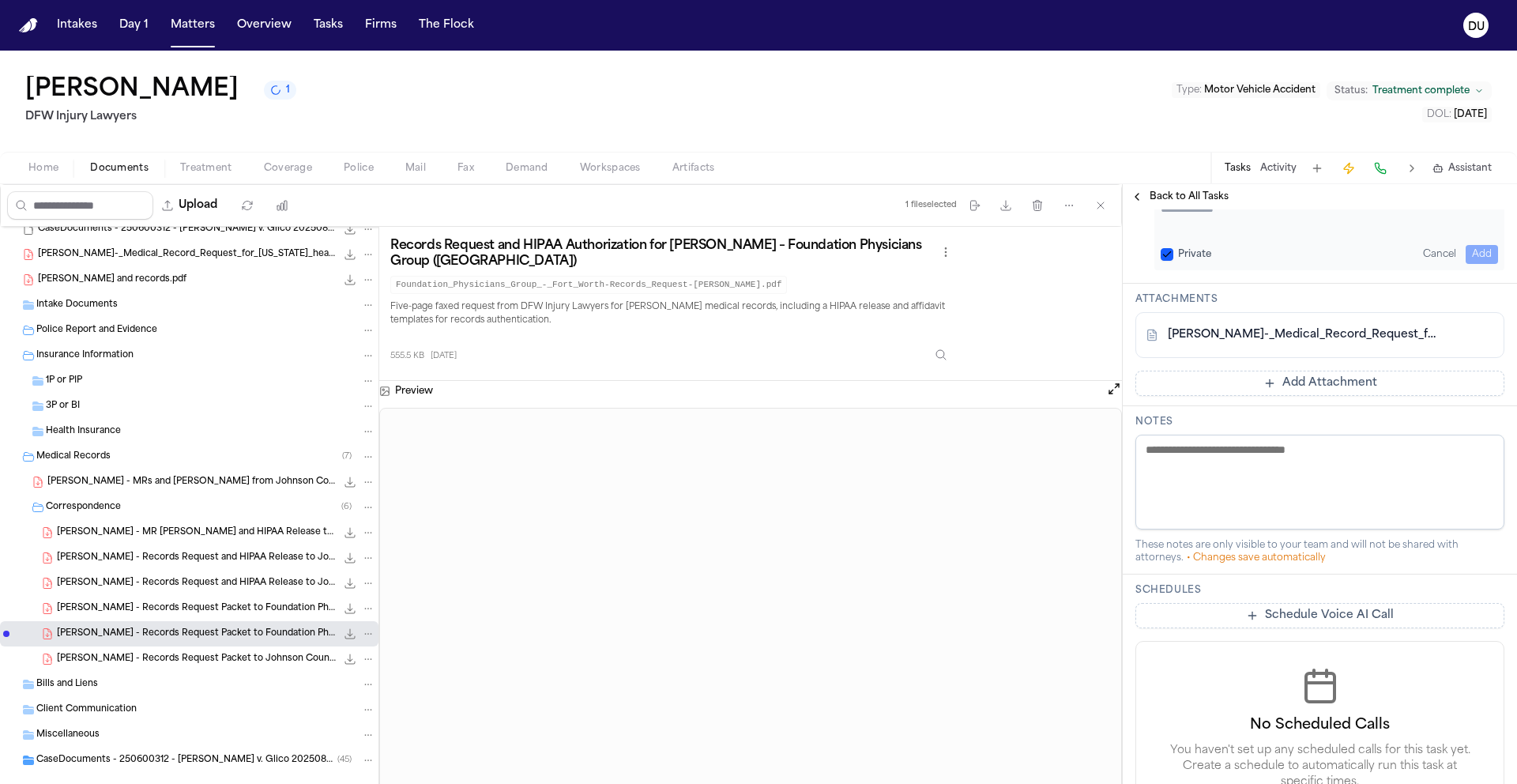
scroll to position [161, 0]
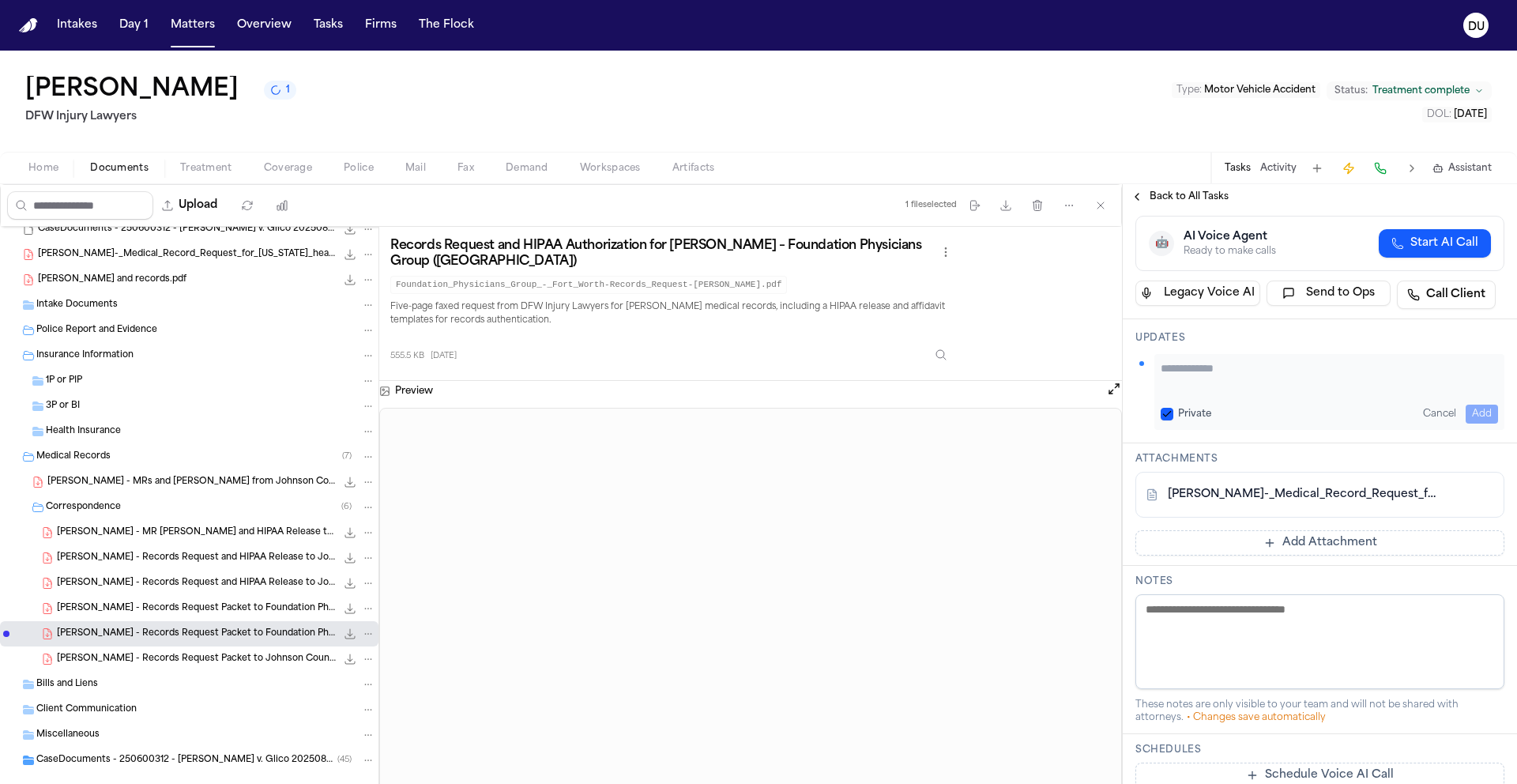
click at [1432, 409] on button "Cancel" at bounding box center [1439, 414] width 46 height 19
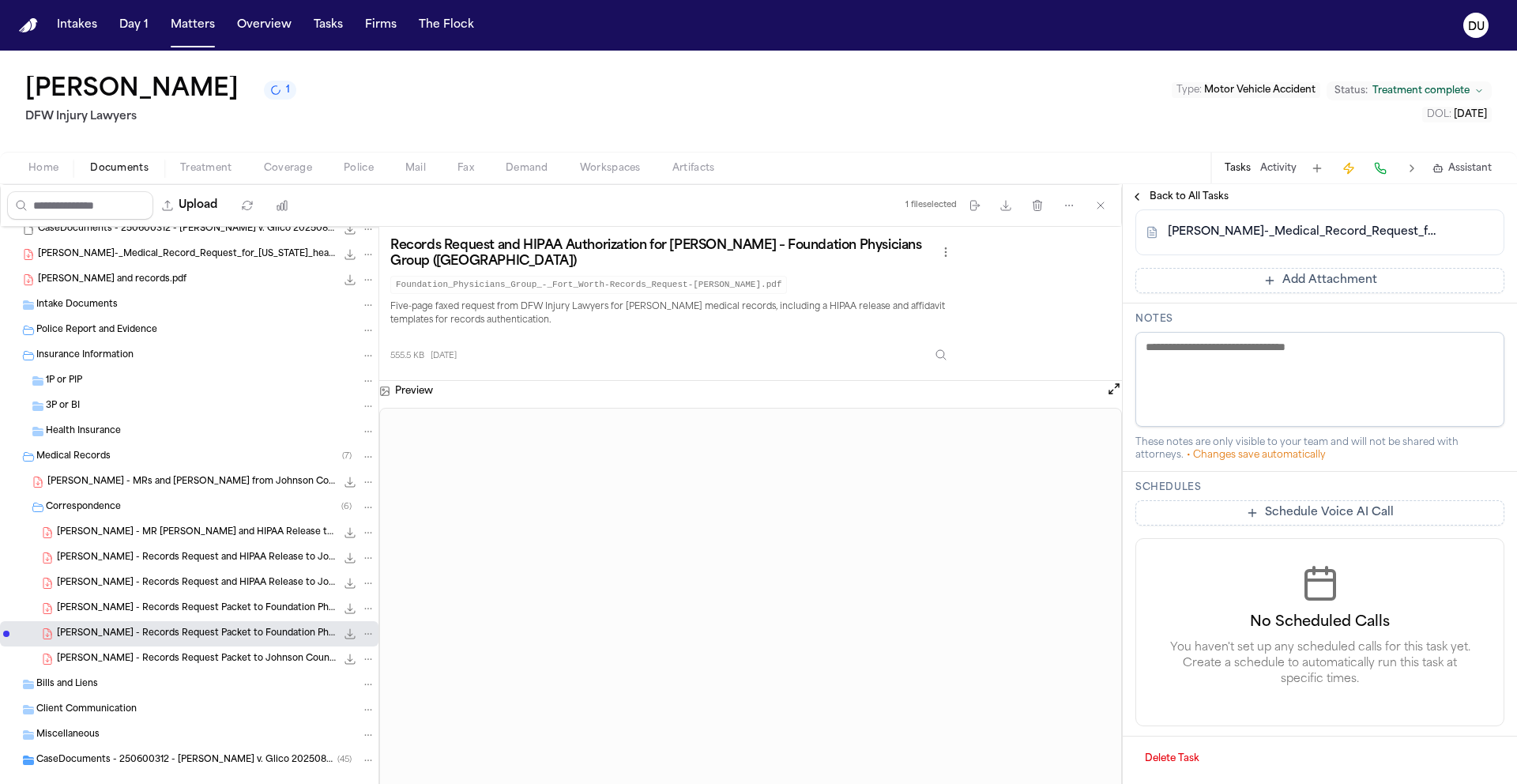
scroll to position [0, 0]
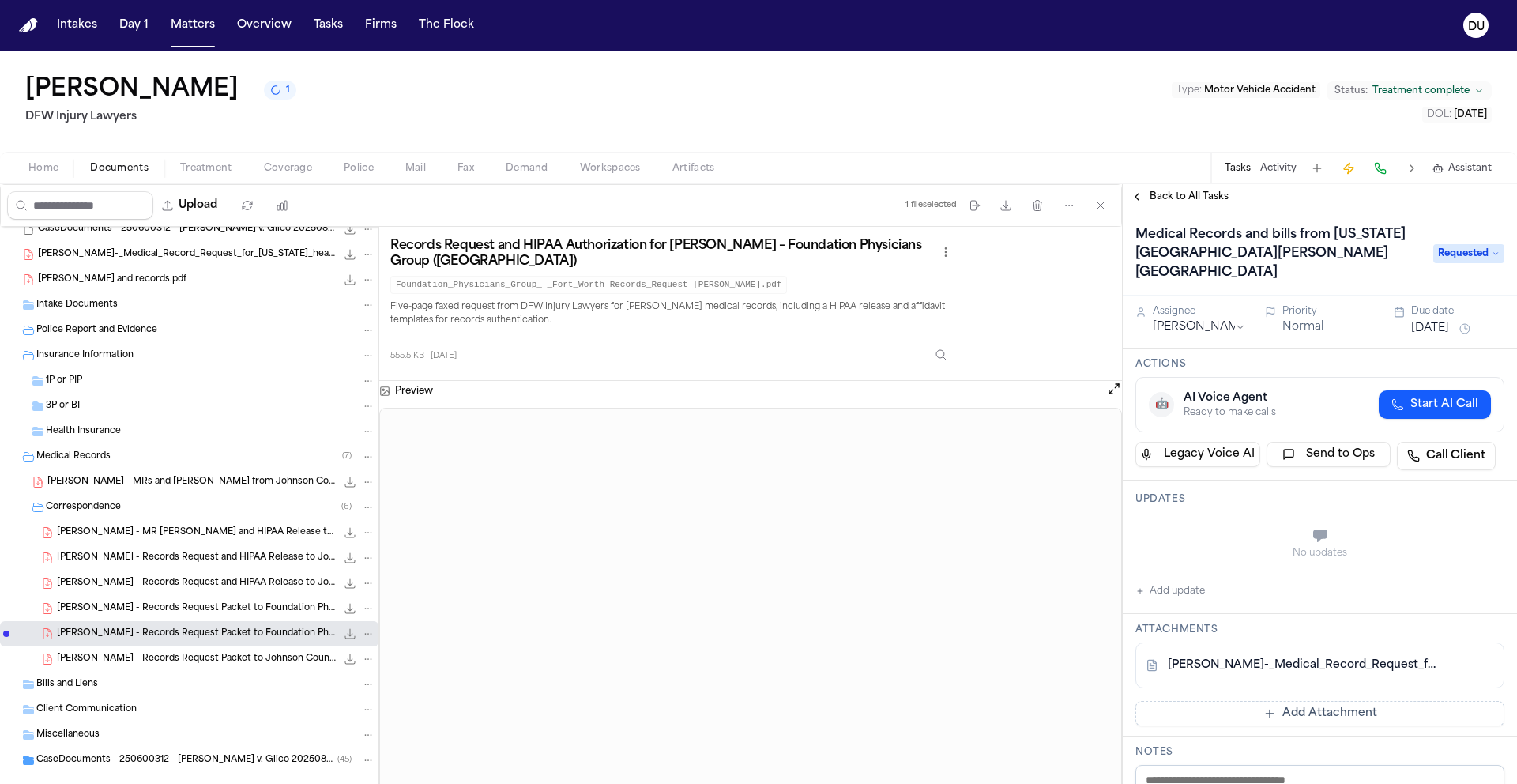
click at [1432, 330] on button "[DATE]" at bounding box center [1431, 328] width 38 height 16
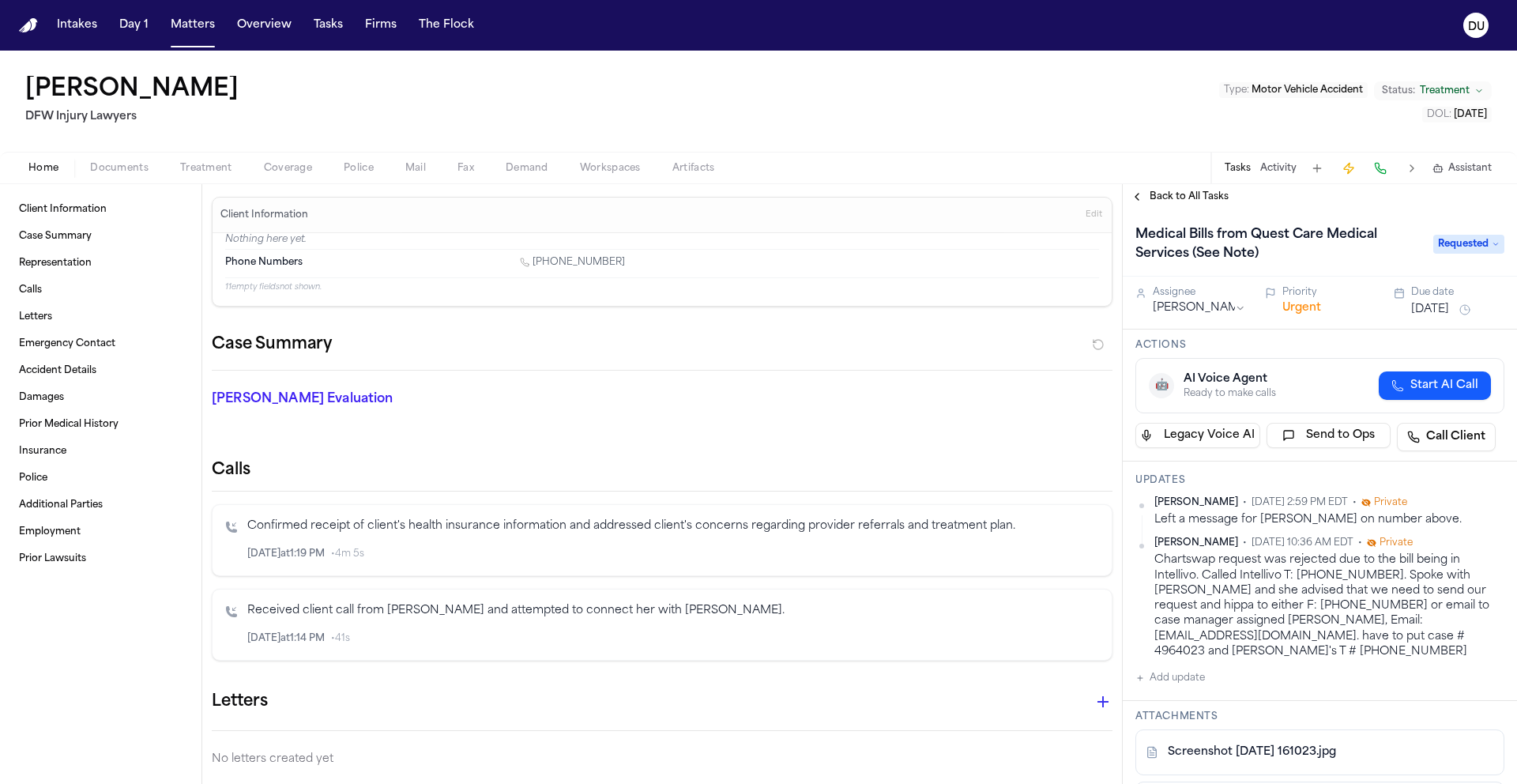
scroll to position [382, 0]
